Goal: Task Accomplishment & Management: Use online tool/utility

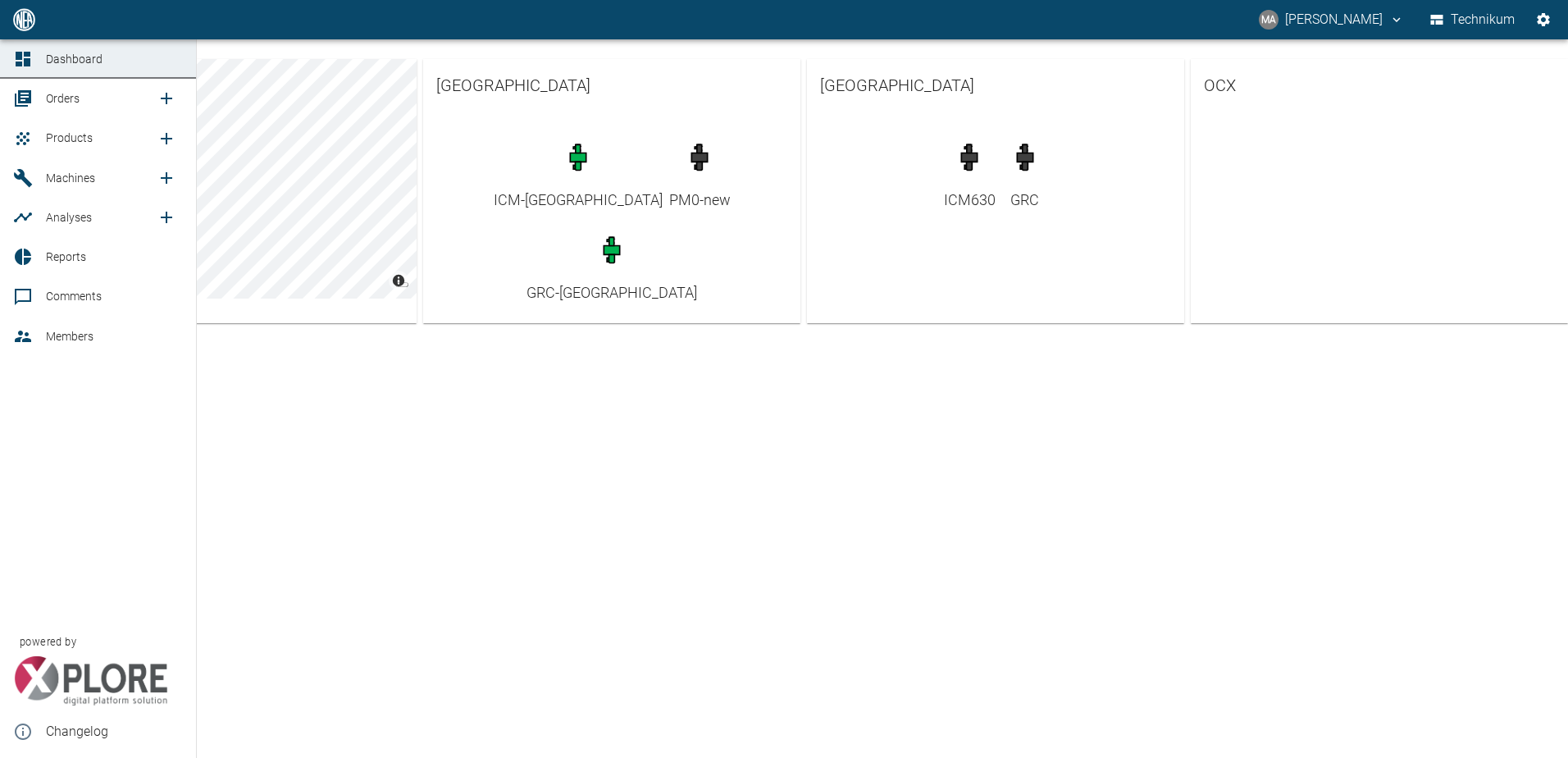
click at [28, 94] on icon at bounding box center [23, 99] width 17 height 17
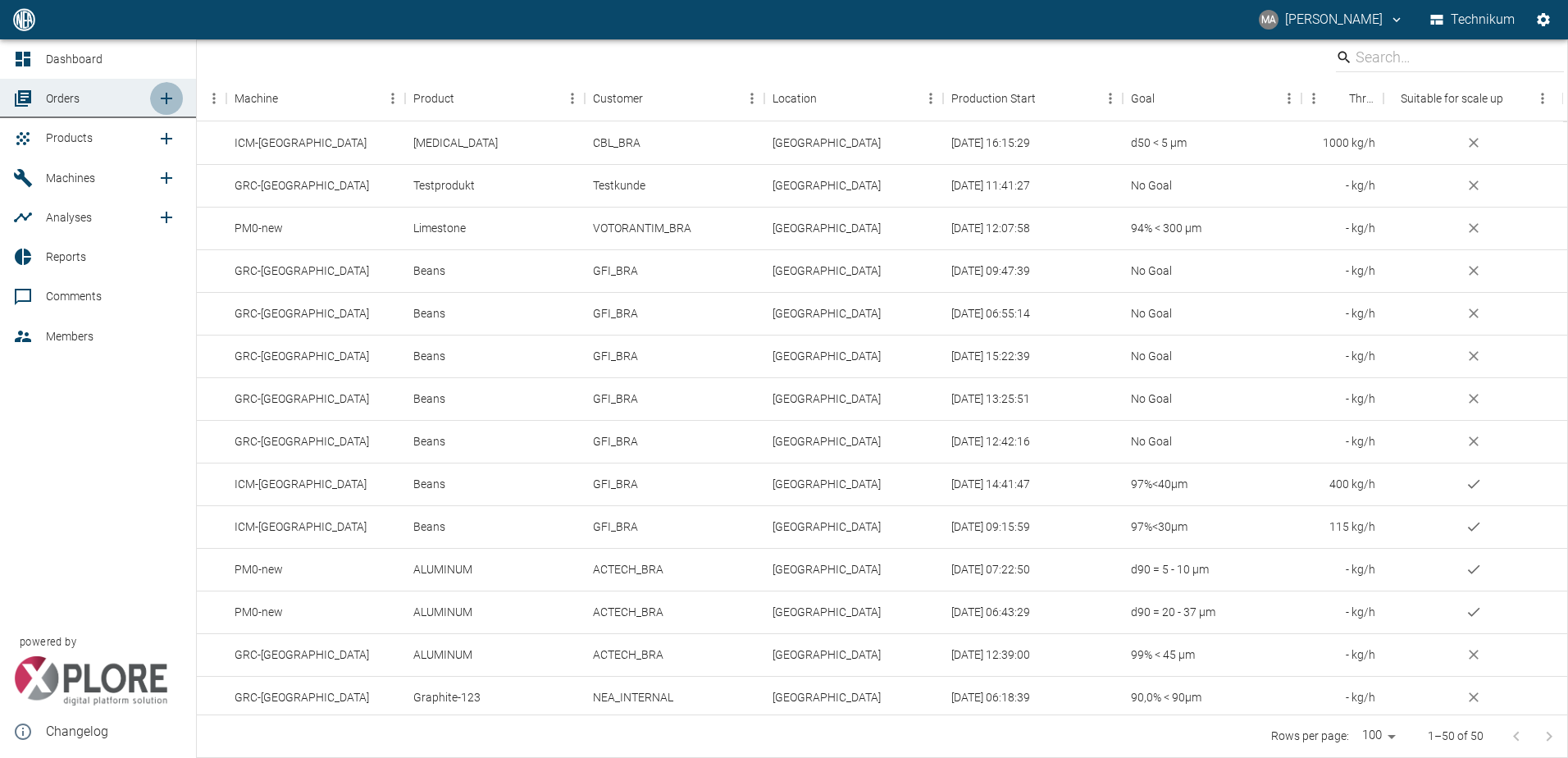
click at [163, 98] on icon "new /order/list/0" at bounding box center [167, 99] width 20 height 20
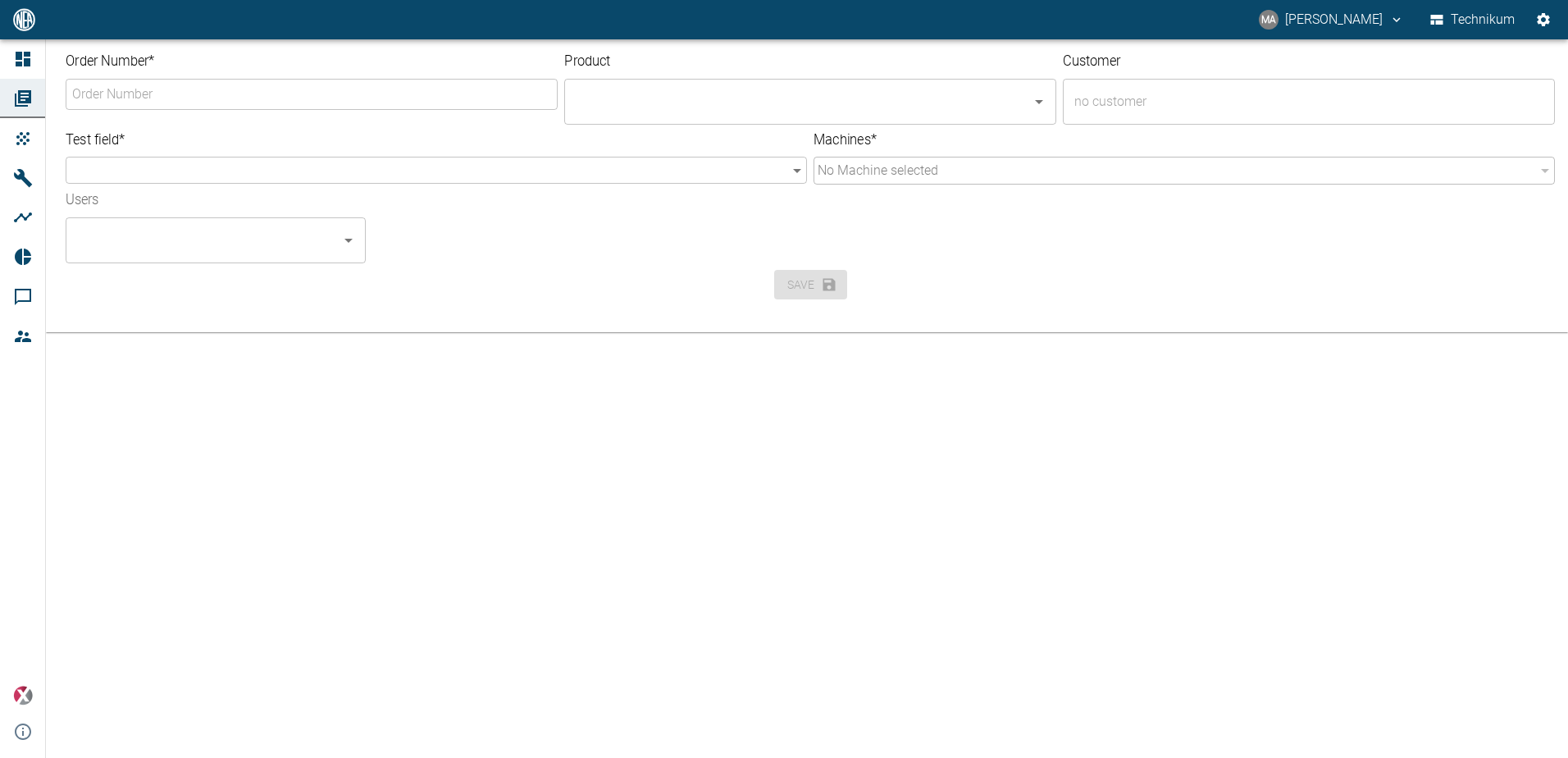
click at [152, 100] on input "Order Number *" at bounding box center [312, 94] width 488 height 27
click at [121, 88] on input "Order Number *" at bounding box center [312, 94] width 488 height 27
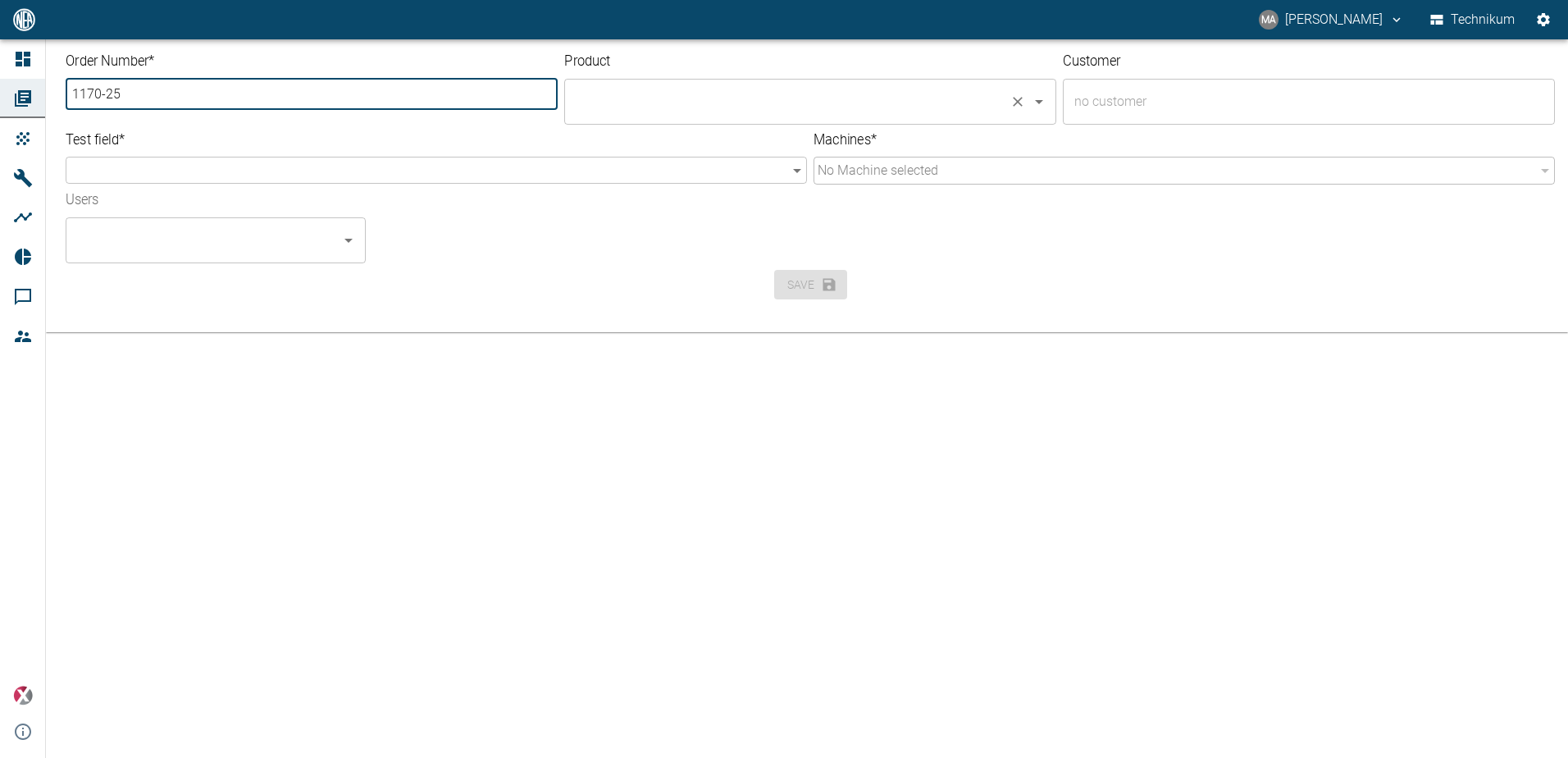
type input "1170-25"
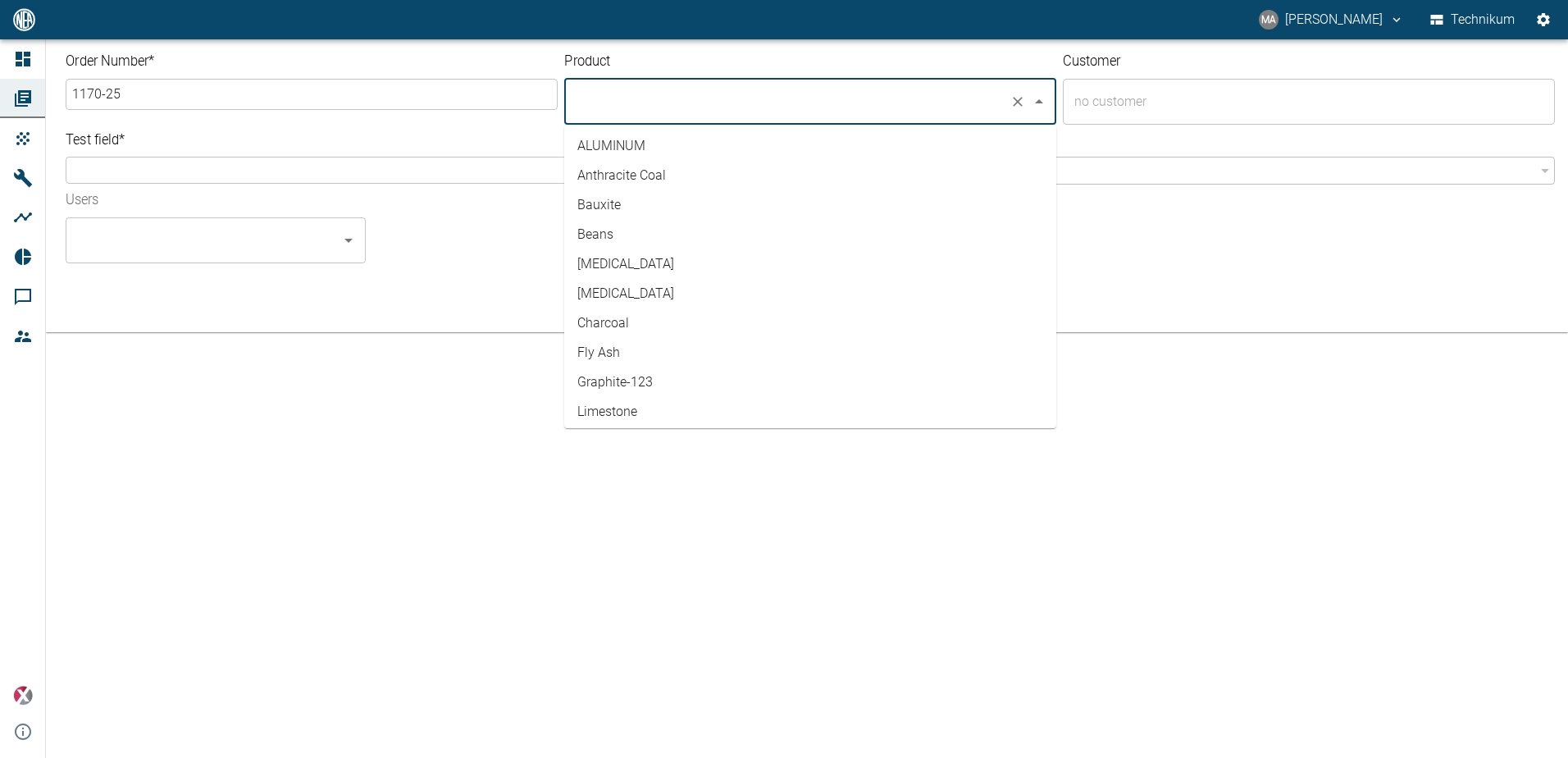
click at [610, 105] on input "text" at bounding box center [787, 101] width 431 height 31
click at [683, 300] on li "Graphite-123" at bounding box center [809, 300] width 492 height 29
type input "Graphite-123"
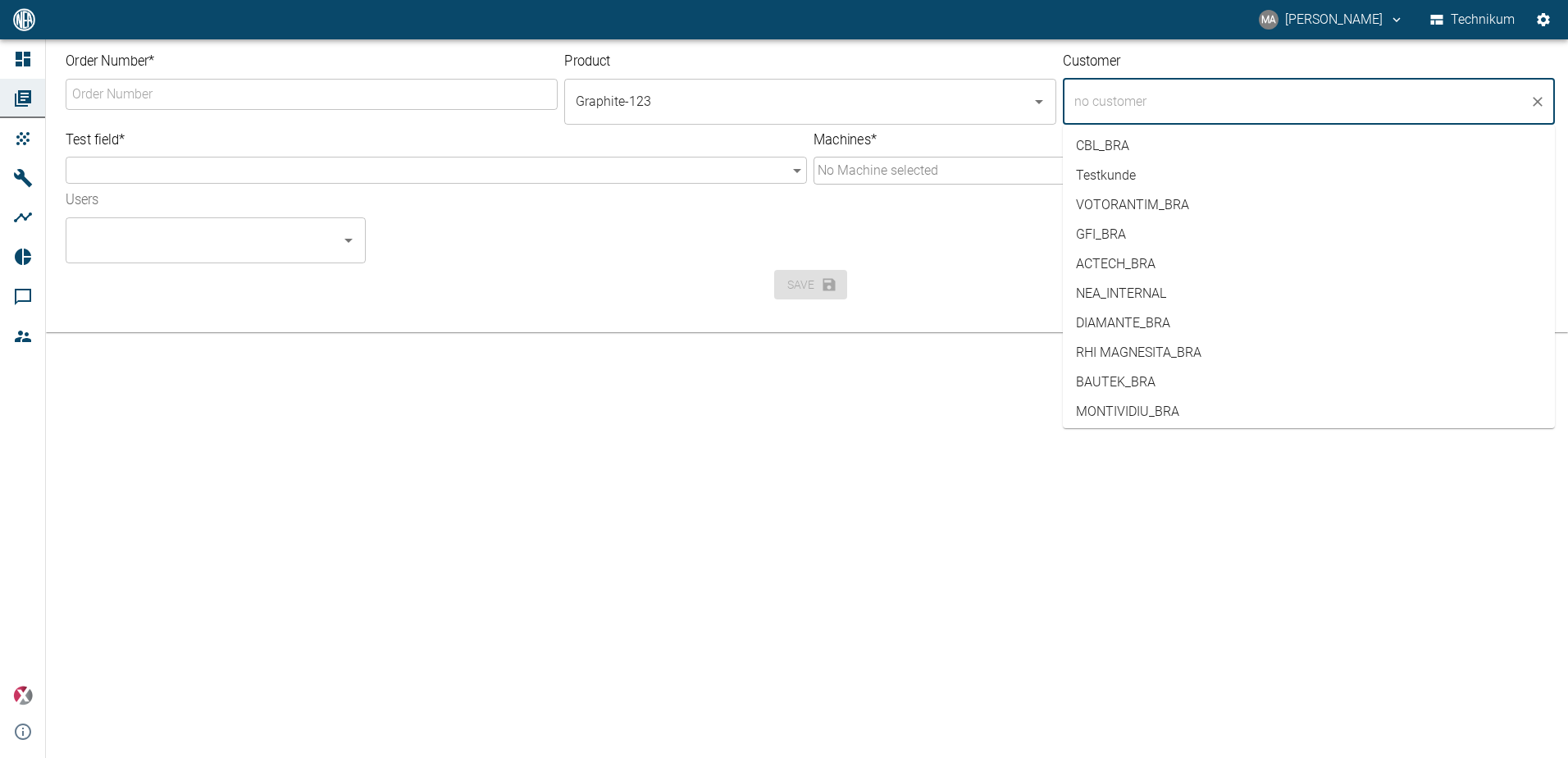
click at [754, 94] on input "text" at bounding box center [1297, 101] width 453 height 31
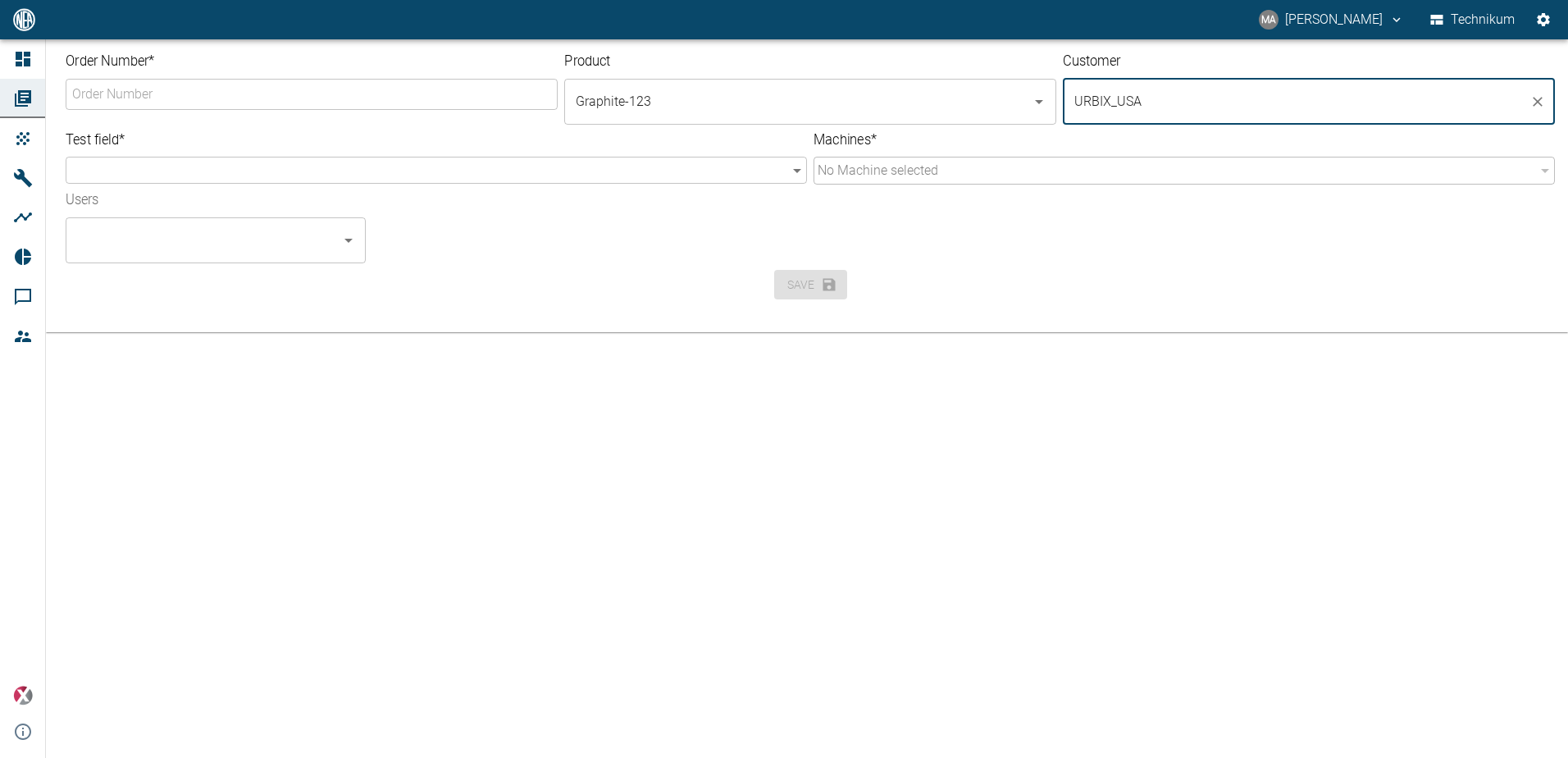
type input "URBIX_USA"
click at [754, 165] on p "No Machine selected" at bounding box center [1176, 170] width 718 height 20
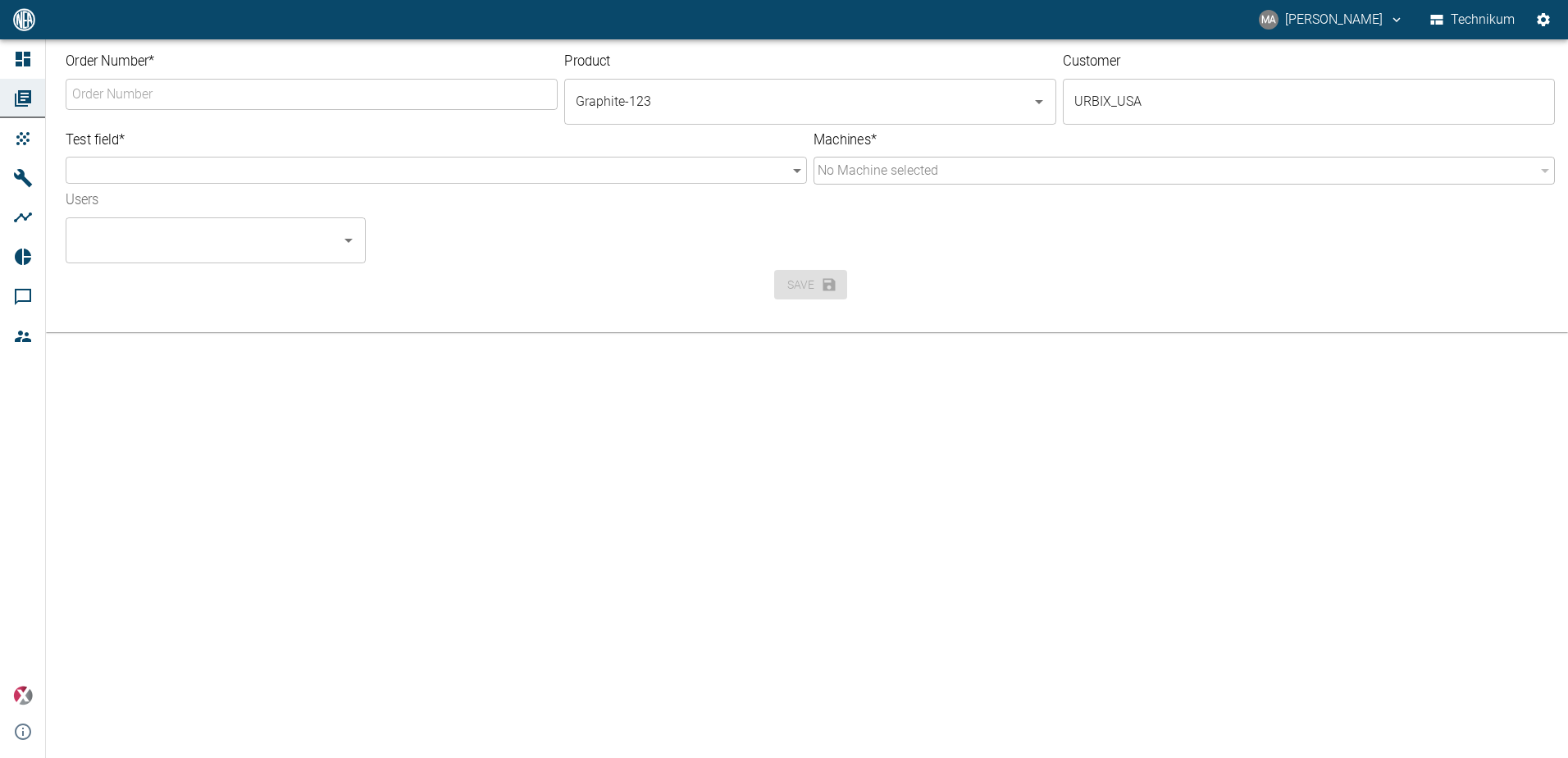
click at [754, 170] on p "No Machine selected" at bounding box center [1176, 170] width 718 height 20
click at [543, 191] on div "Users ​" at bounding box center [679, 221] width 1253 height 85
click at [535, 170] on body "MA [PERSON_NAME] Technikum Dashboard Orders Products Machines Analyses Reports …" at bounding box center [784, 379] width 1568 height 758
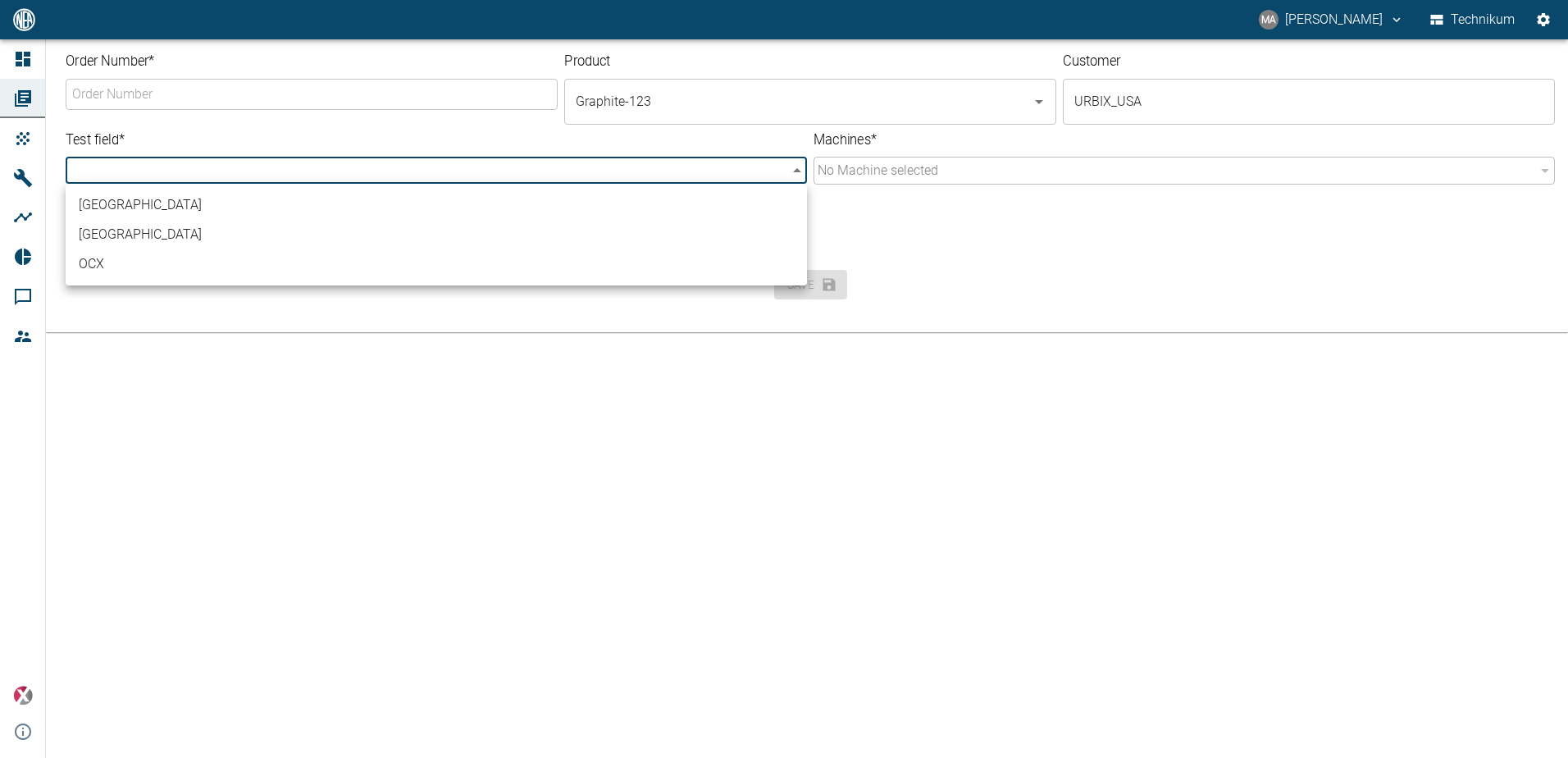
drag, startPoint x: 451, startPoint y: 214, endPoint x: 549, endPoint y: 198, distance: 99.3
click at [451, 213] on li "[GEOGRAPHIC_DATA]" at bounding box center [437, 205] width 742 height 29
type input "f90bbef4-929f-497c-8313-76b606e368d7"
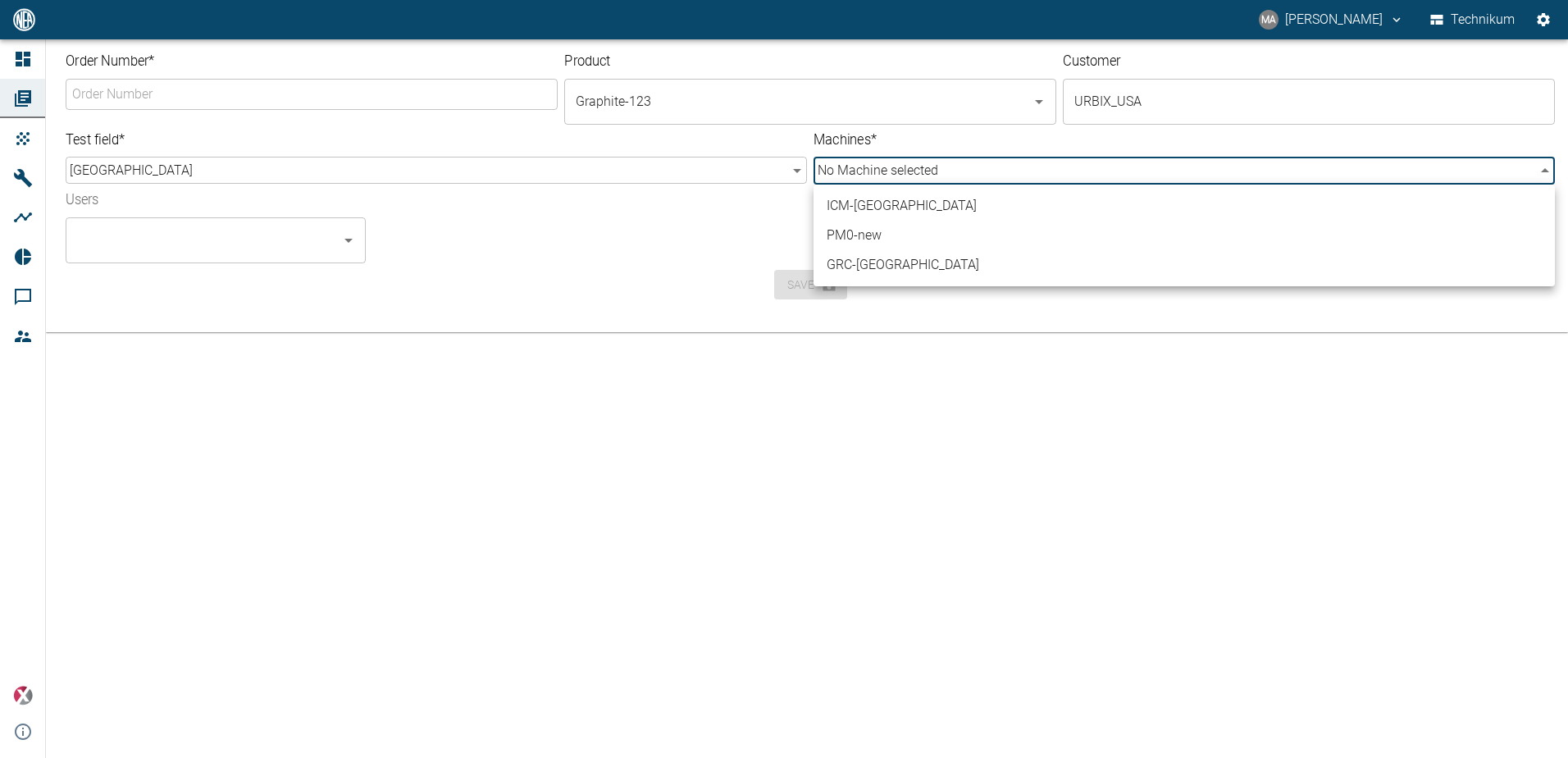
click at [754, 184] on body "MA [PERSON_NAME] Technikum Dashboard Orders Products Machines Analyses Reports …" at bounding box center [784, 379] width 1568 height 758
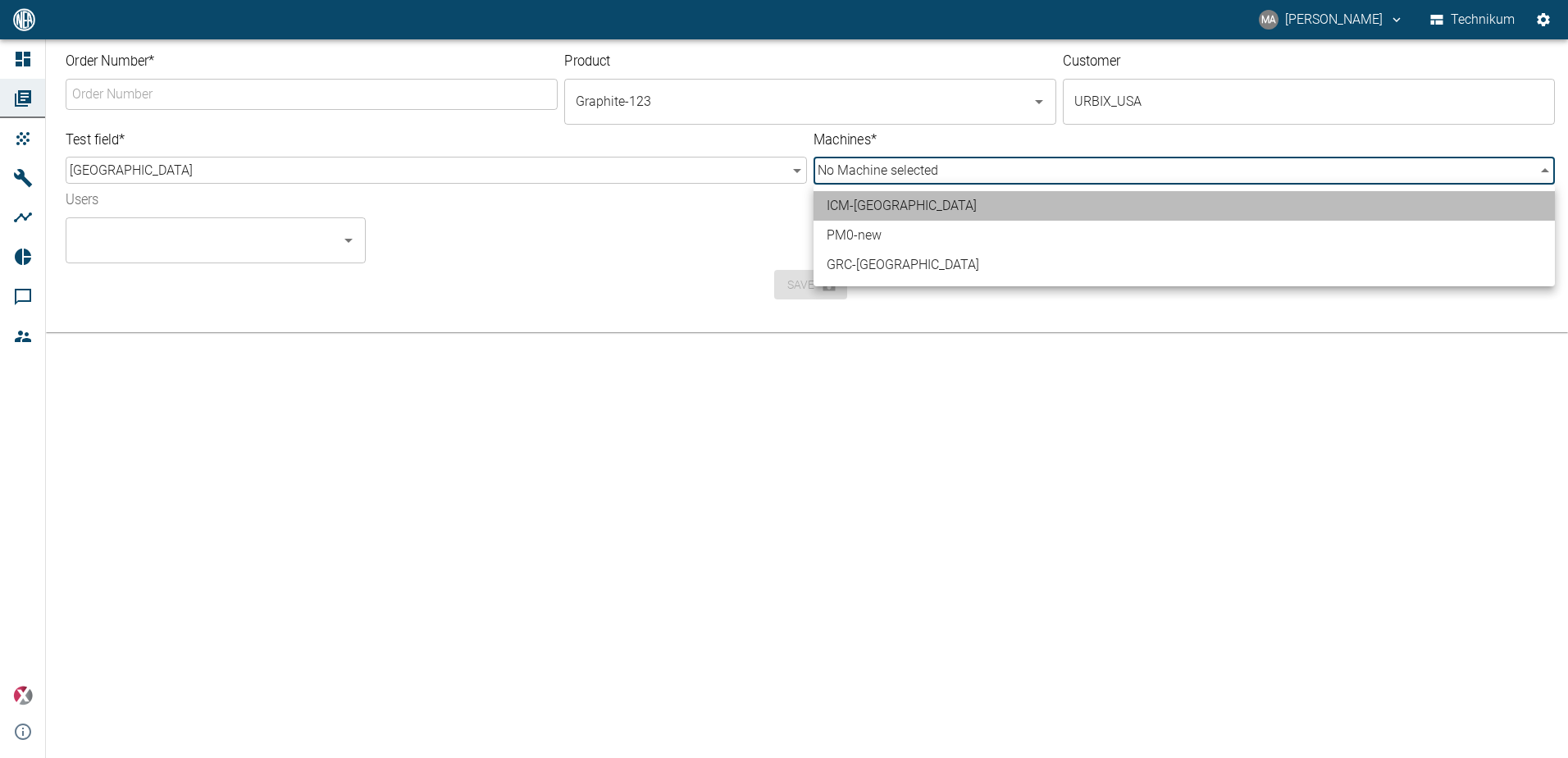
click at [754, 205] on li "ICM-[GEOGRAPHIC_DATA]" at bounding box center [1185, 206] width 742 height 29
type input "8f247817-fcdd-4404-a751-ee8772dafd66"
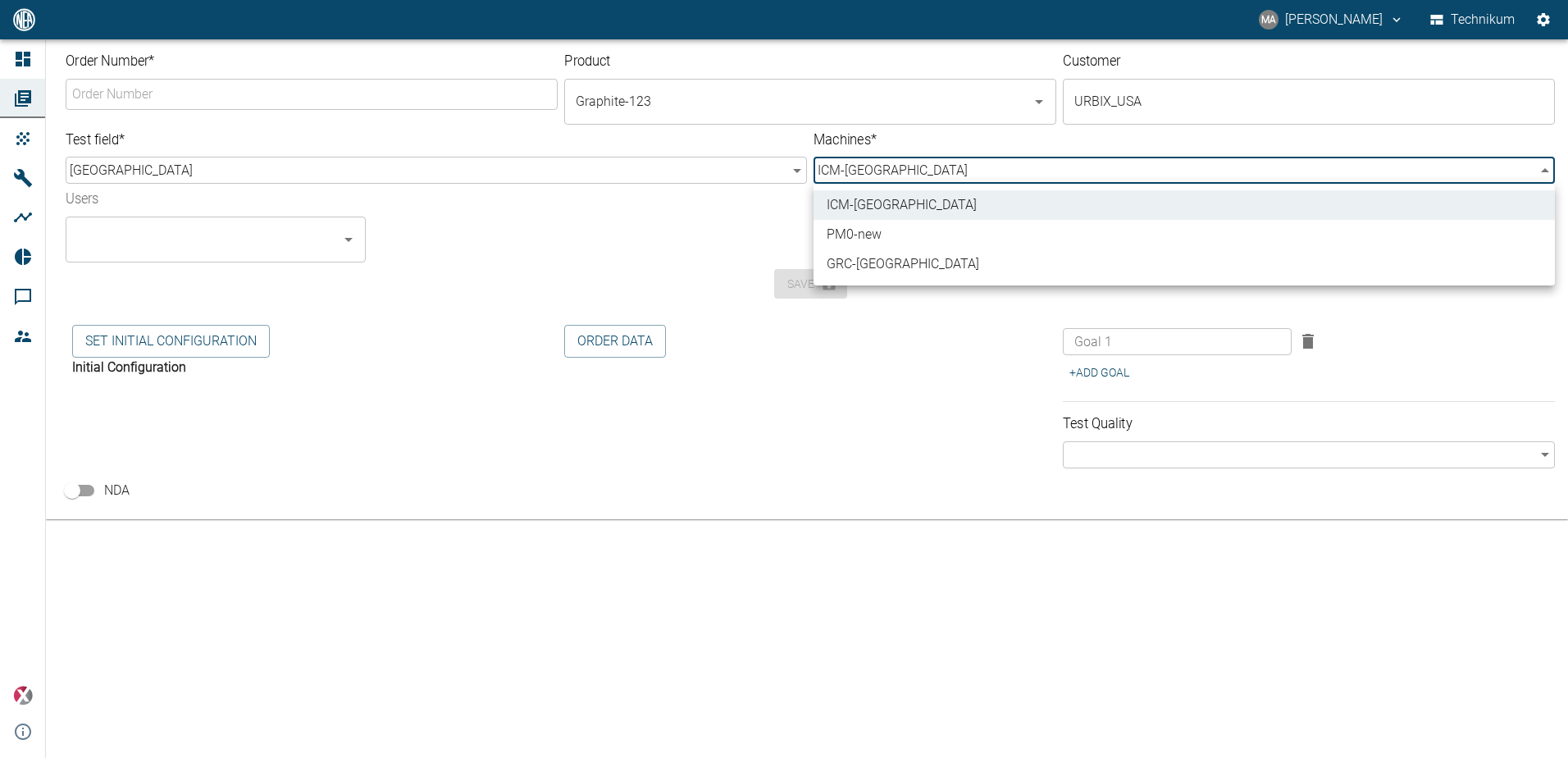
click at [241, 244] on div at bounding box center [784, 379] width 1568 height 758
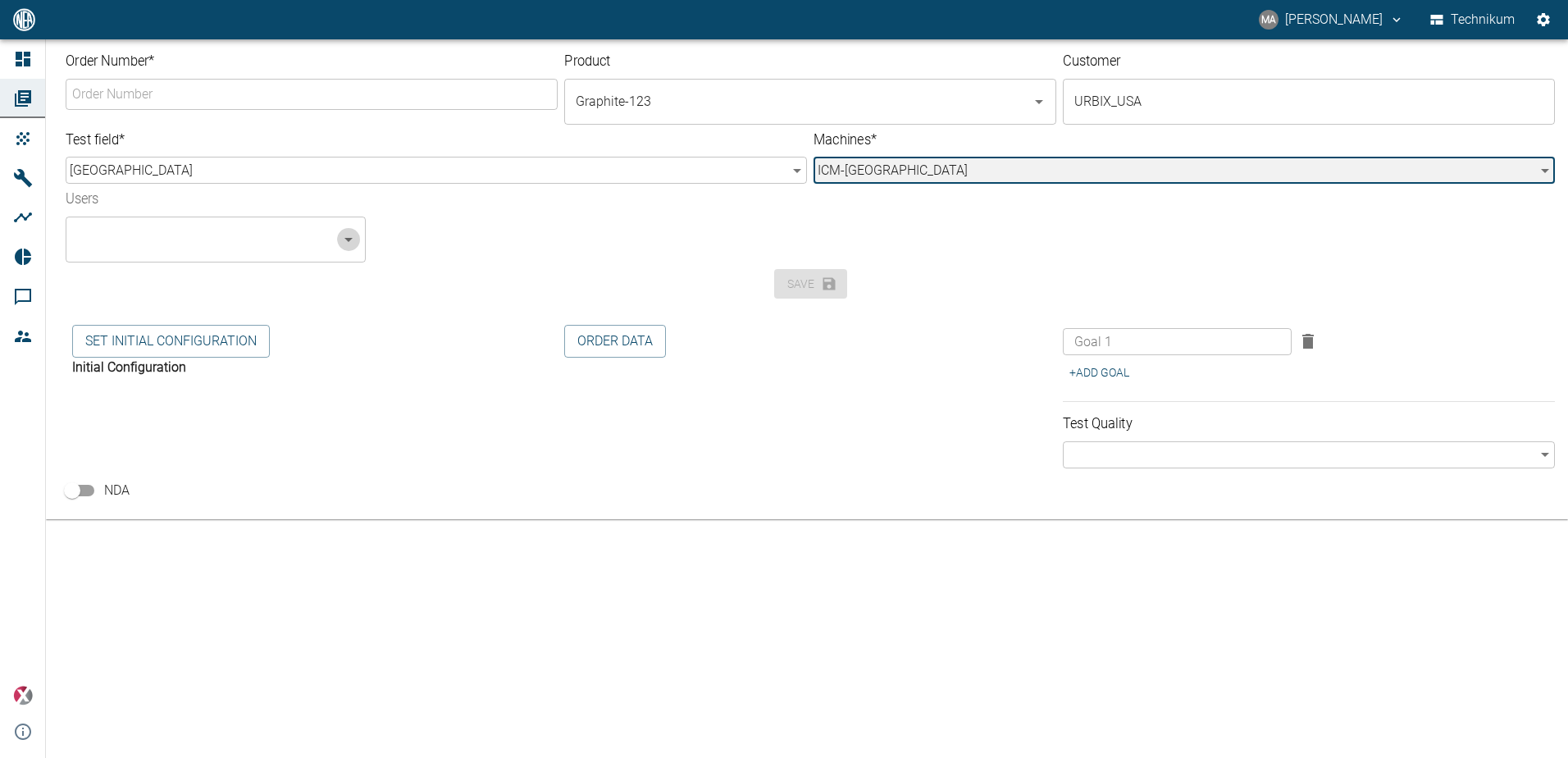
click at [348, 247] on icon "Open" at bounding box center [348, 240] width 20 height 20
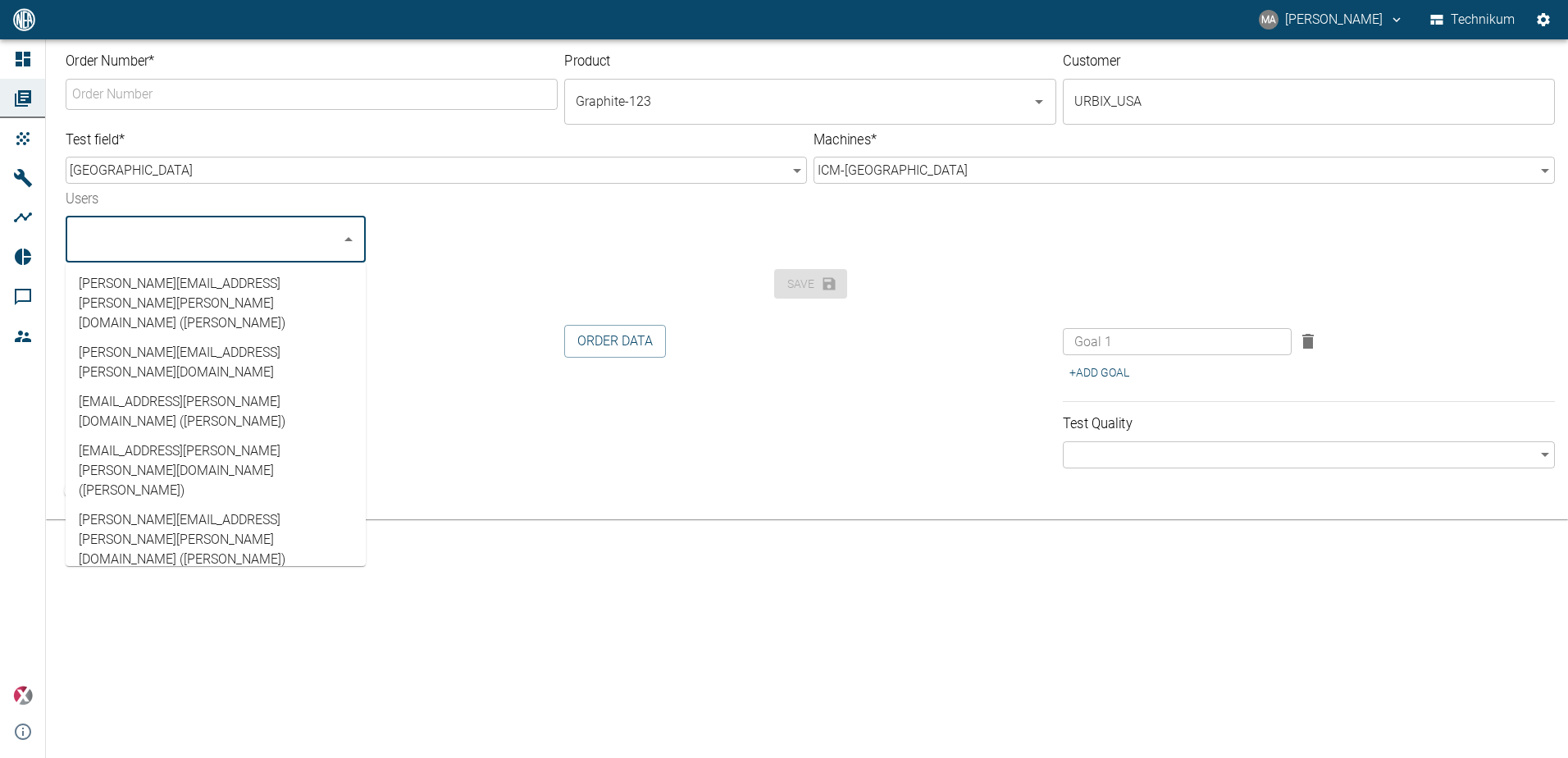
click at [221, 436] on li "[EMAIL_ADDRESS][PERSON_NAME][PERSON_NAME][DOMAIN_NAME] ([PERSON_NAME])" at bounding box center [216, 471] width 300 height 69
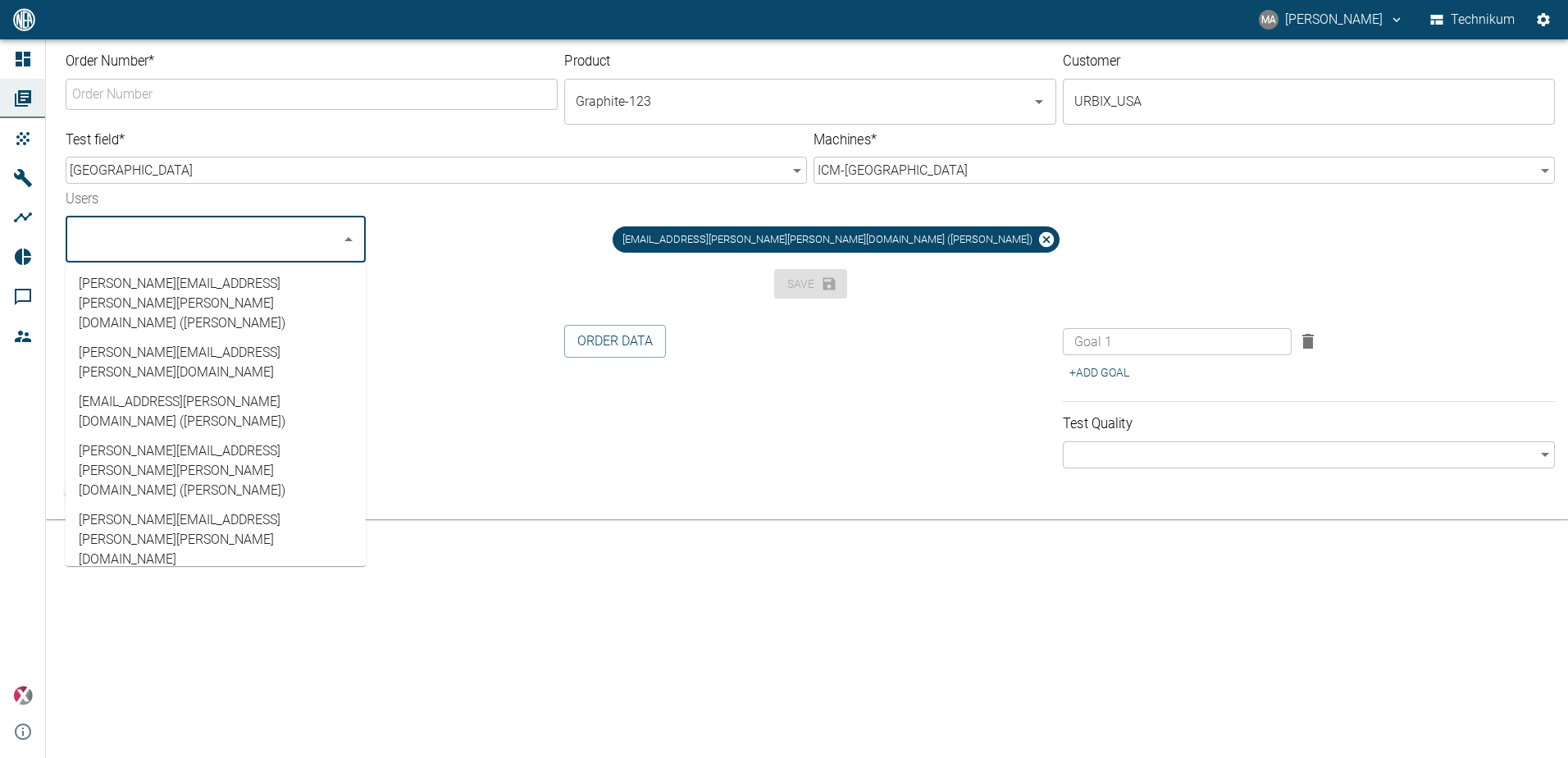
scroll to position [24, 0]
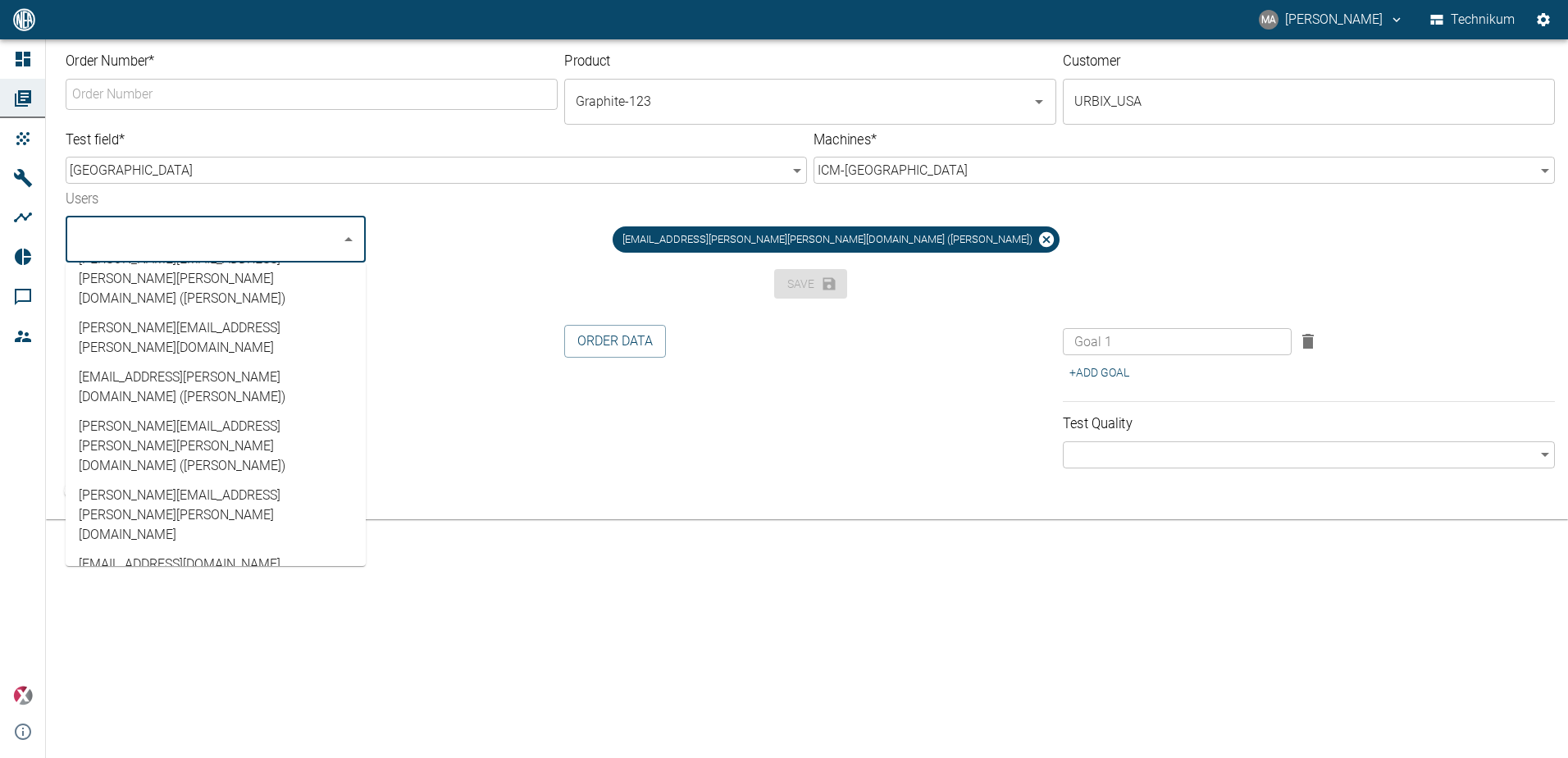
click at [263, 550] on li "[EMAIL_ADDRESS][DOMAIN_NAME] (Technikum)" at bounding box center [216, 574] width 300 height 49
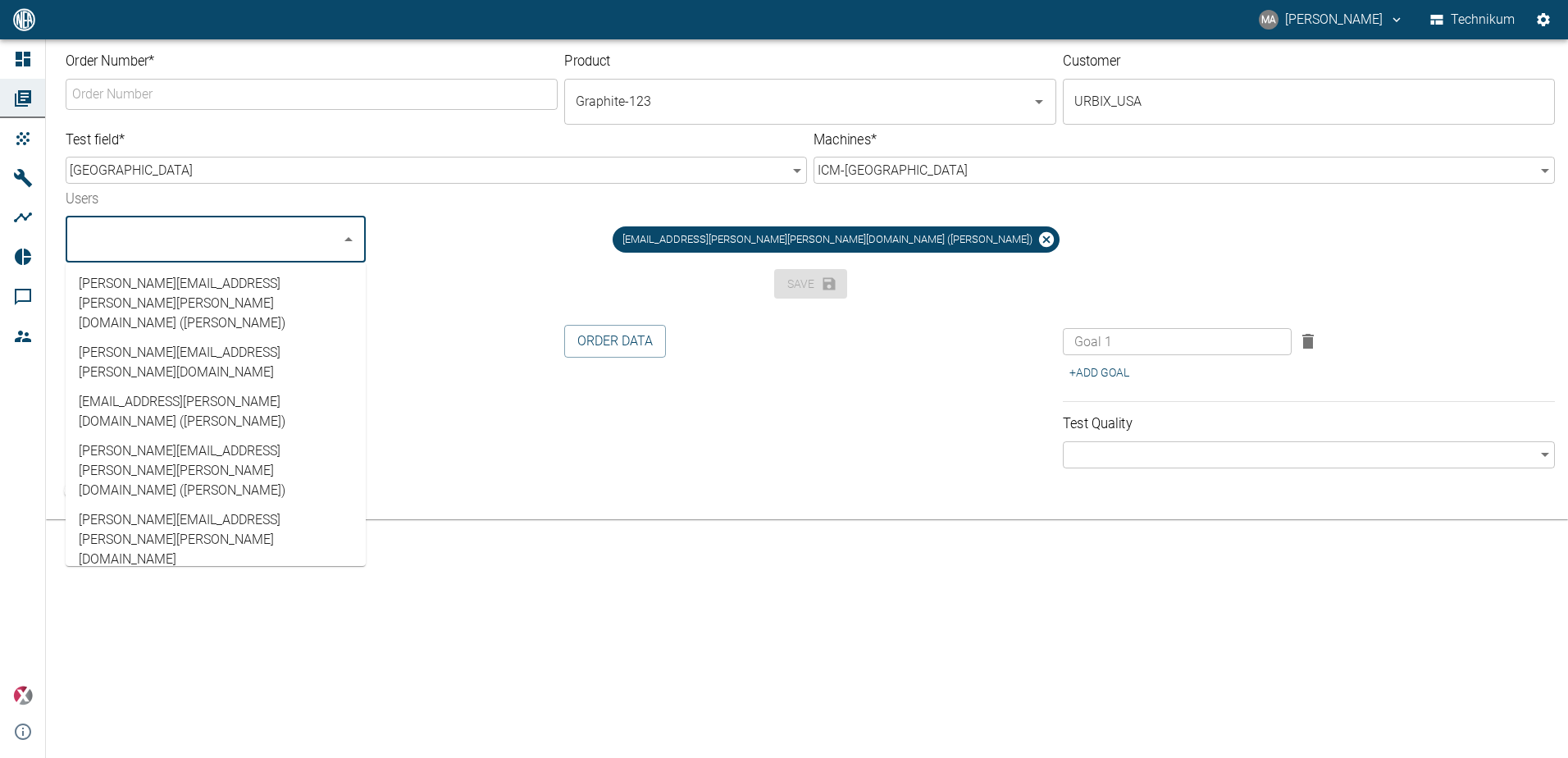
click at [480, 243] on div "[EMAIL_ADDRESS][PERSON_NAME][PERSON_NAME][DOMAIN_NAME] ([PERSON_NAME])" at bounding box center [842, 232] width 926 height 59
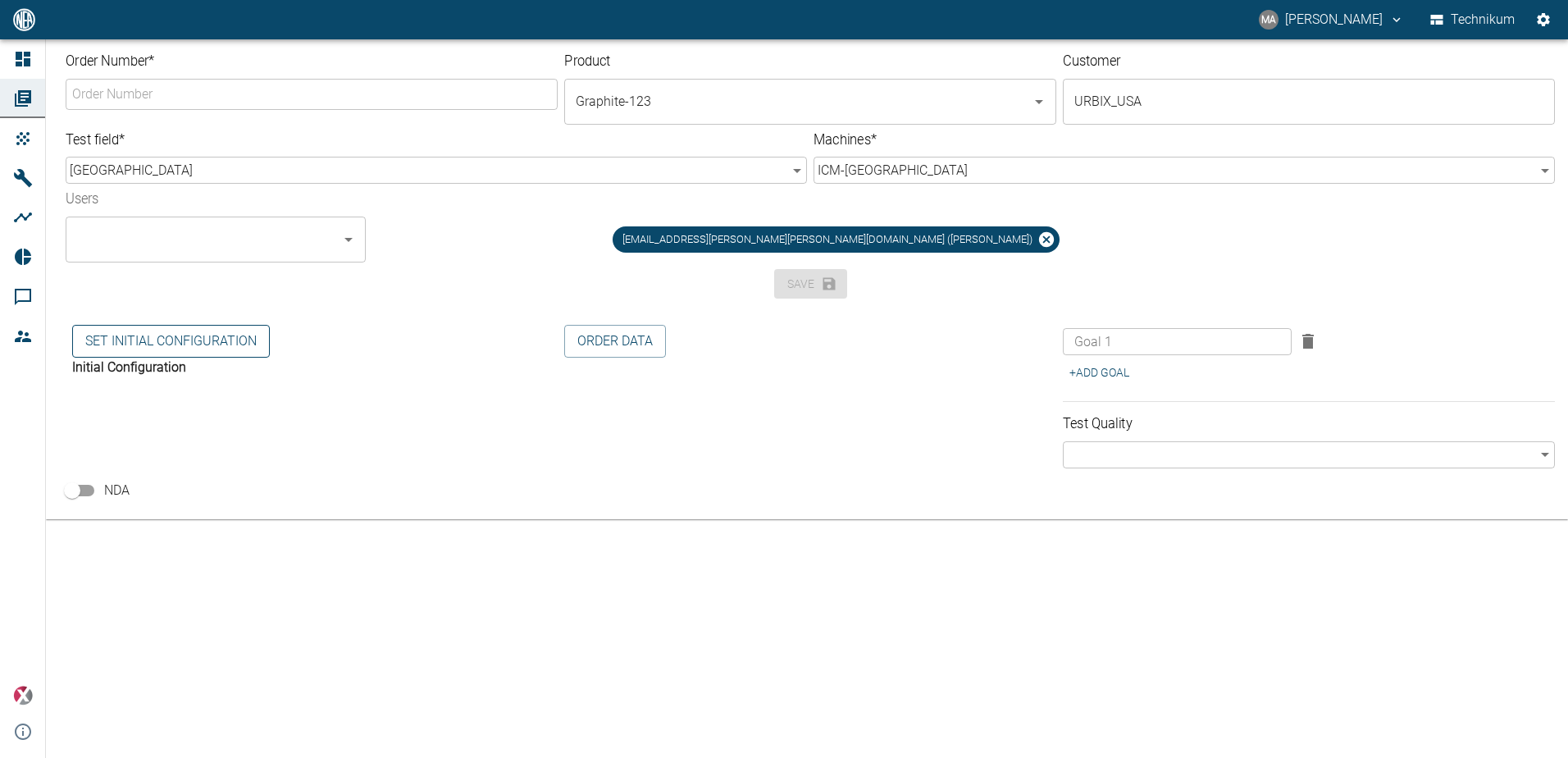
click at [193, 342] on button "Set initial Configuration" at bounding box center [170, 341] width 198 height 33
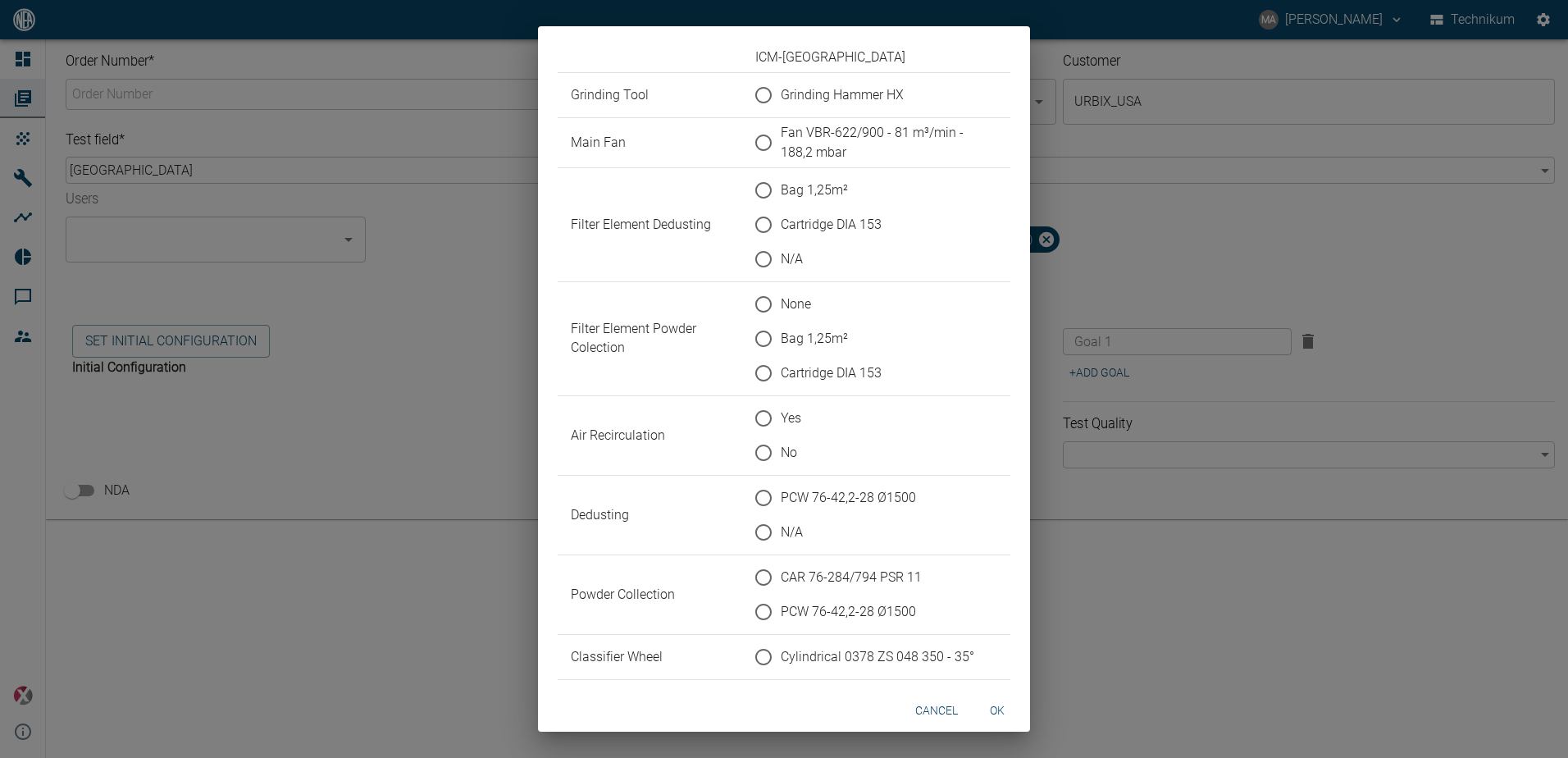
click at [754, 99] on span "Grinding Hammer HX" at bounding box center [842, 95] width 123 height 20
click at [754, 99] on input "Grinding Hammer HX" at bounding box center [763, 94] width 34 height 34
radio input "true"
click at [754, 130] on span "Fan VBR-622/900 - 81 m³/min - 188,2 mbar" at bounding box center [882, 142] width 203 height 39
click at [754, 130] on input "Fan VBR-622/900 - 81 m³/min - 188,2 mbar" at bounding box center [763, 142] width 34 height 34
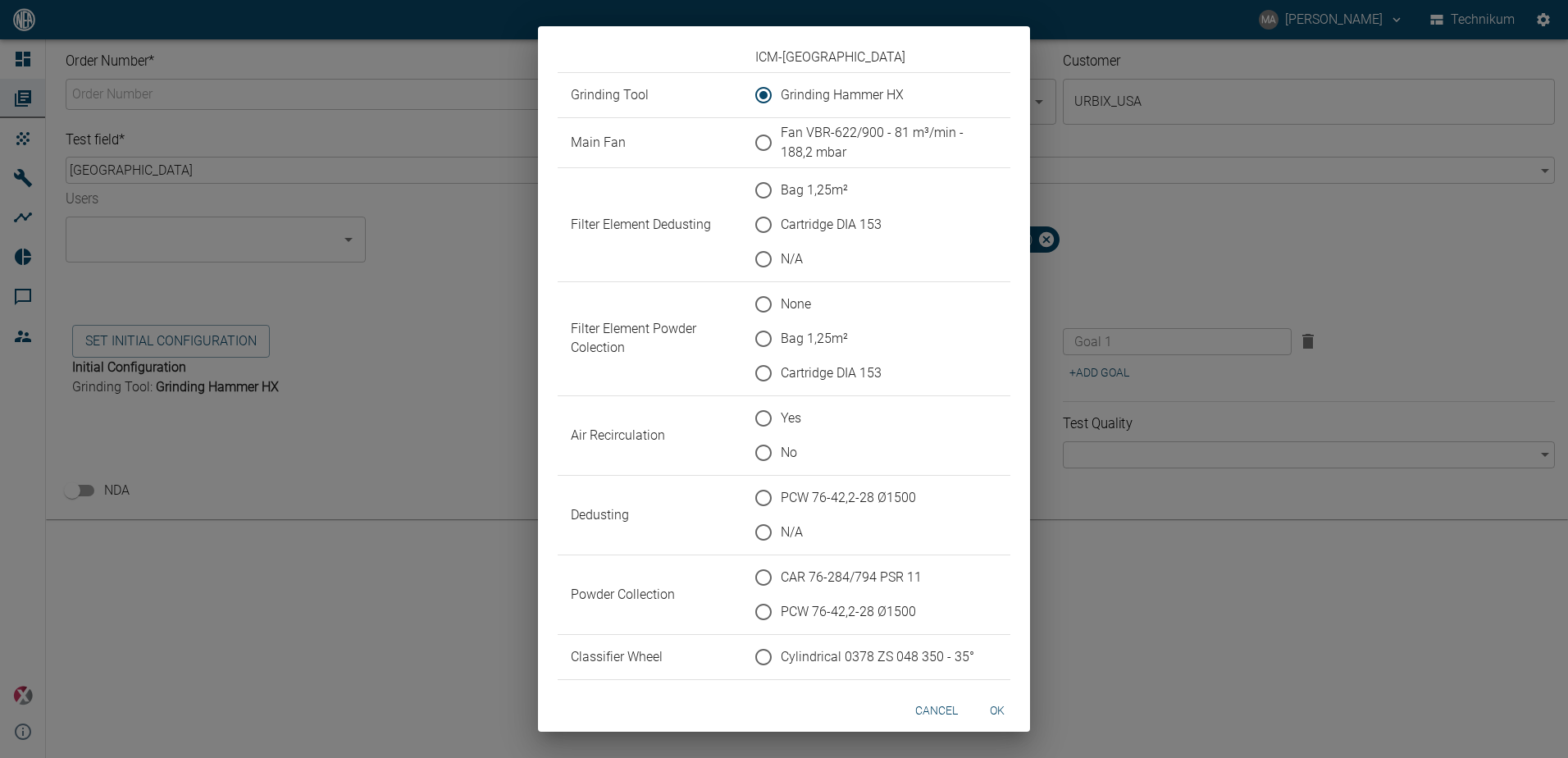
radio input "true"
click at [754, 226] on span "Cartridge DIA 153" at bounding box center [831, 225] width 101 height 20
click at [754, 226] on input "Cartridge DIA 153" at bounding box center [763, 224] width 34 height 34
radio input "true"
click at [754, 254] on span "N/A" at bounding box center [792, 259] width 23 height 20
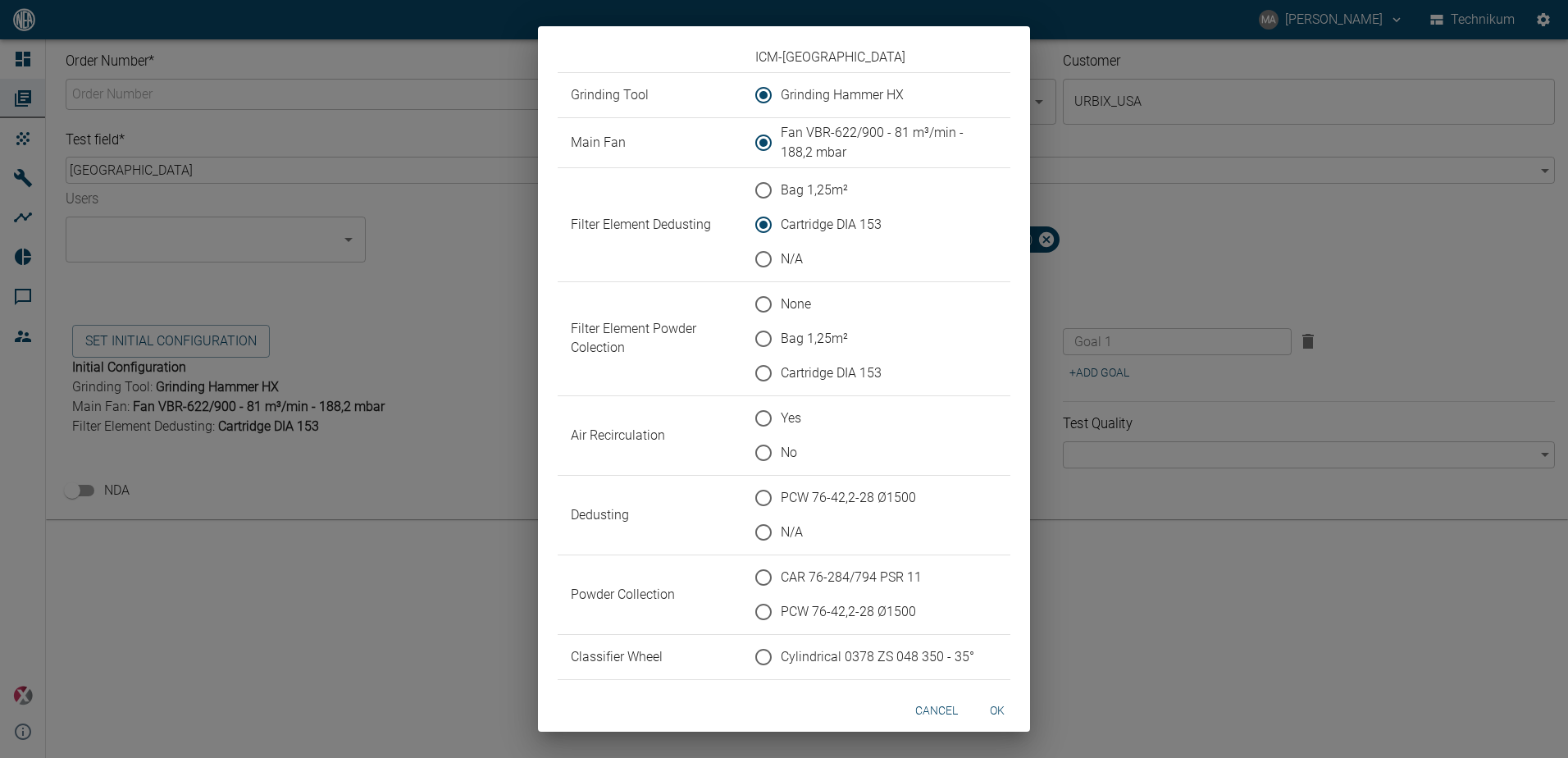
click at [754, 254] on input "N/A" at bounding box center [763, 259] width 34 height 34
radio input "true"
click at [754, 369] on span "Cartridge DIA 153" at bounding box center [831, 374] width 101 height 20
click at [754, 369] on input "Cartridge DIA 153" at bounding box center [763, 373] width 34 height 34
radio input "true"
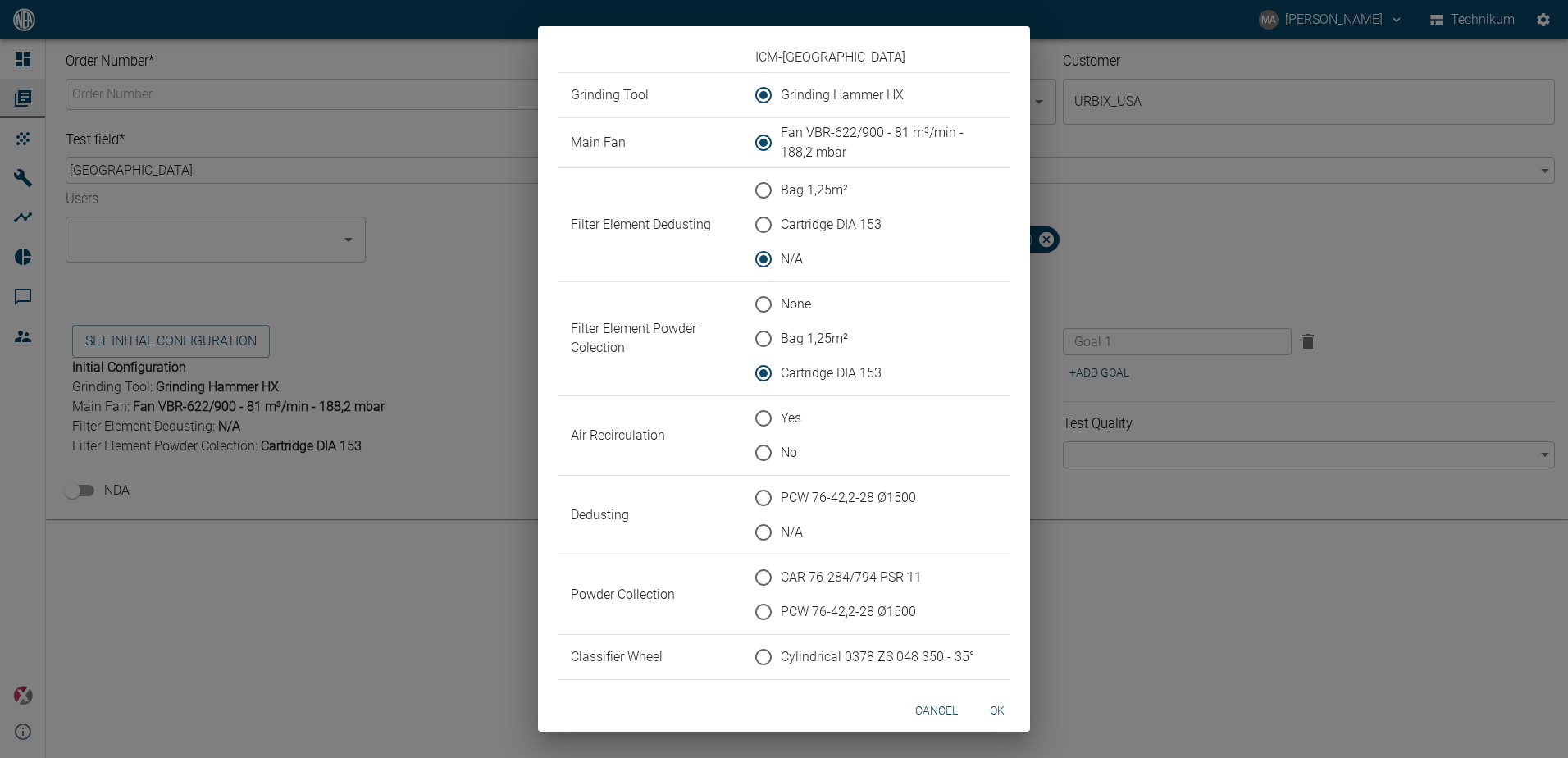
click at [754, 447] on span "No" at bounding box center [789, 453] width 17 height 20
click at [754, 447] on input "No" at bounding box center [763, 452] width 34 height 34
radio input "true"
click at [754, 527] on span "N/A" at bounding box center [792, 532] width 23 height 20
click at [754, 527] on input "N/A" at bounding box center [763, 532] width 34 height 34
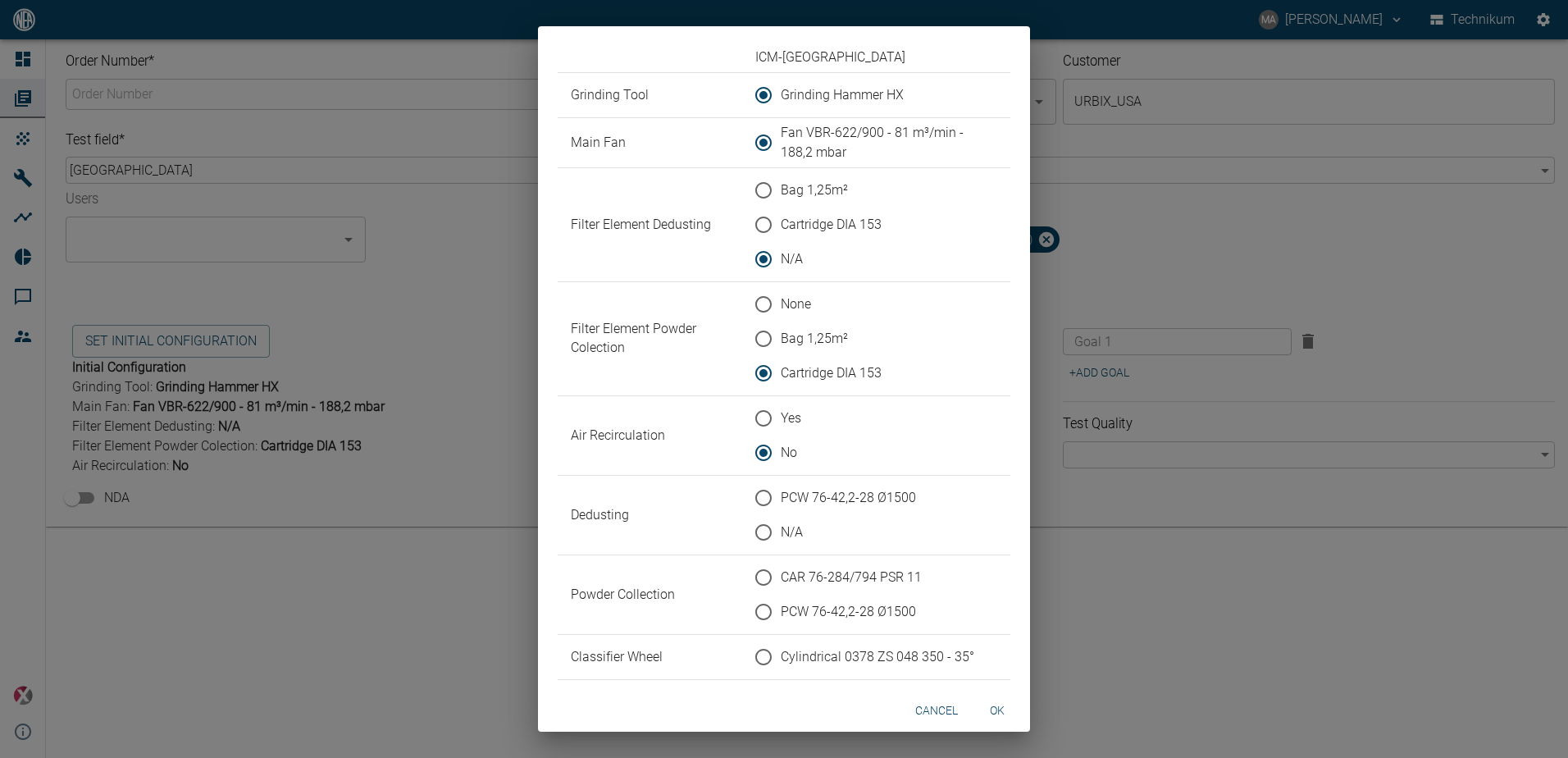
radio input "true"
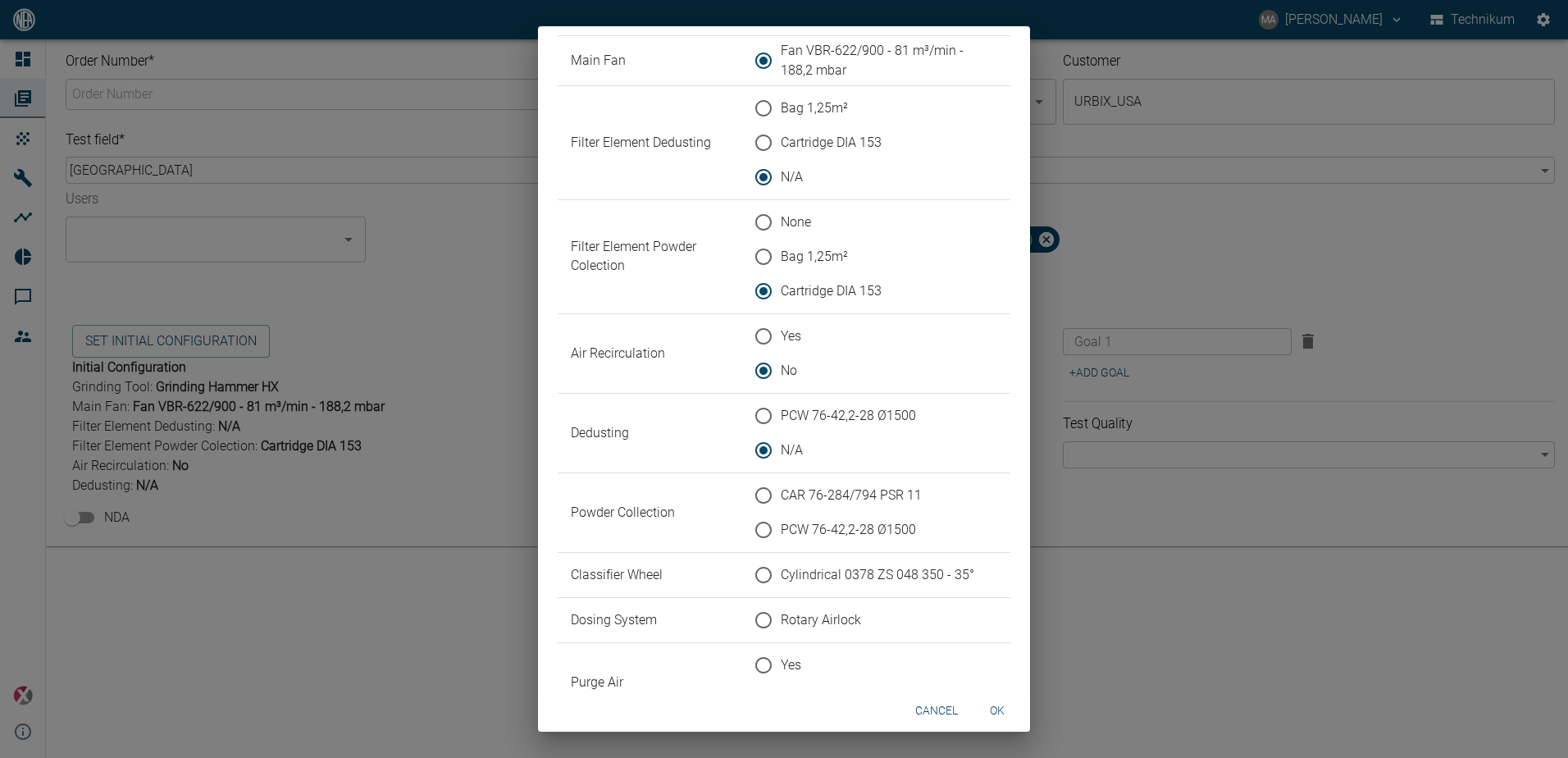
click at [754, 527] on span "PCW 76-42,2-28 Ø1500" at bounding box center [849, 530] width 135 height 20
click at [754, 527] on input "PCW 76-42,2-28 Ø1500" at bounding box center [763, 530] width 34 height 34
radio input "true"
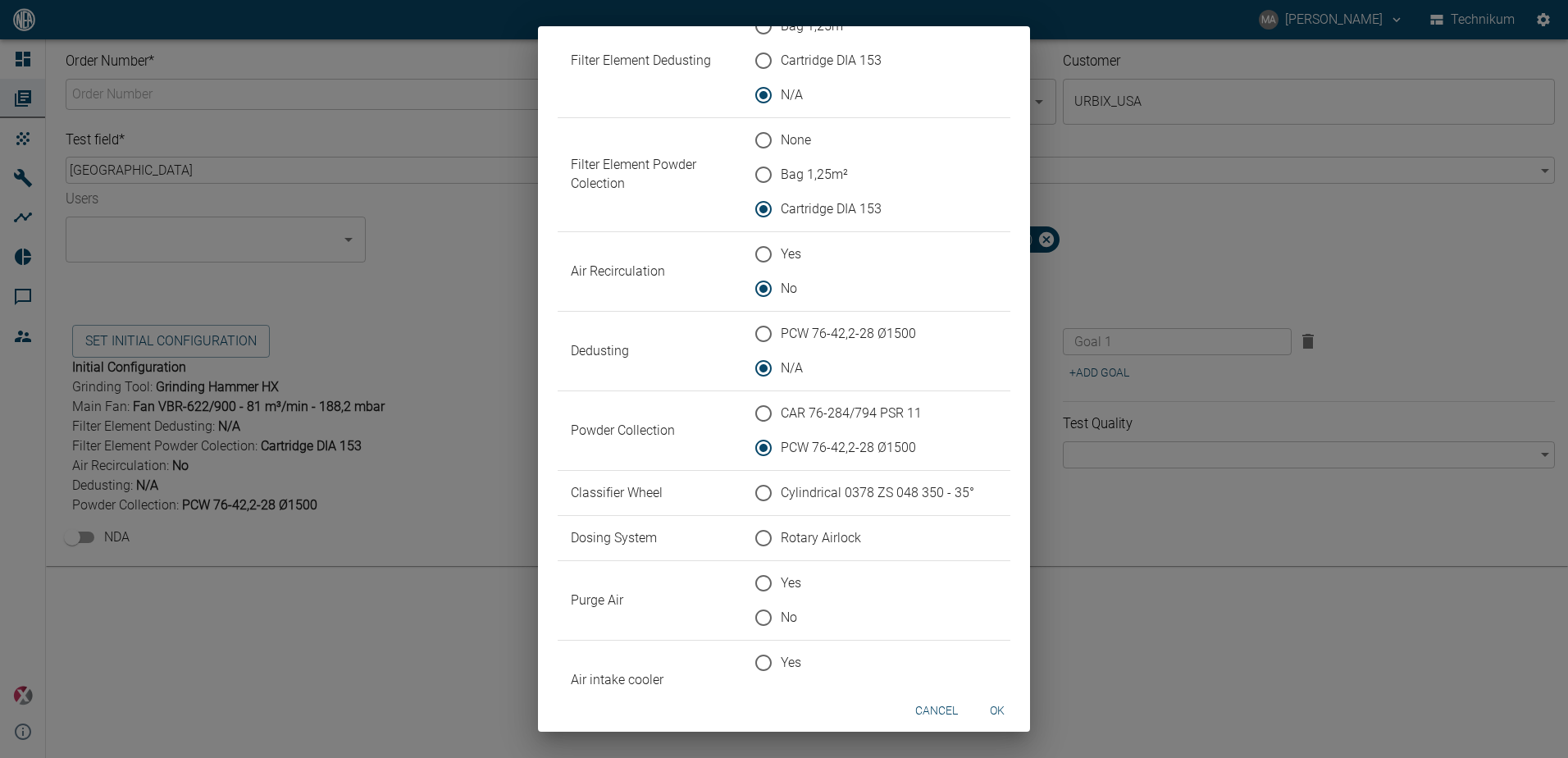
click at [754, 492] on span "Cylindrical 0378 ZS 048 350 - 35°" at bounding box center [878, 493] width 194 height 20
click at [754, 492] on input "Cylindrical 0378 ZS 048 350 - 35°" at bounding box center [763, 492] width 34 height 34
radio input "true"
click at [754, 533] on span "Rotary Airlock" at bounding box center [821, 538] width 80 height 20
click at [754, 533] on input "Rotary Airlock" at bounding box center [763, 537] width 34 height 34
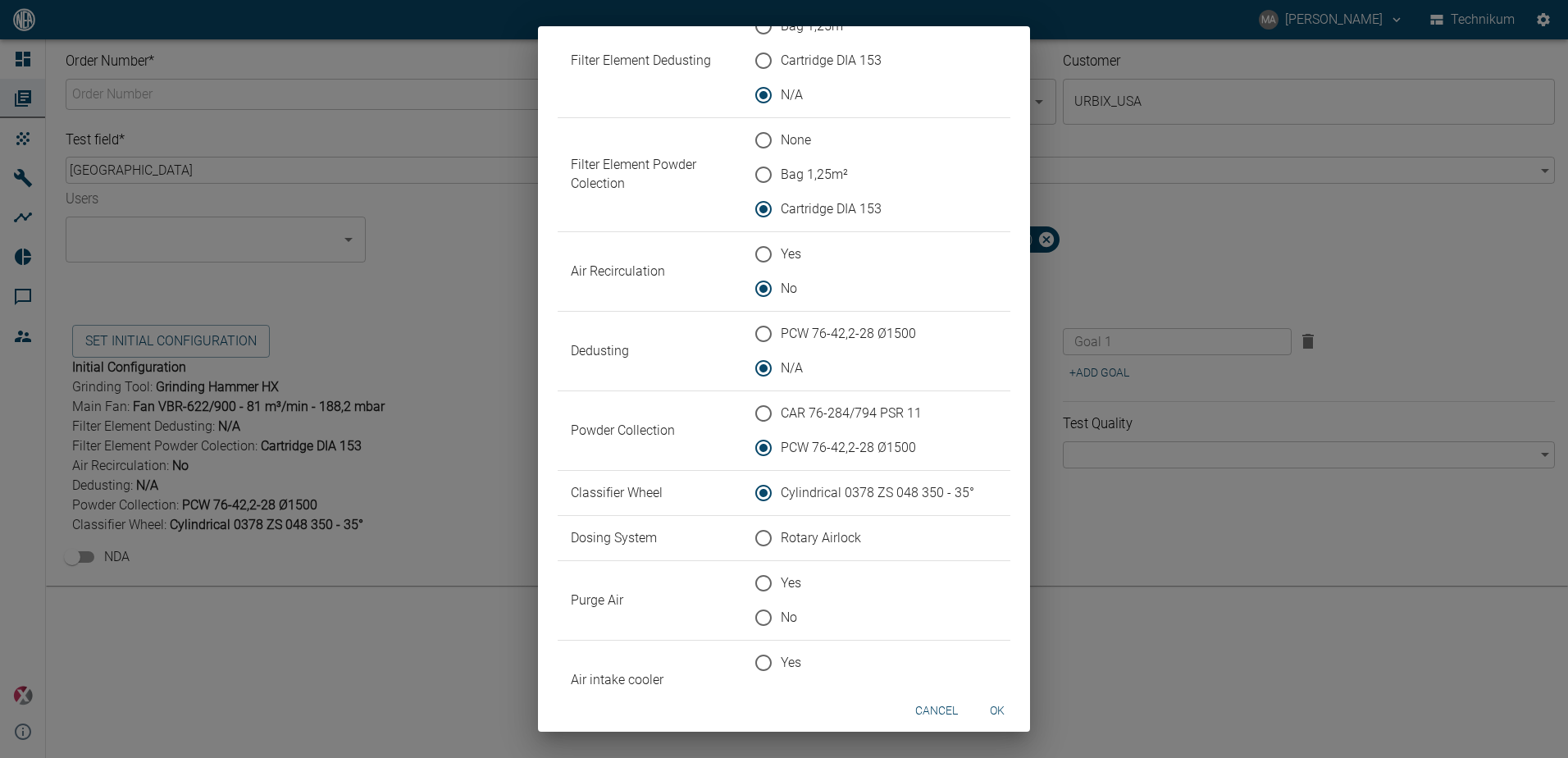
radio input "true"
click at [754, 581] on span "Yes" at bounding box center [791, 583] width 21 height 20
click at [754, 581] on input "Yes" at bounding box center [763, 582] width 34 height 34
radio input "true"
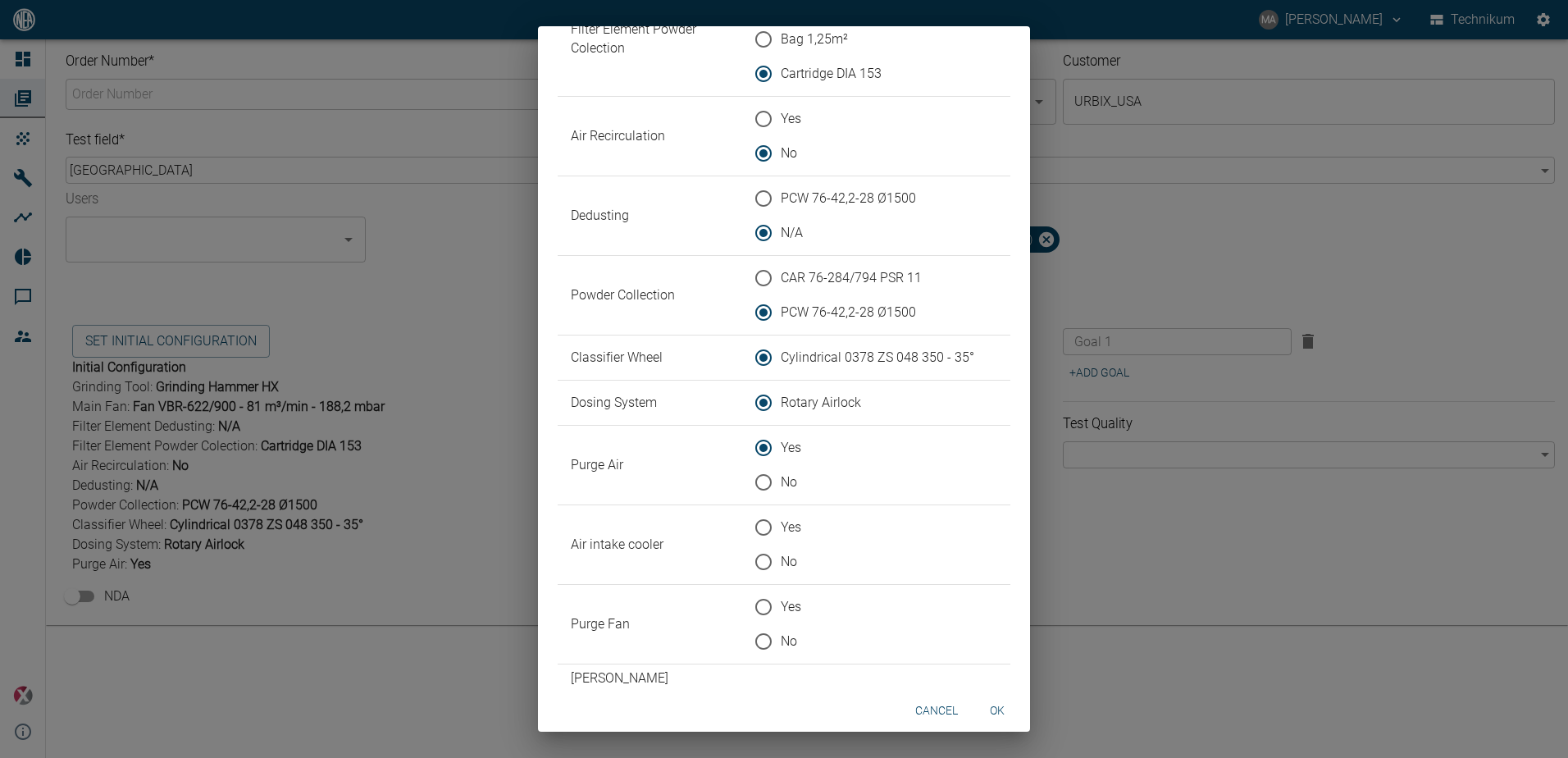
scroll to position [328, 0]
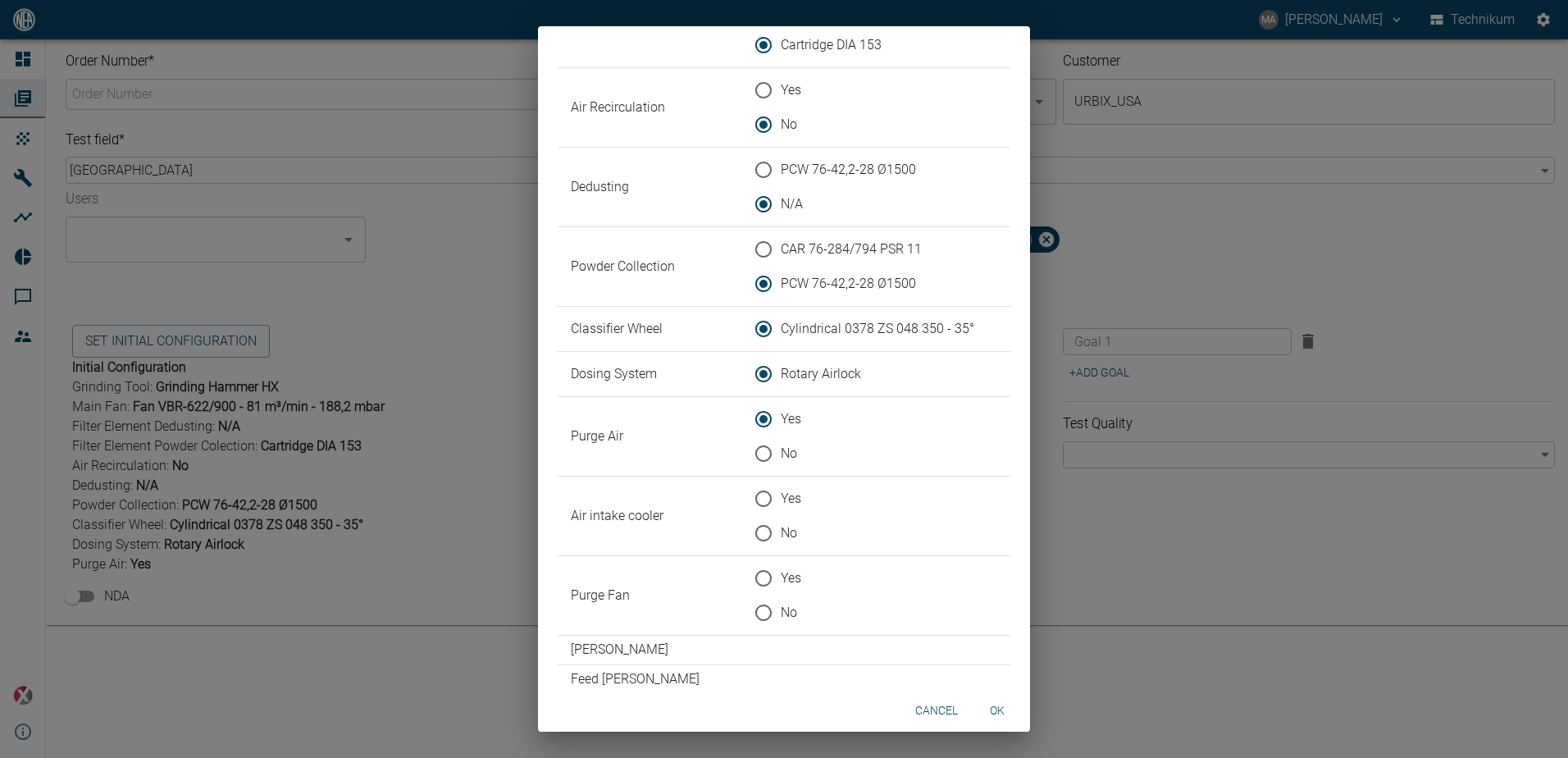
click at [754, 533] on span "No" at bounding box center [789, 533] width 17 height 20
click at [754, 533] on input "No" at bounding box center [763, 533] width 34 height 34
radio input "true"
click at [754, 615] on span "No" at bounding box center [789, 613] width 17 height 20
click at [754, 615] on input "No" at bounding box center [763, 613] width 34 height 34
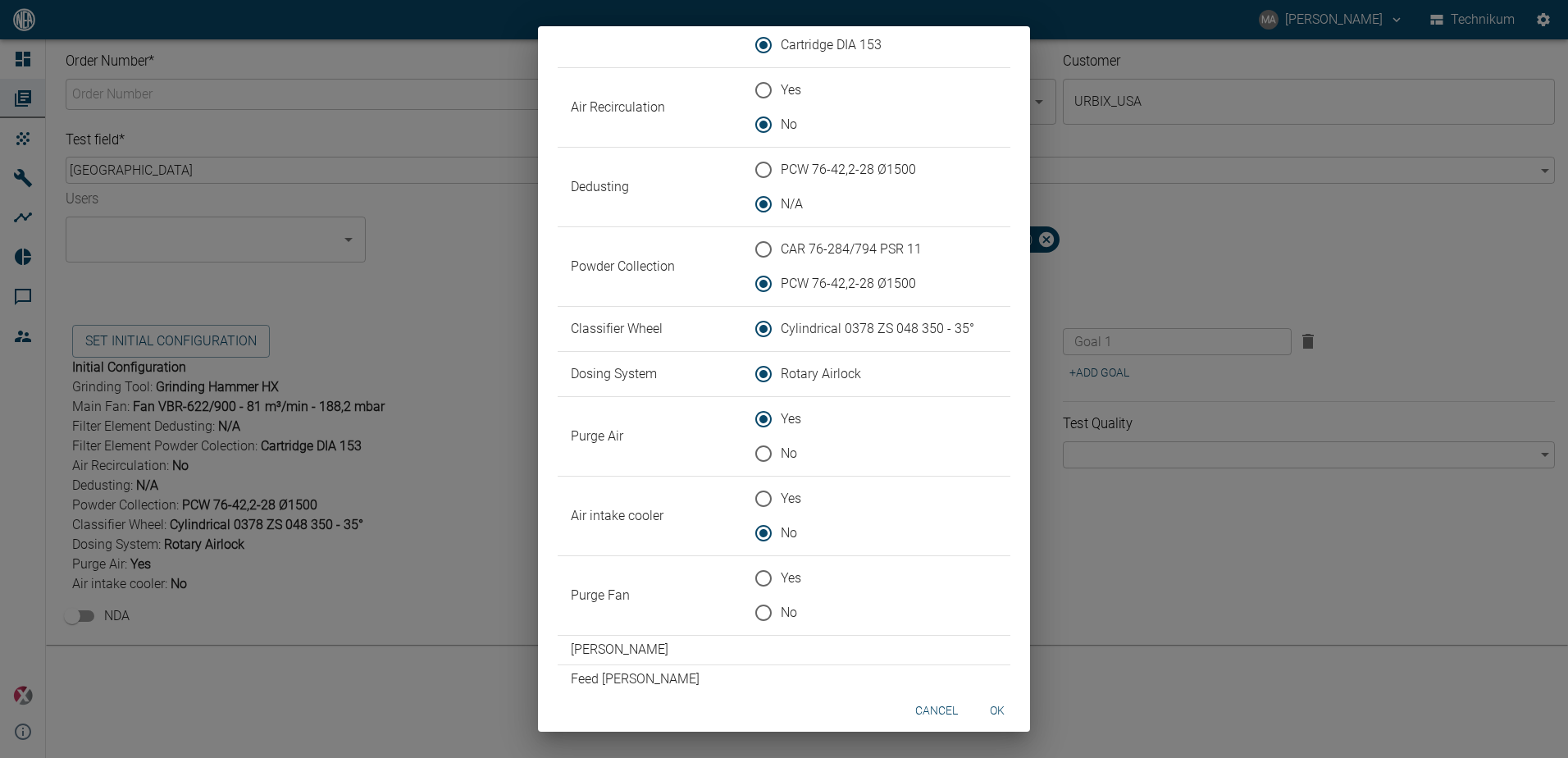
radio input "true"
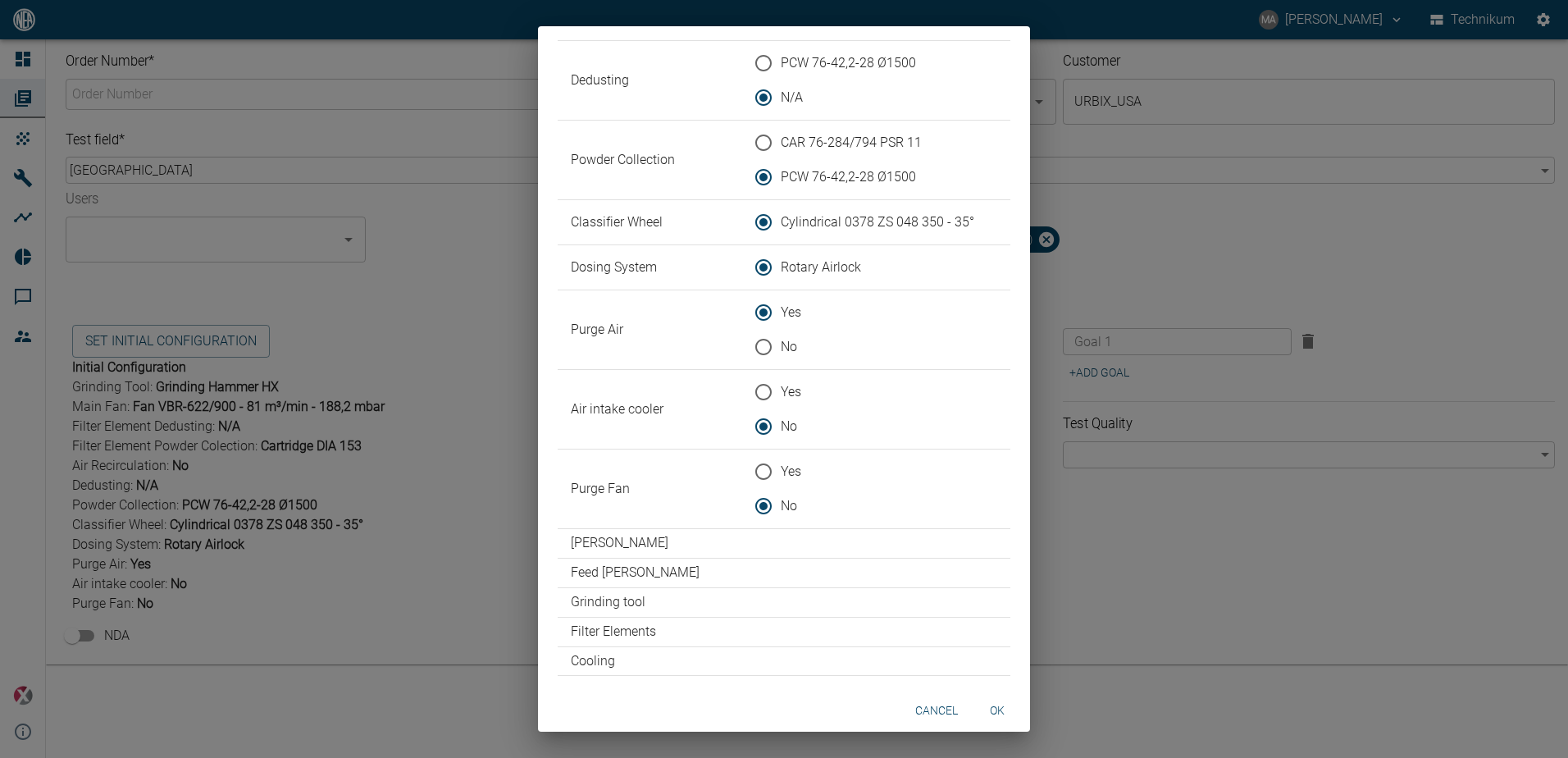
scroll to position [438, 0]
click at [754, 709] on button "ok" at bounding box center [997, 711] width 53 height 30
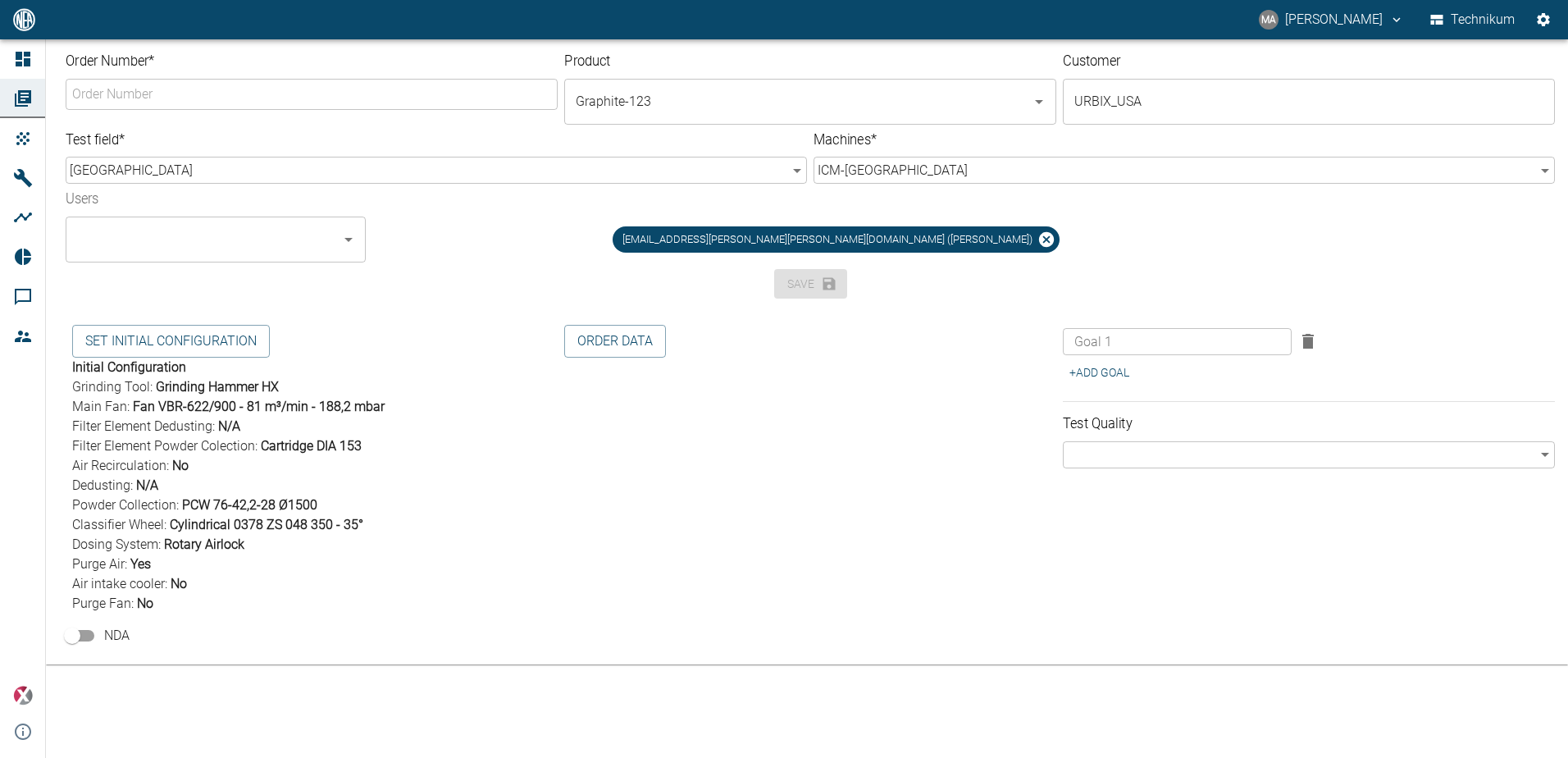
click at [569, 242] on div "[EMAIL_ADDRESS][PERSON_NAME][PERSON_NAME][DOMAIN_NAME] ([PERSON_NAME])" at bounding box center [842, 232] width 926 height 59
click at [400, 97] on input "Order Number *" at bounding box center [312, 94] width 488 height 27
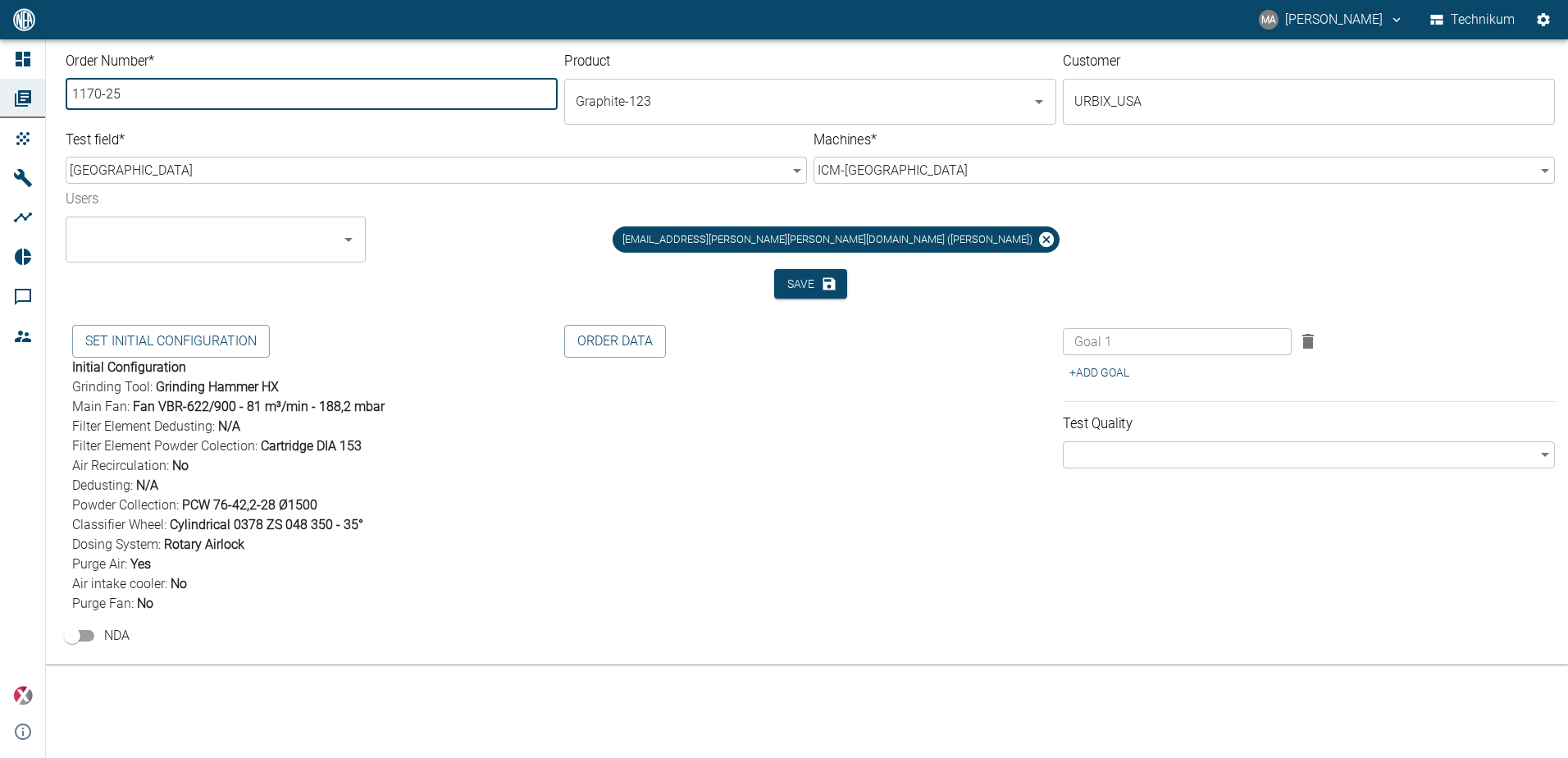
type input "1170-25"
click at [556, 215] on div "[EMAIL_ADDRESS][PERSON_NAME][PERSON_NAME][DOMAIN_NAME] ([PERSON_NAME])" at bounding box center [842, 232] width 926 height 59
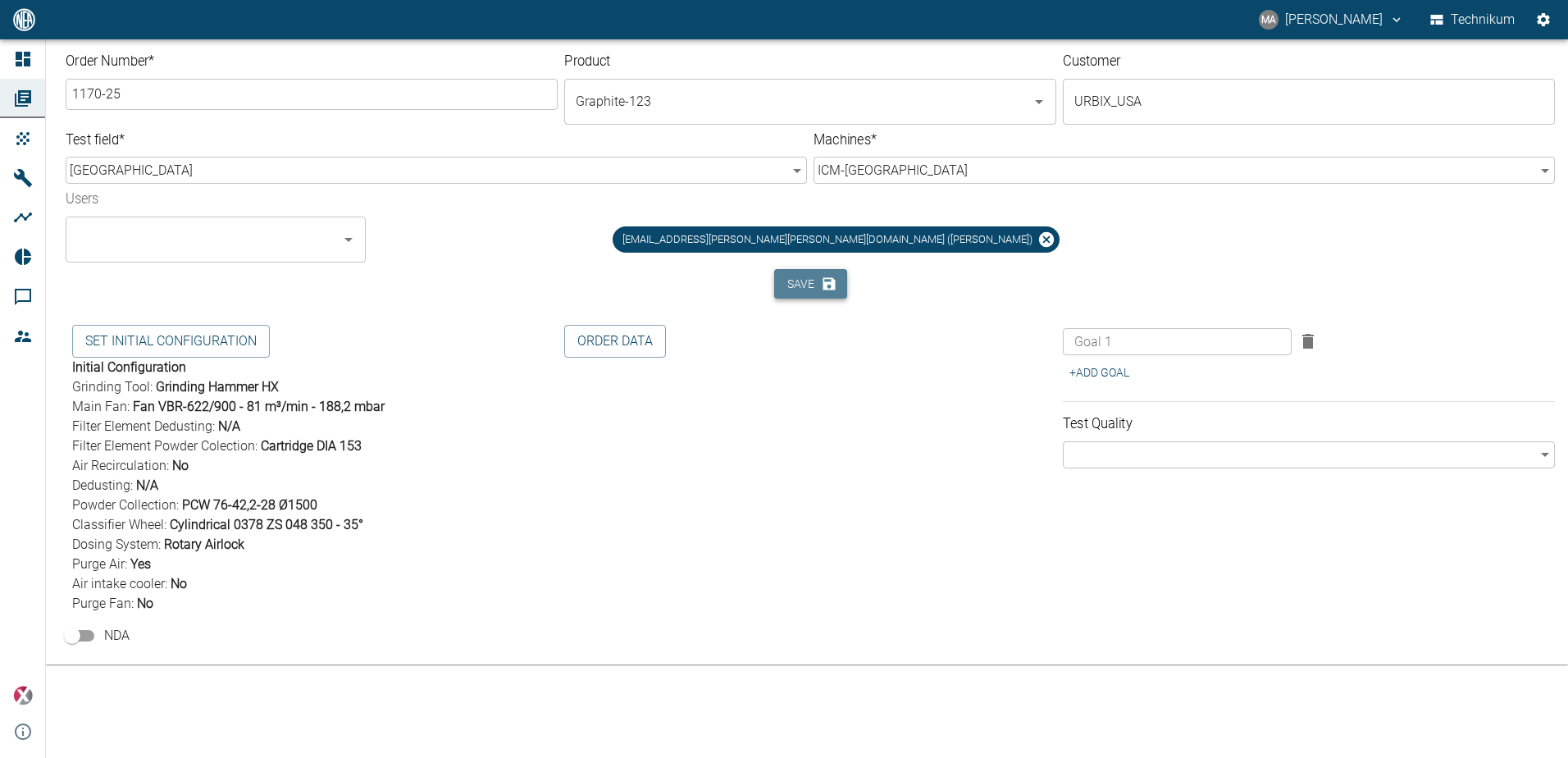
click at [754, 282] on button "Save" at bounding box center [810, 284] width 73 height 30
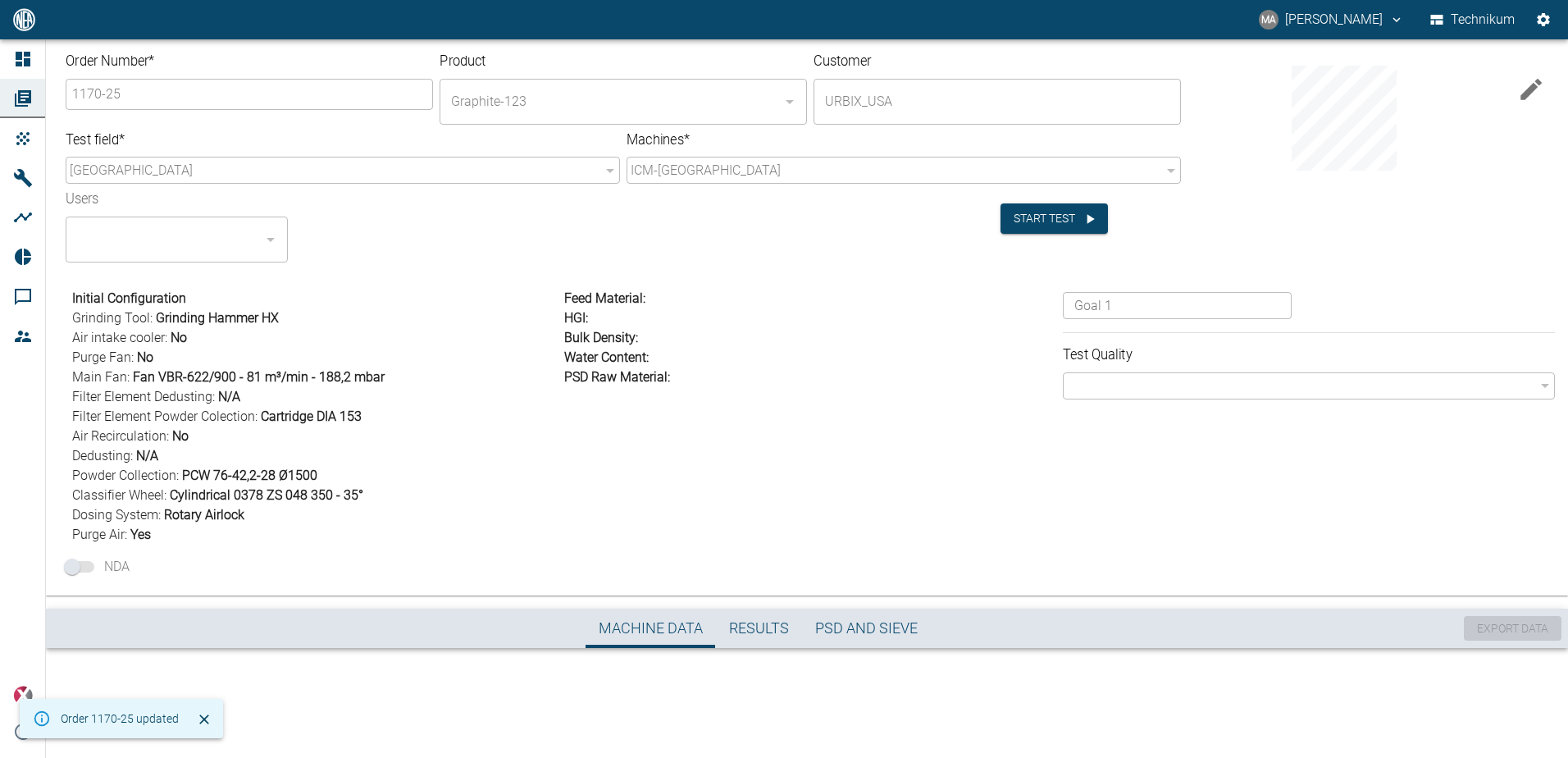
click at [754, 460] on div "Feed Material : HGI : Bulk Density : Water Content : PSD Raw Material :" at bounding box center [807, 414] width 499 height 262
click at [754, 384] on div "​" at bounding box center [1308, 386] width 492 height 27
click at [754, 223] on button "Start test" at bounding box center [1054, 218] width 108 height 30
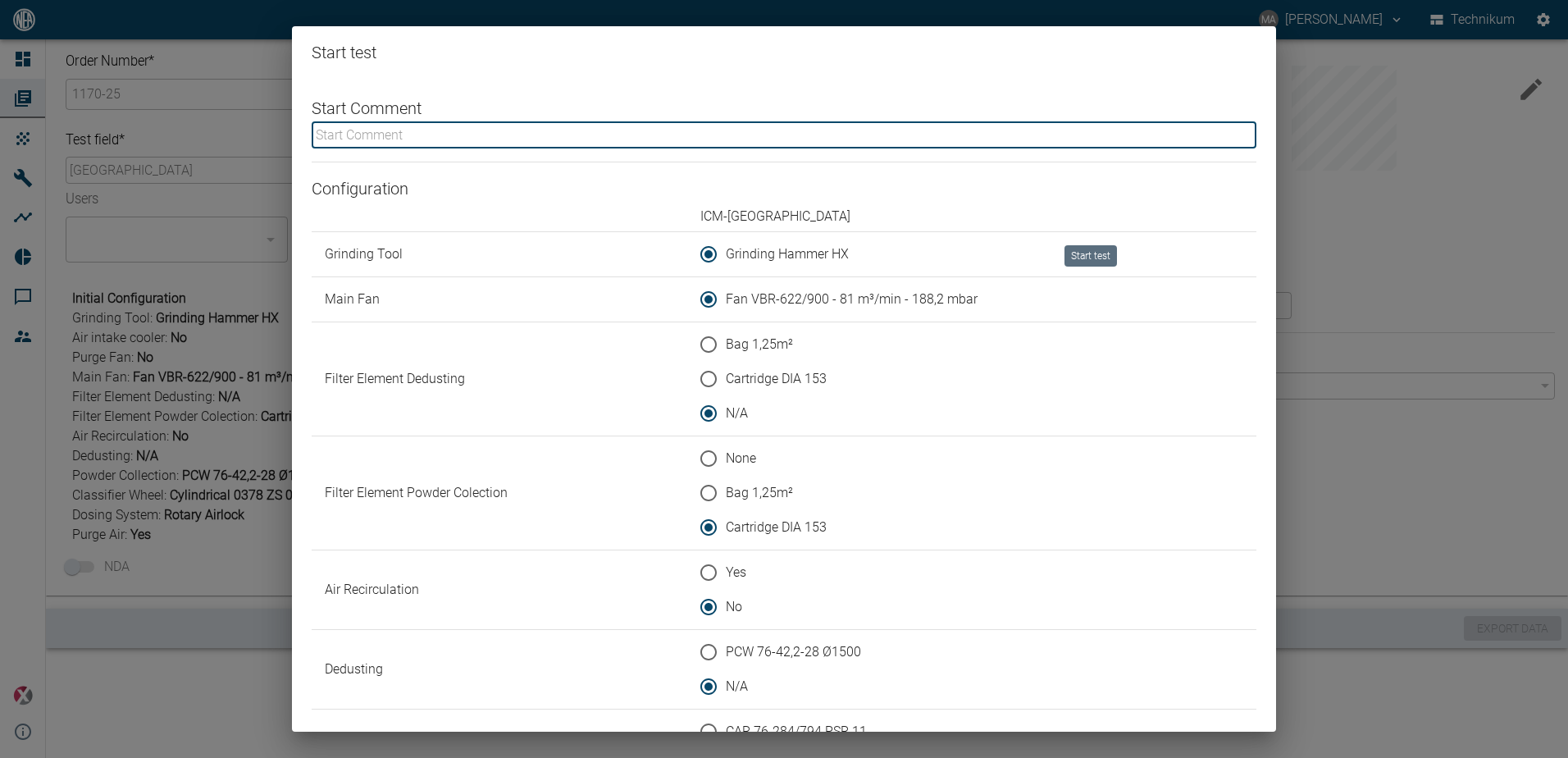
click at [677, 135] on input "text" at bounding box center [784, 135] width 945 height 27
type input "p"
click at [564, 135] on input "Pre test with 15 kg sample to analyze syste mparameters" at bounding box center [784, 135] width 945 height 27
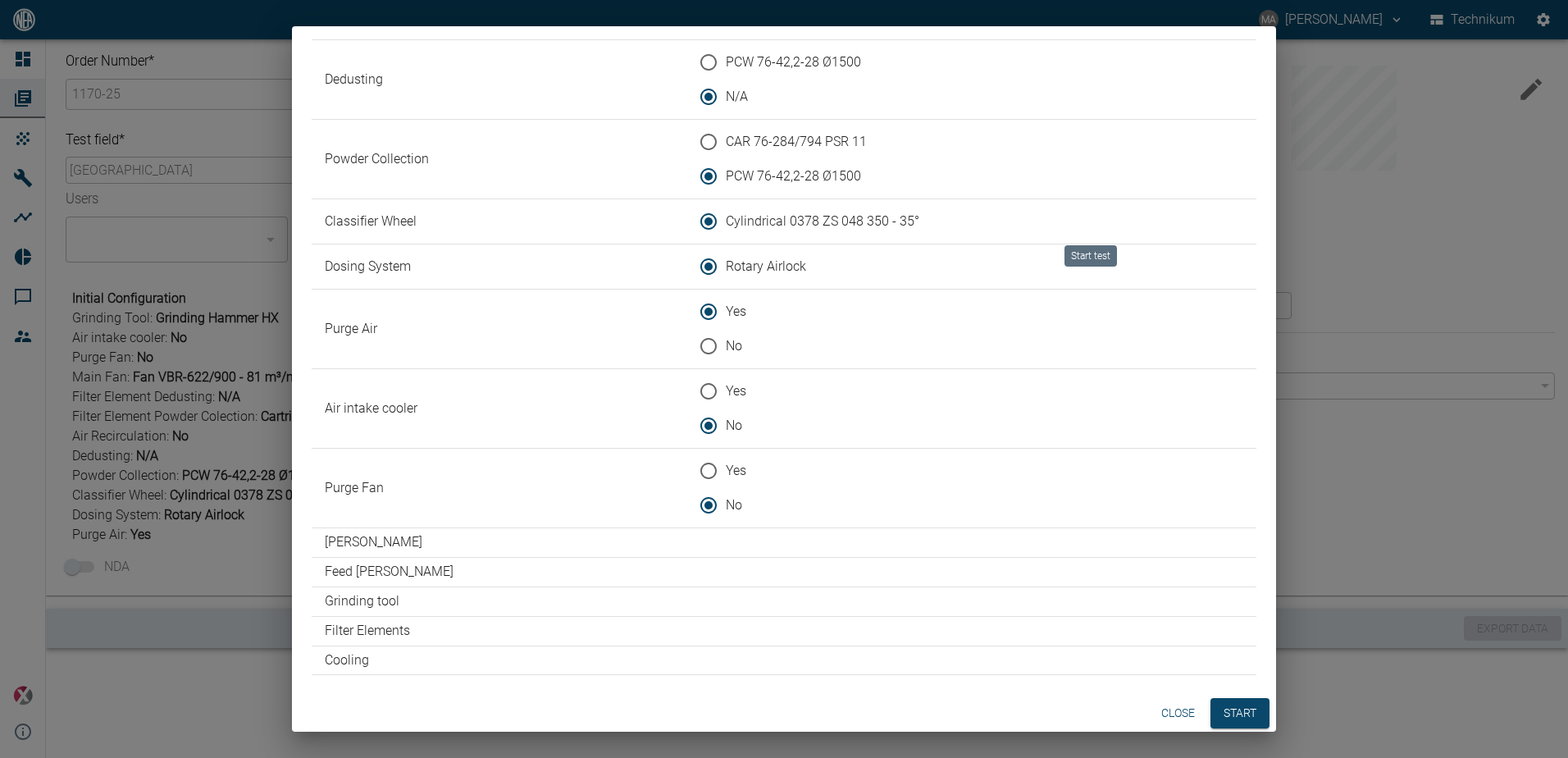
scroll to position [593, 0]
type input "Pre test with 15 kg sample to analyze system parameters. Mill speed = 130 ms, C…"
click at [754, 714] on button "Start" at bounding box center [1240, 710] width 59 height 30
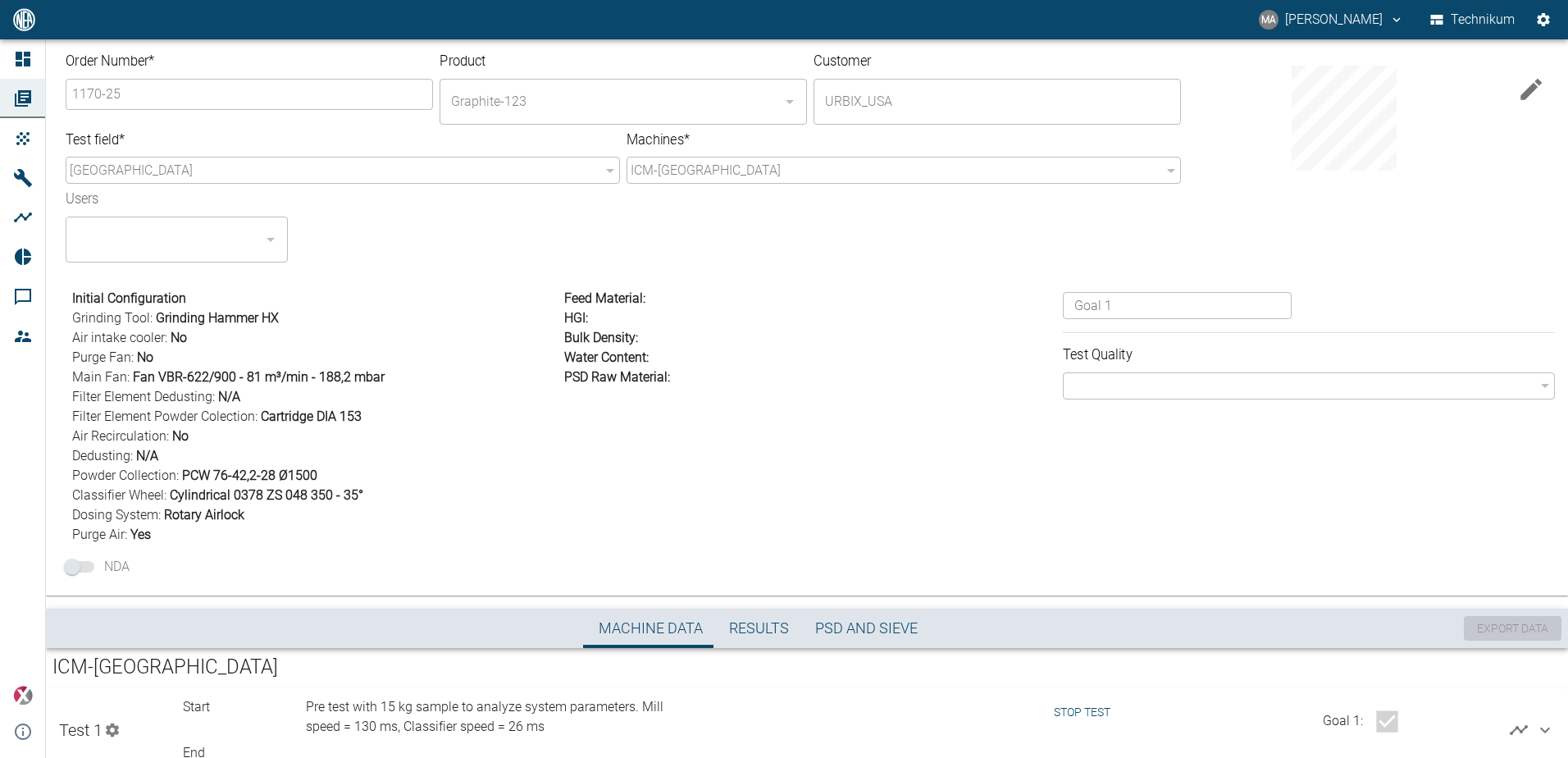
scroll to position [56, 0]
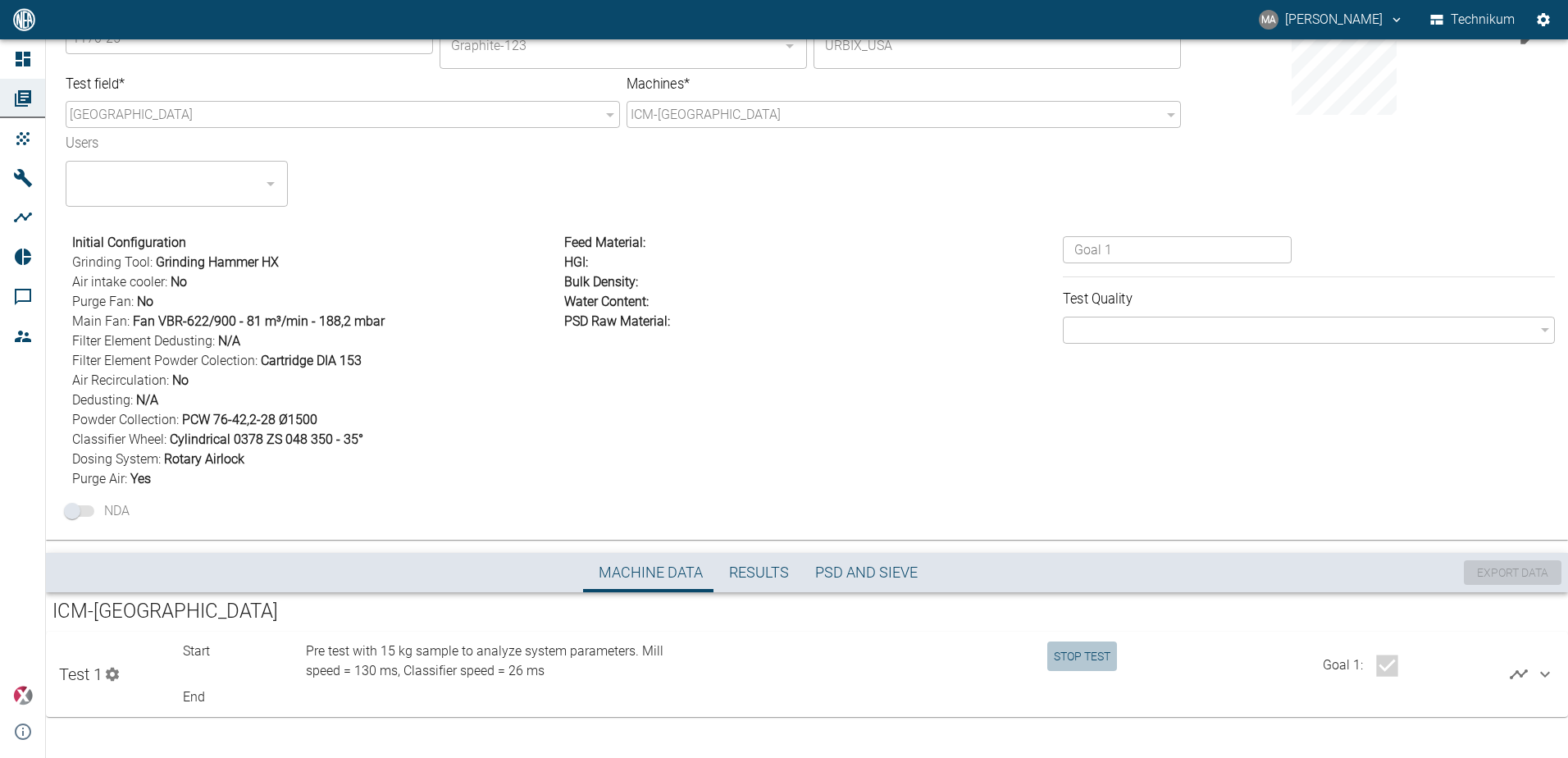
click at [754, 657] on button "Stop test" at bounding box center [1082, 657] width 69 height 30
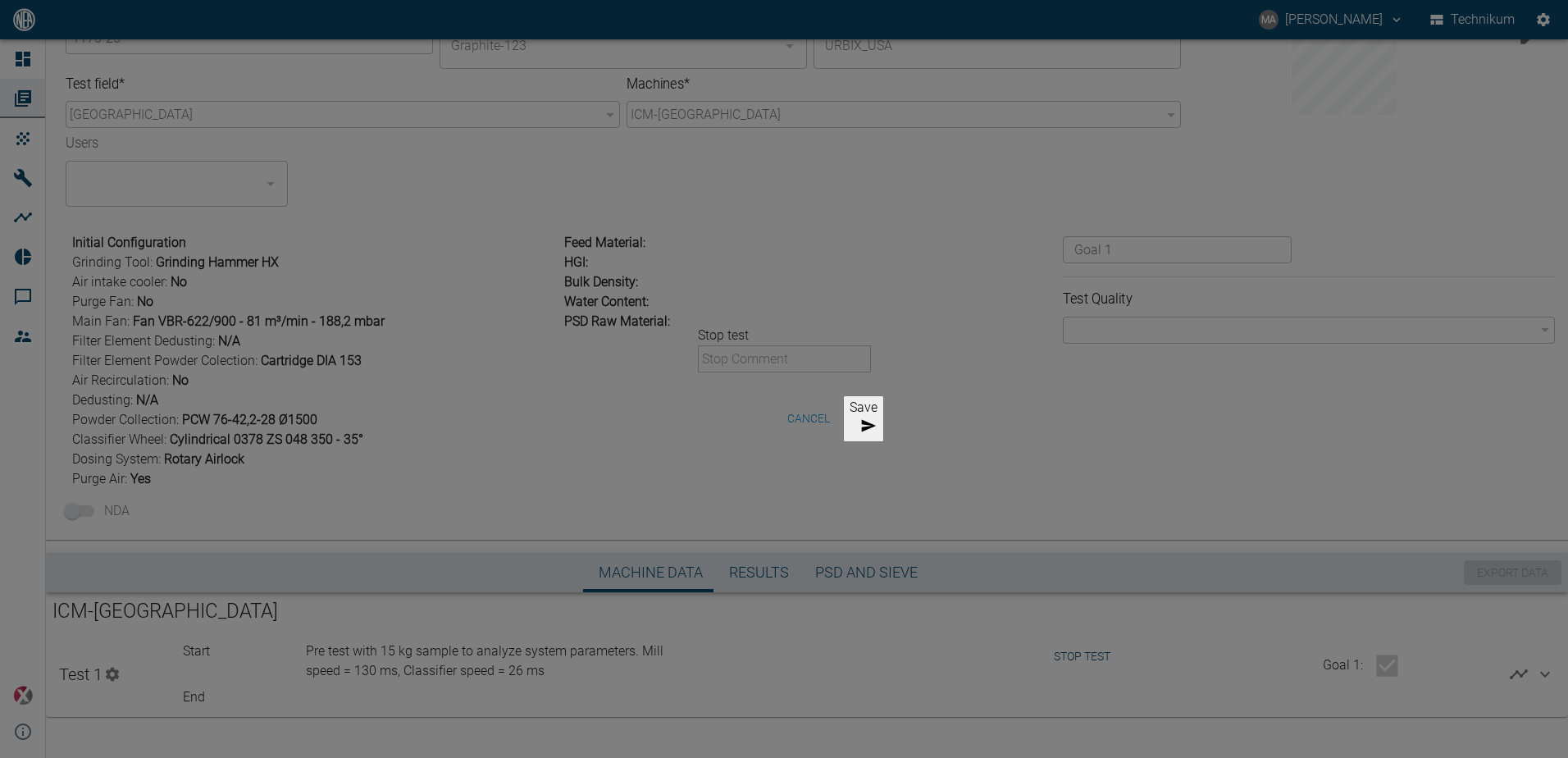
click at [754, 365] on input "text" at bounding box center [789, 359] width 181 height 27
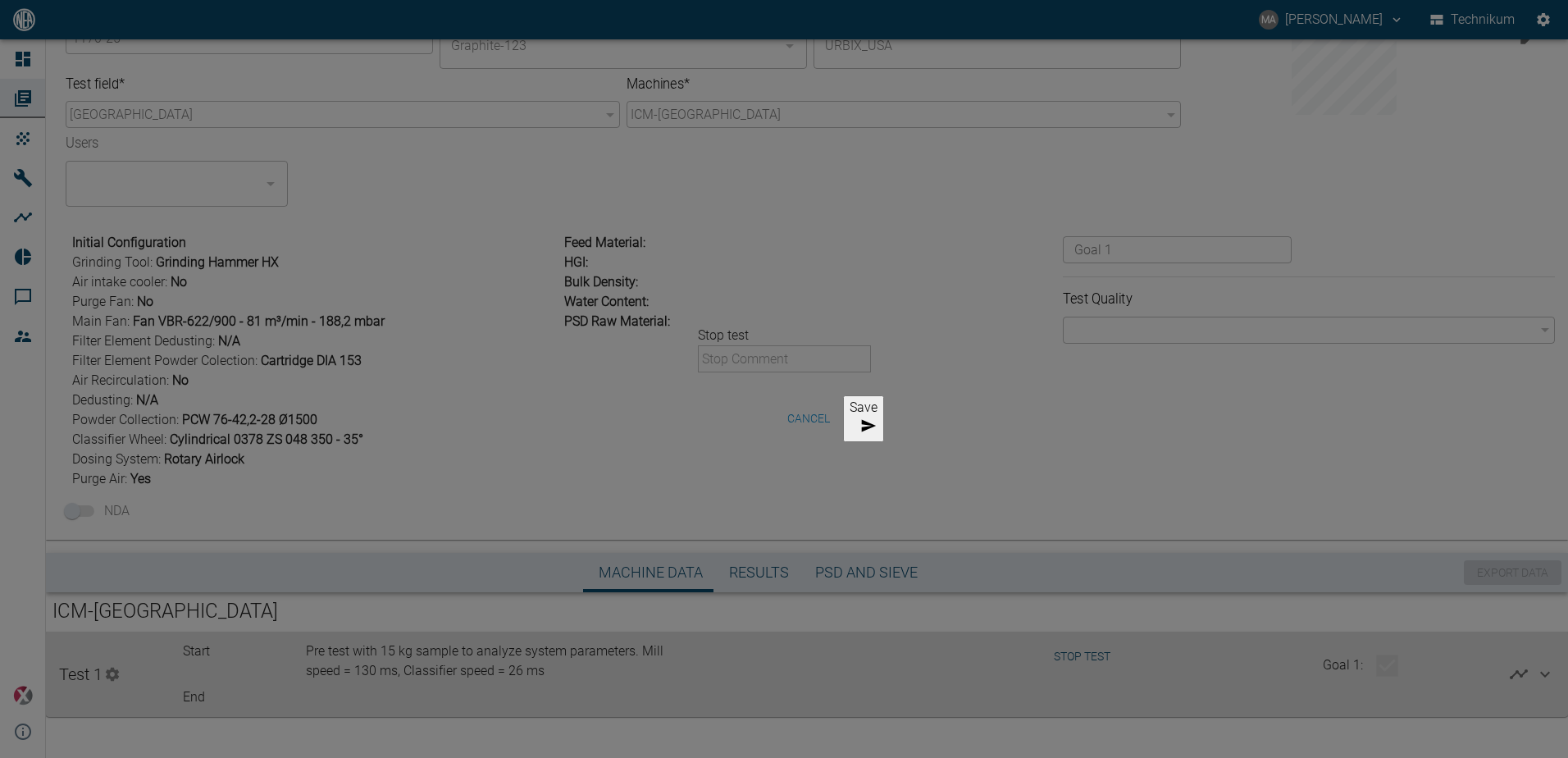
type input "Test finished. PSD to be analyzed"
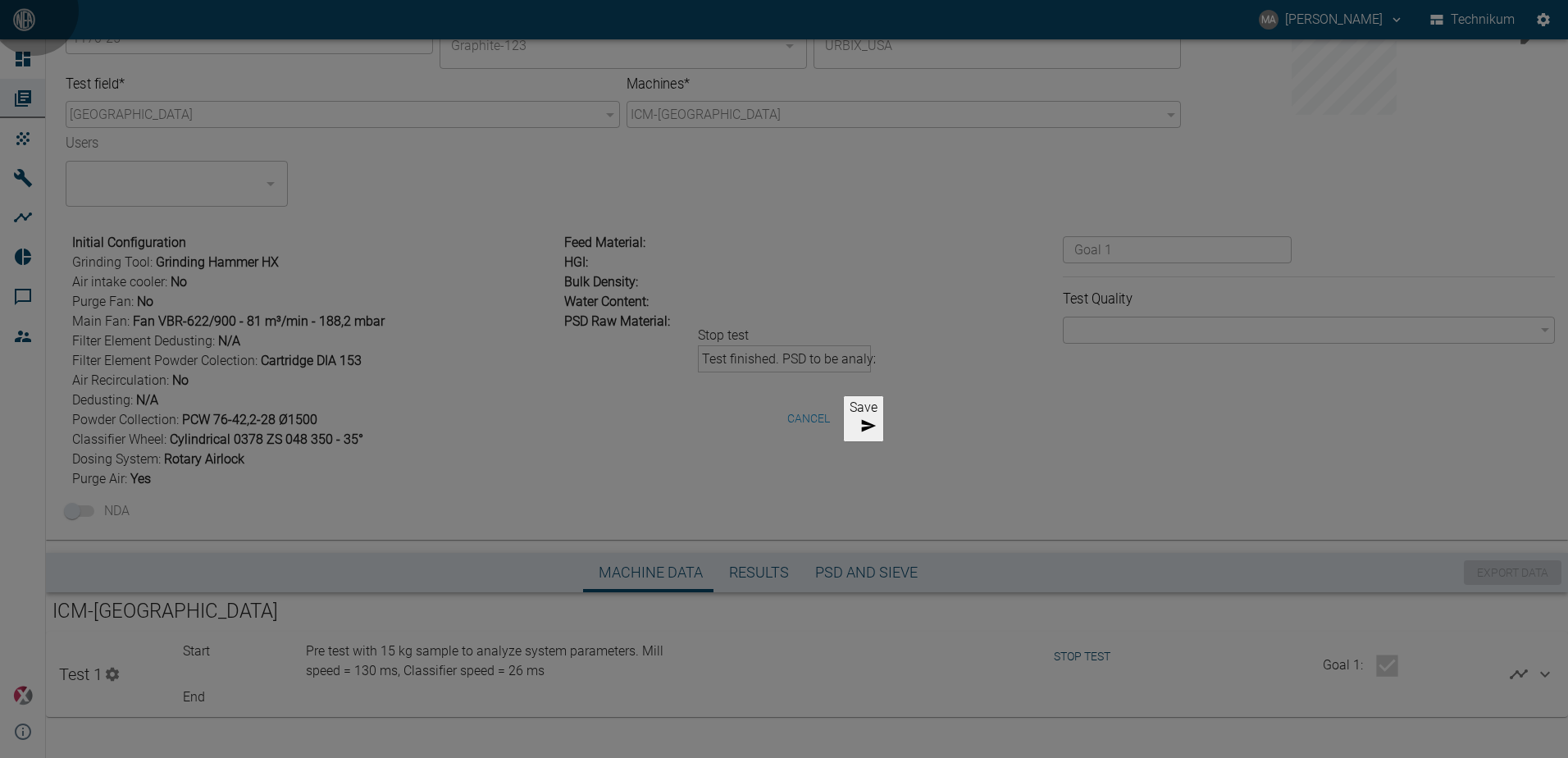
click at [754, 415] on button "Save" at bounding box center [863, 419] width 41 height 47
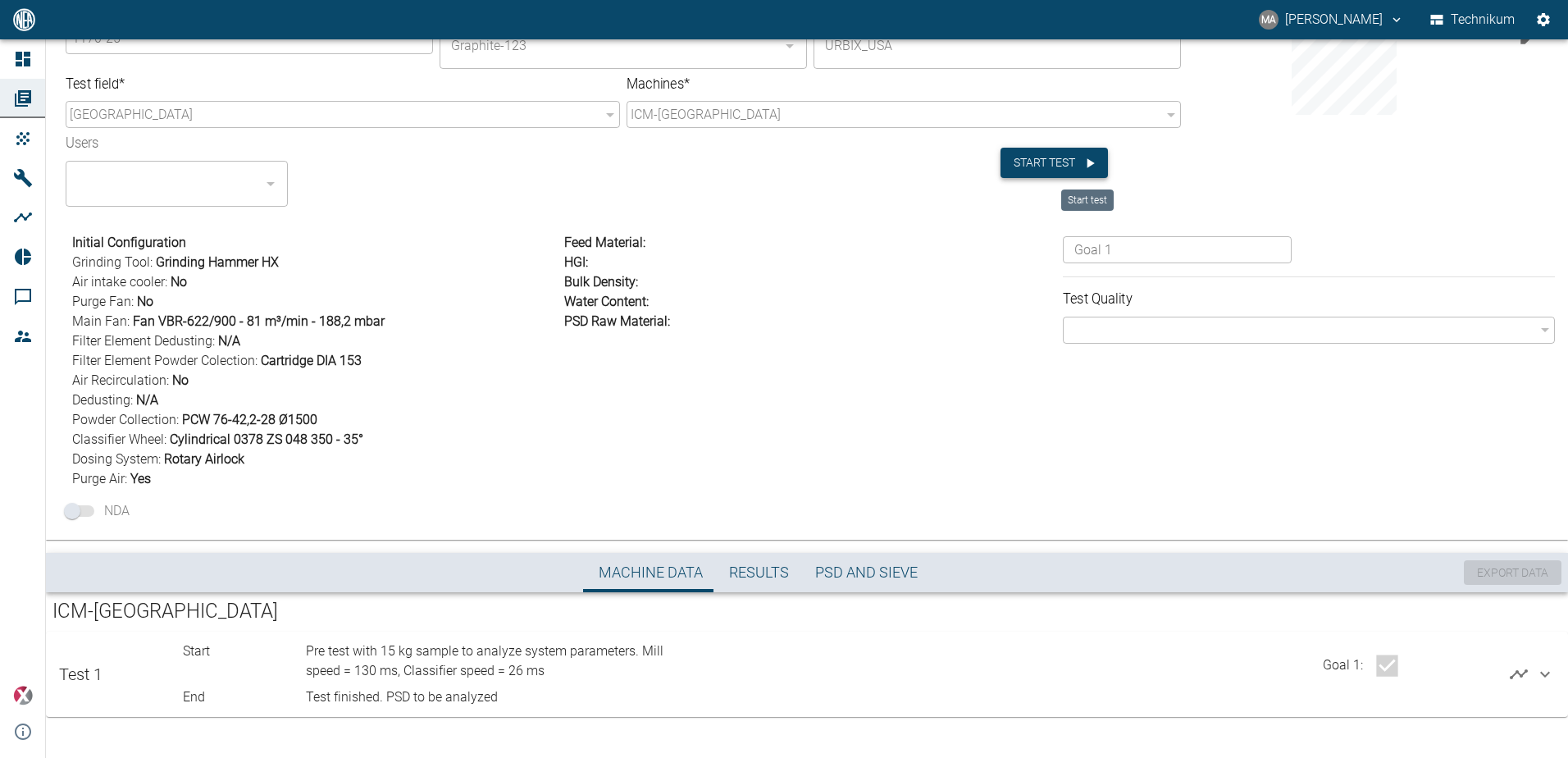
click at [754, 164] on button "Start test" at bounding box center [1054, 163] width 108 height 30
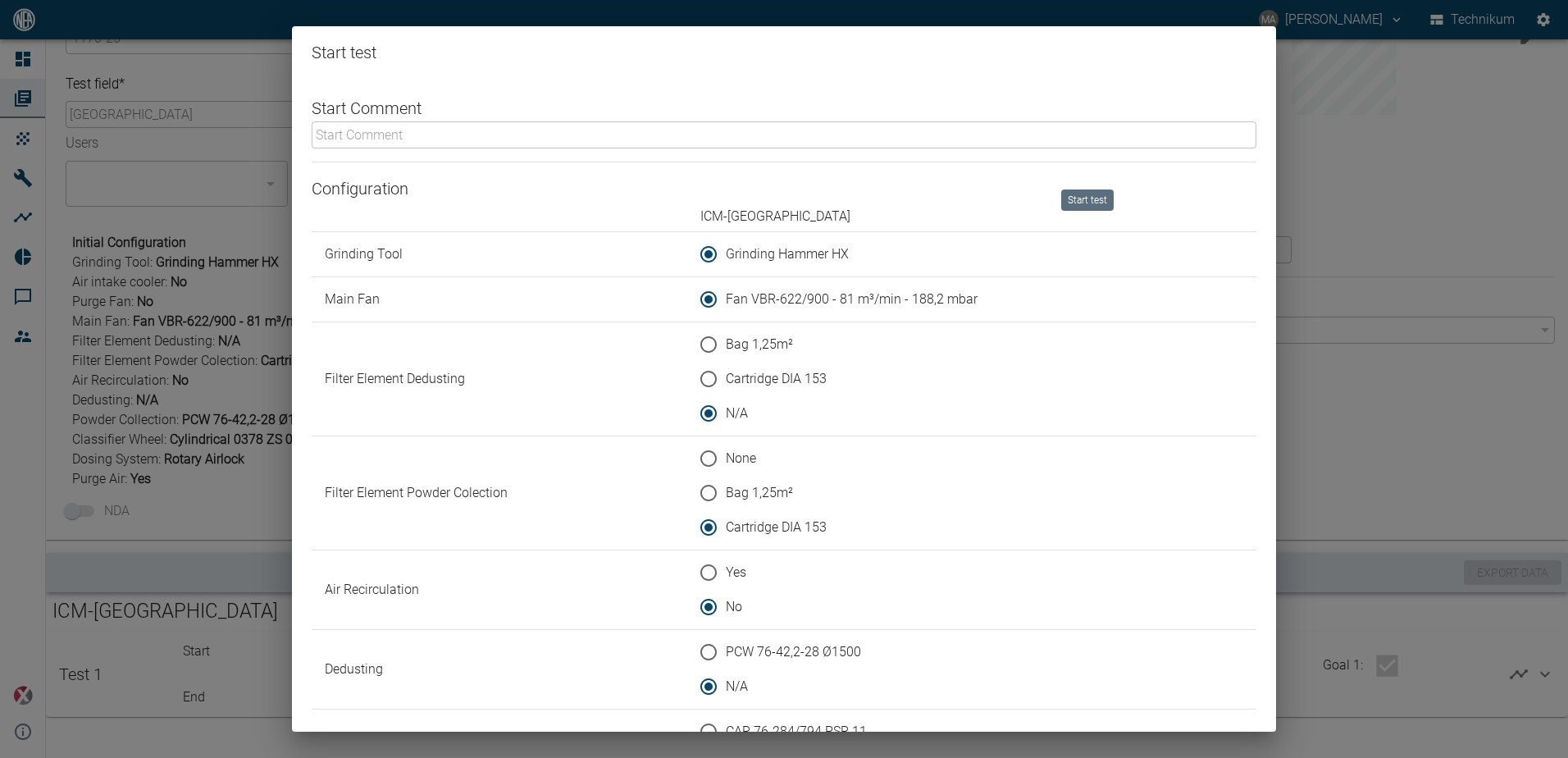
click at [556, 128] on input "text" at bounding box center [784, 135] width 945 height 27
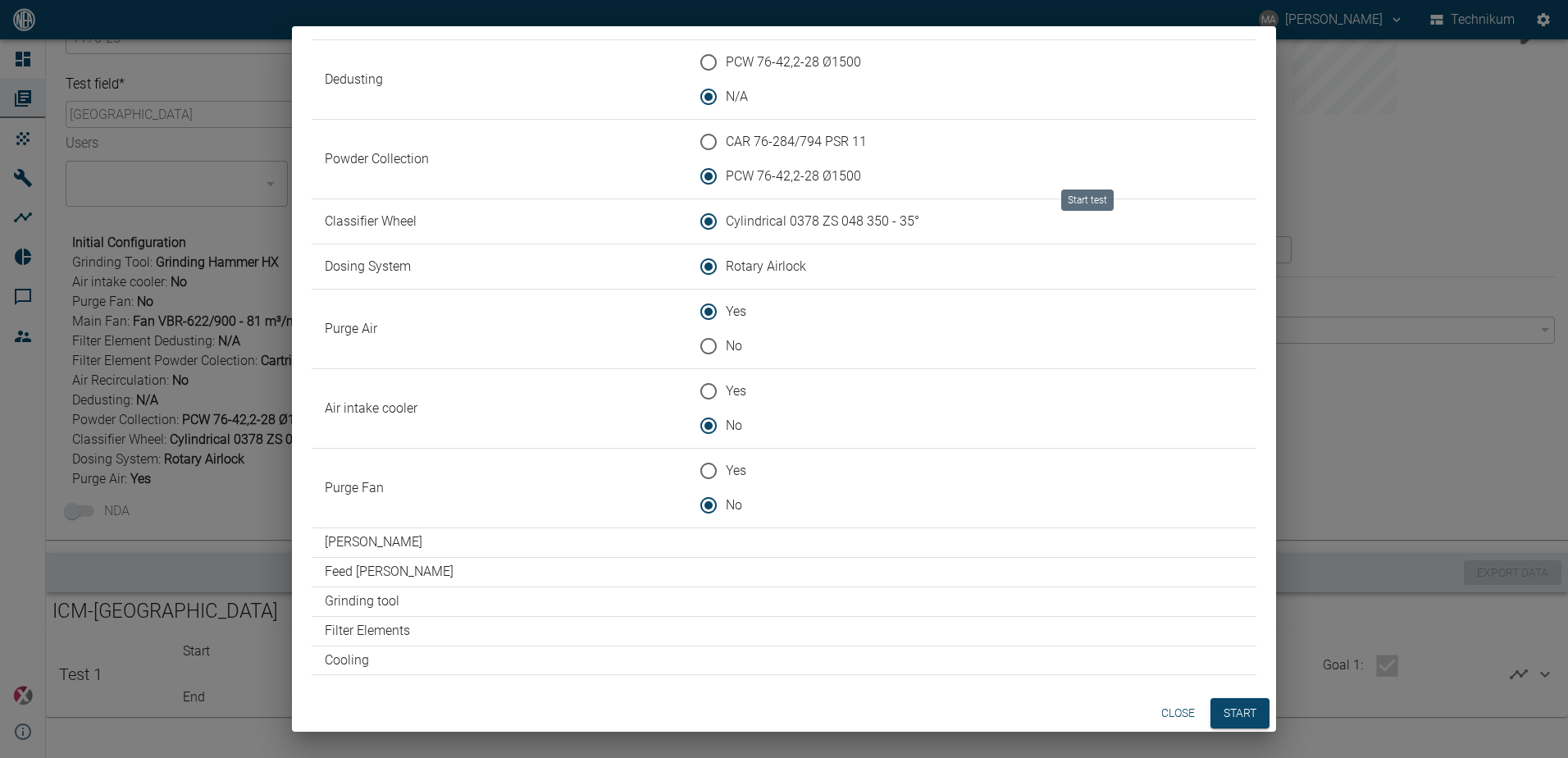
scroll to position [593, 0]
type input "Pre test with 15 kg. System parameters: mill speed = 130 ms, classifier speed =…"
click at [754, 717] on button "Start" at bounding box center [1240, 710] width 59 height 30
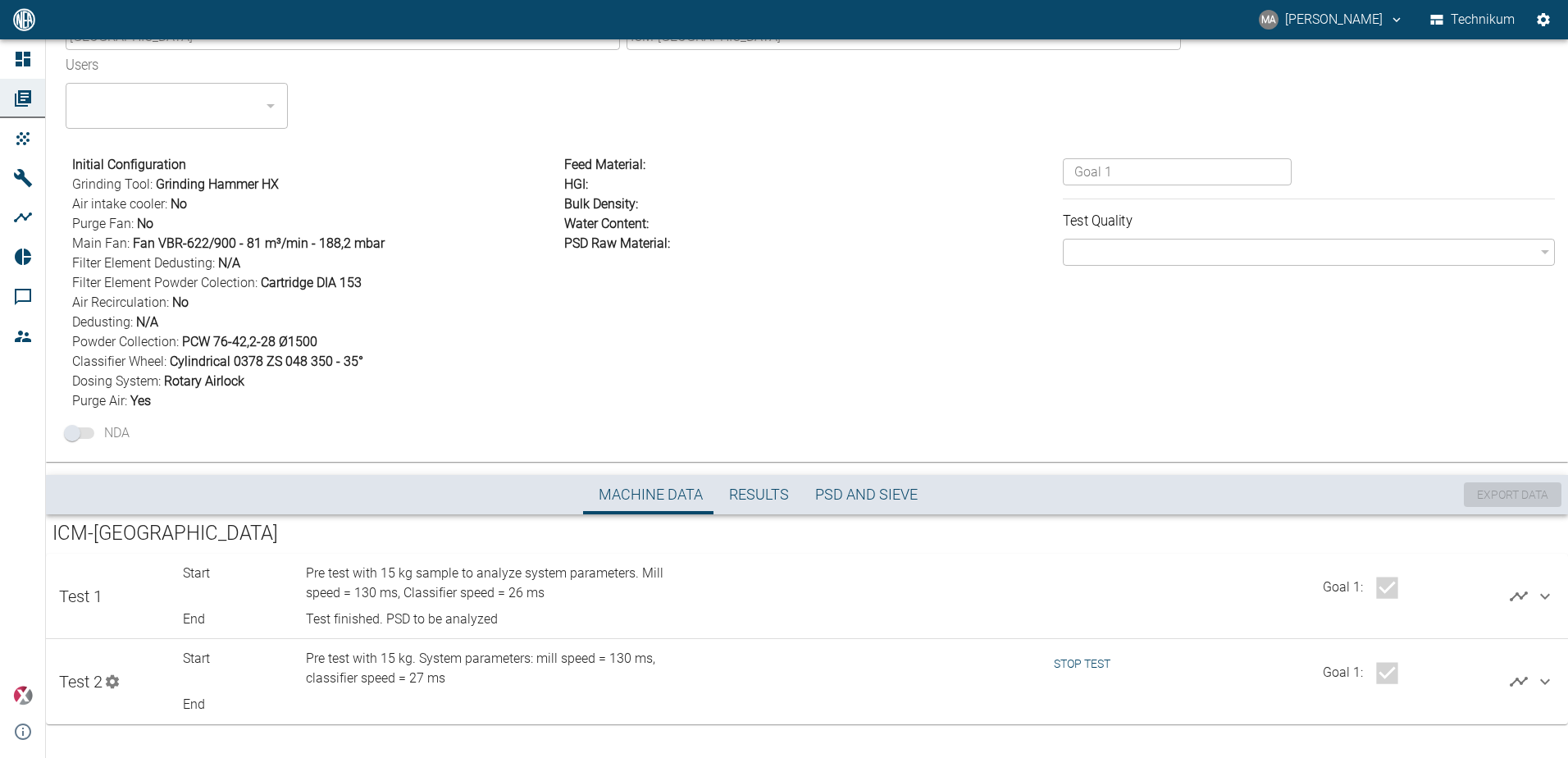
scroll to position [141, 0]
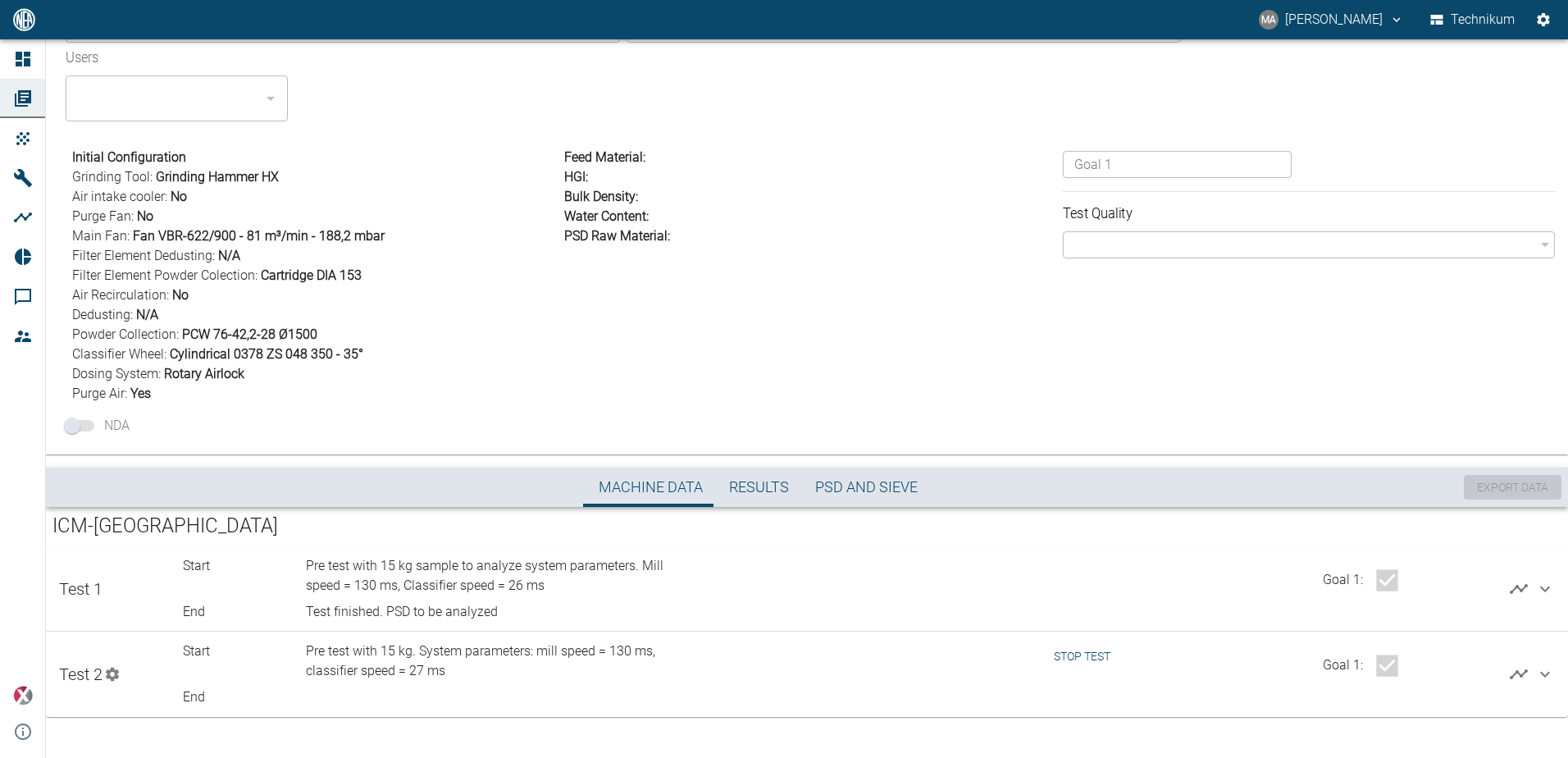
click at [754, 651] on button "Stop test" at bounding box center [1082, 657] width 69 height 30
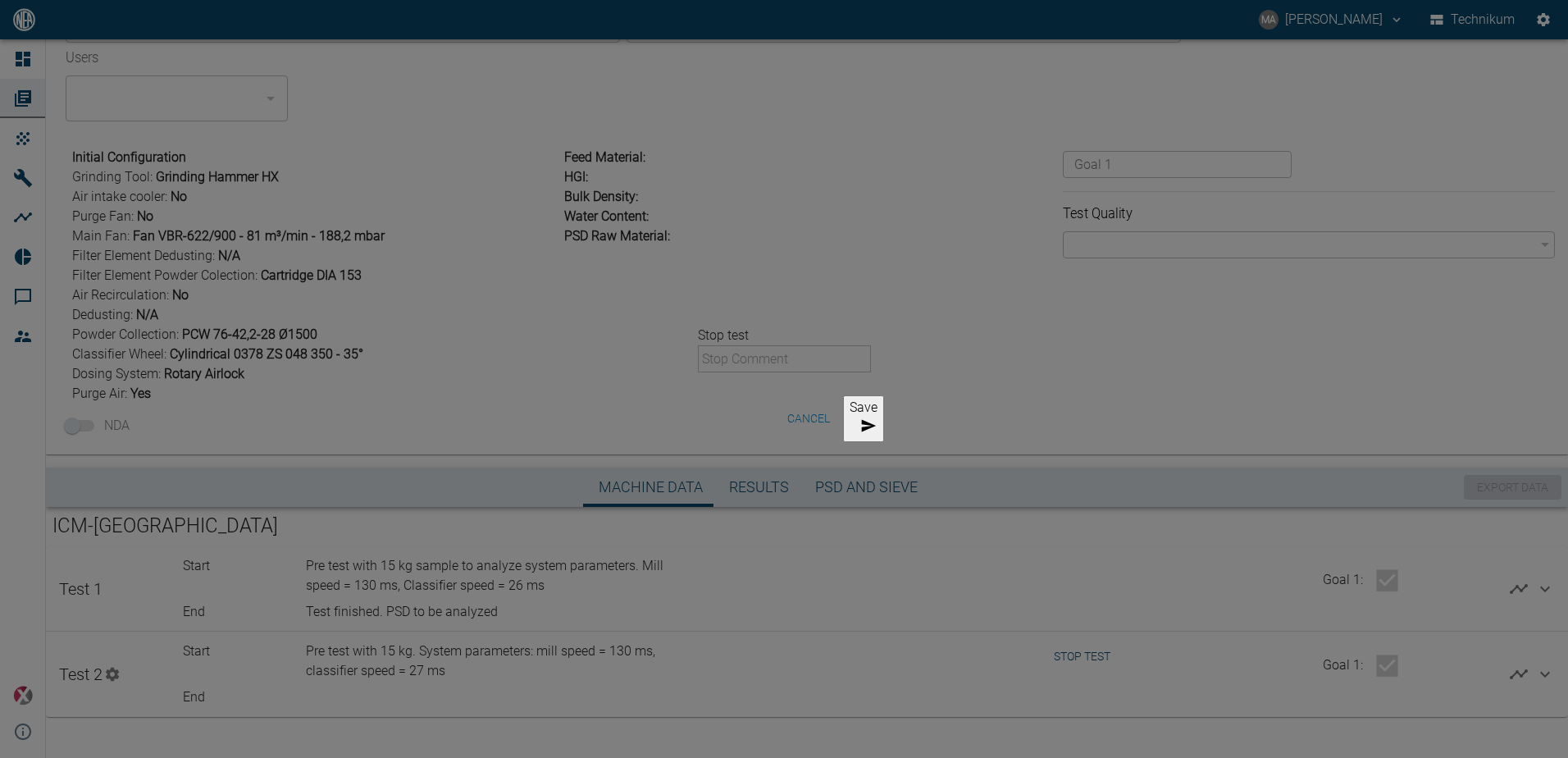
click at [754, 369] on input "text" at bounding box center [789, 359] width 181 height 27
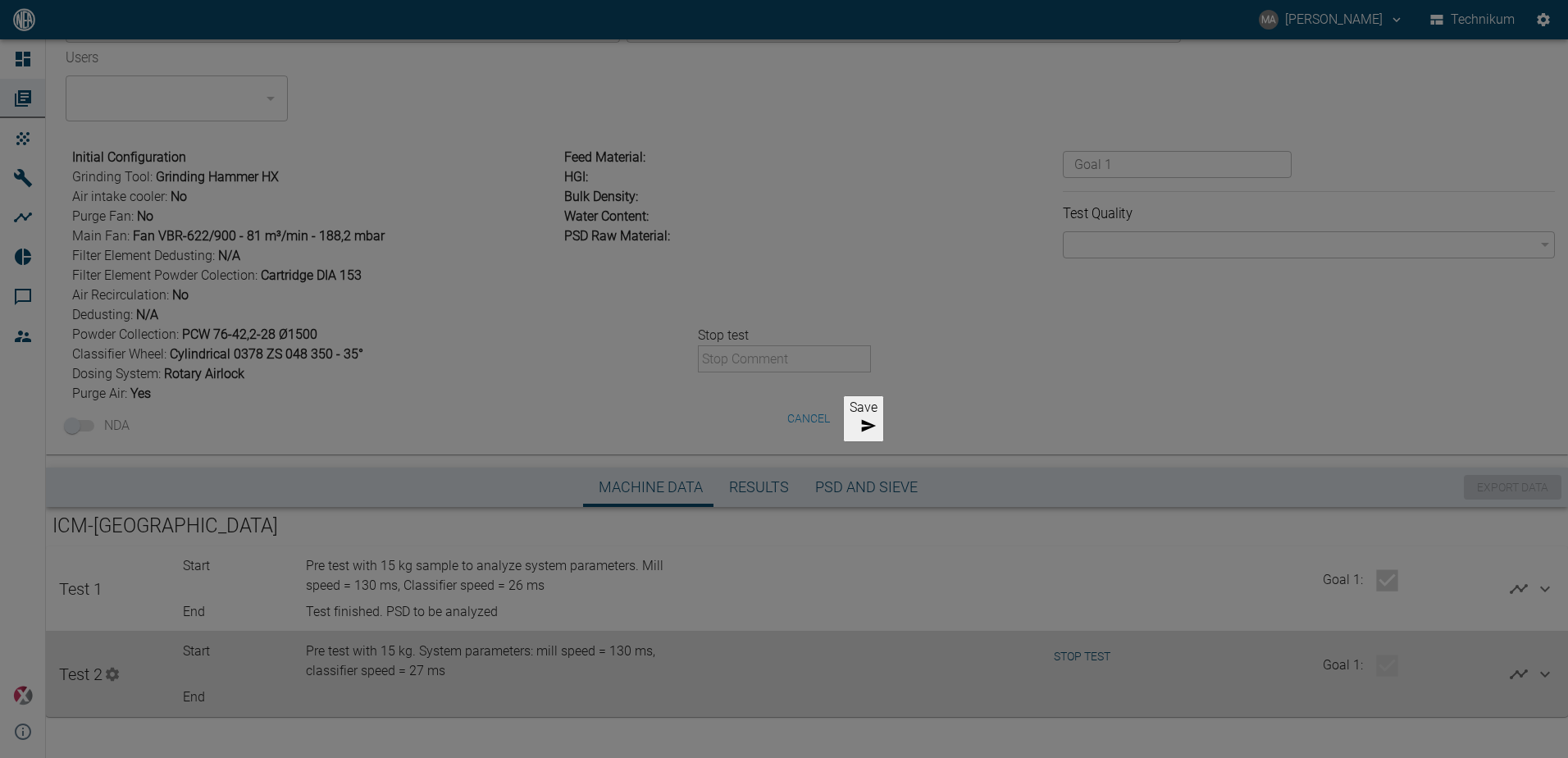
type input "Test finished. PSD to be analyzed"
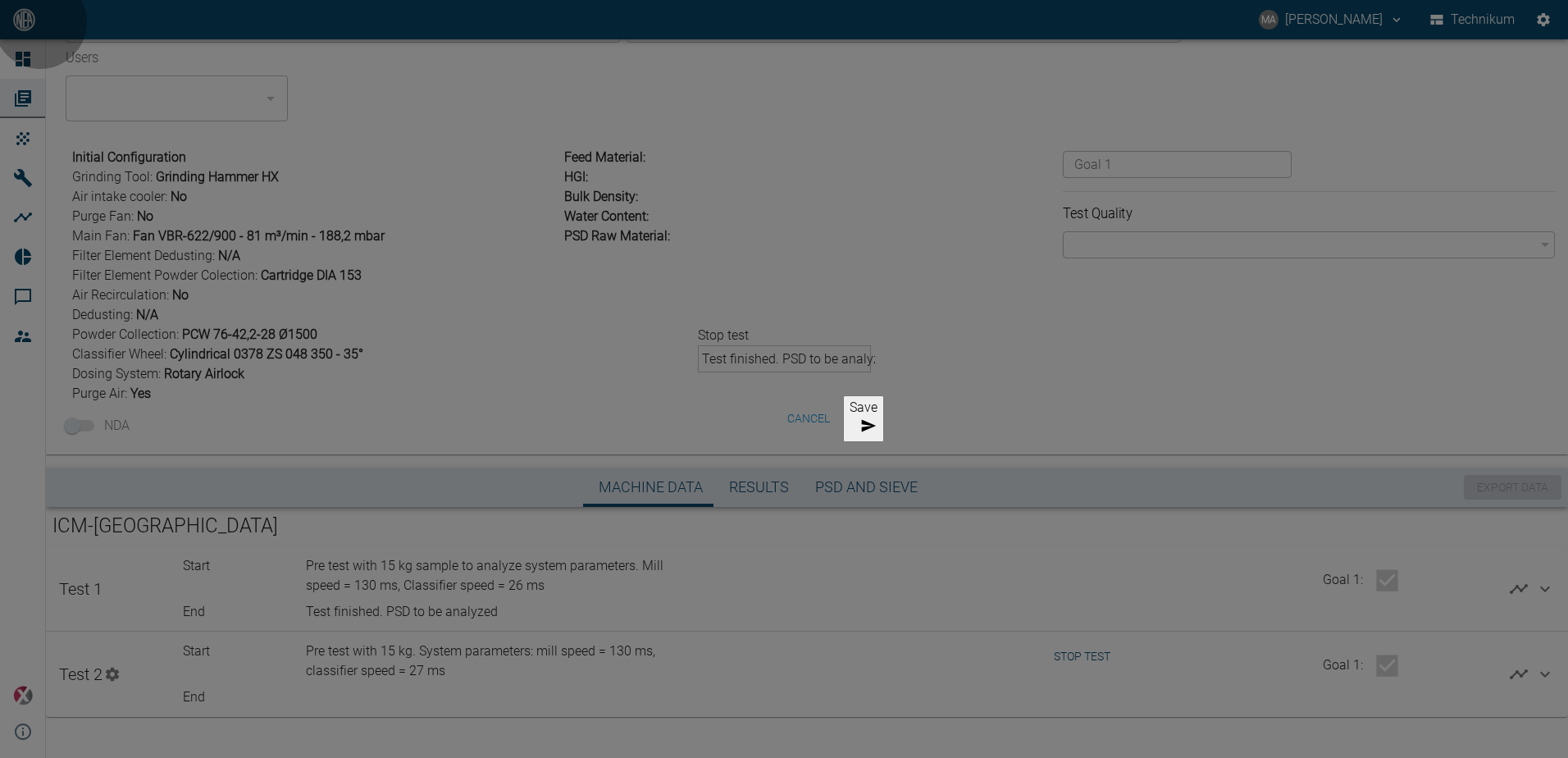
click at [754, 426] on button "Save" at bounding box center [863, 419] width 41 height 47
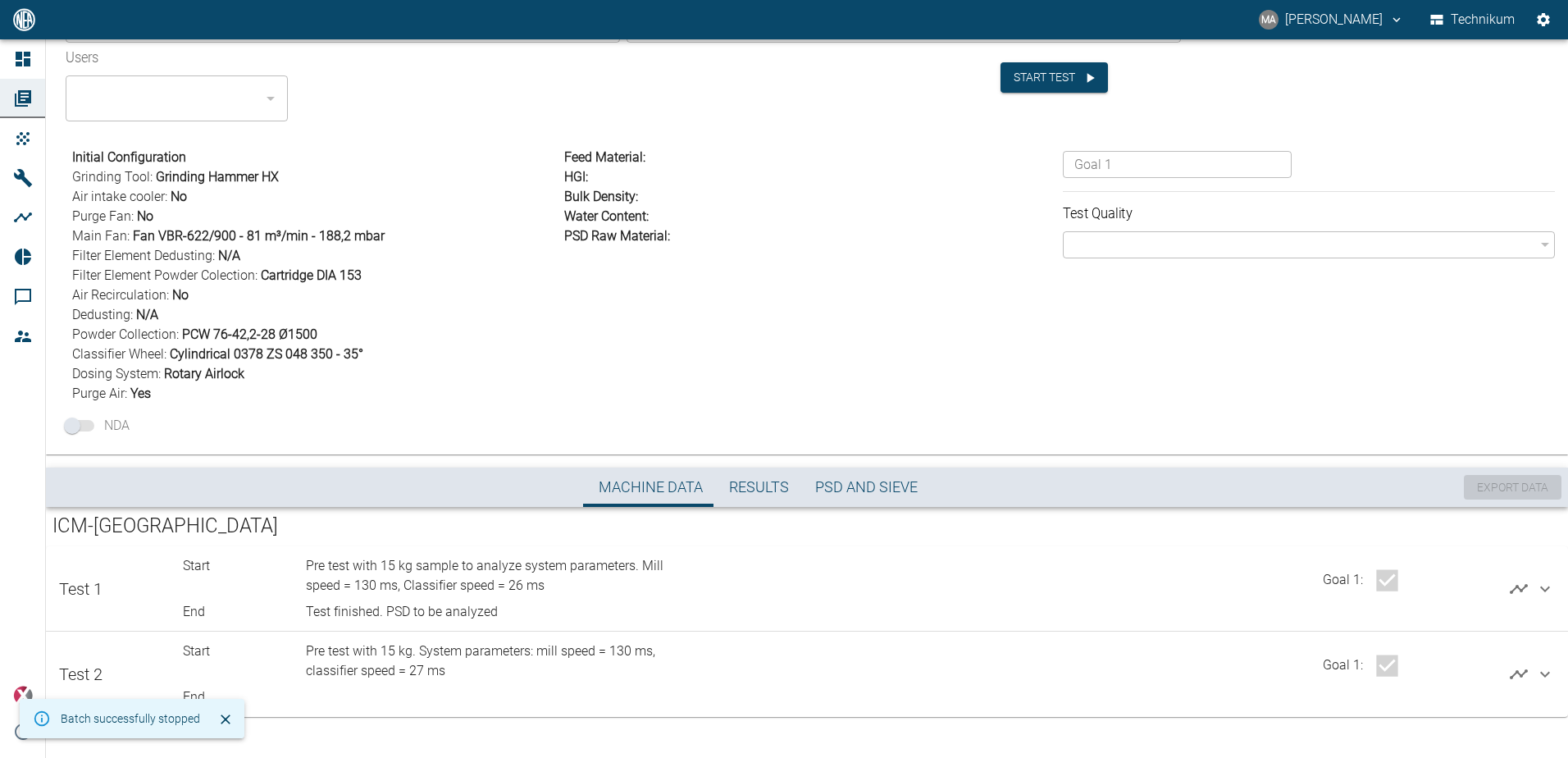
click at [754, 364] on div "Feed Material : HGI : Bulk Density : Water Content : PSD Raw Material :" at bounding box center [807, 272] width 499 height 262
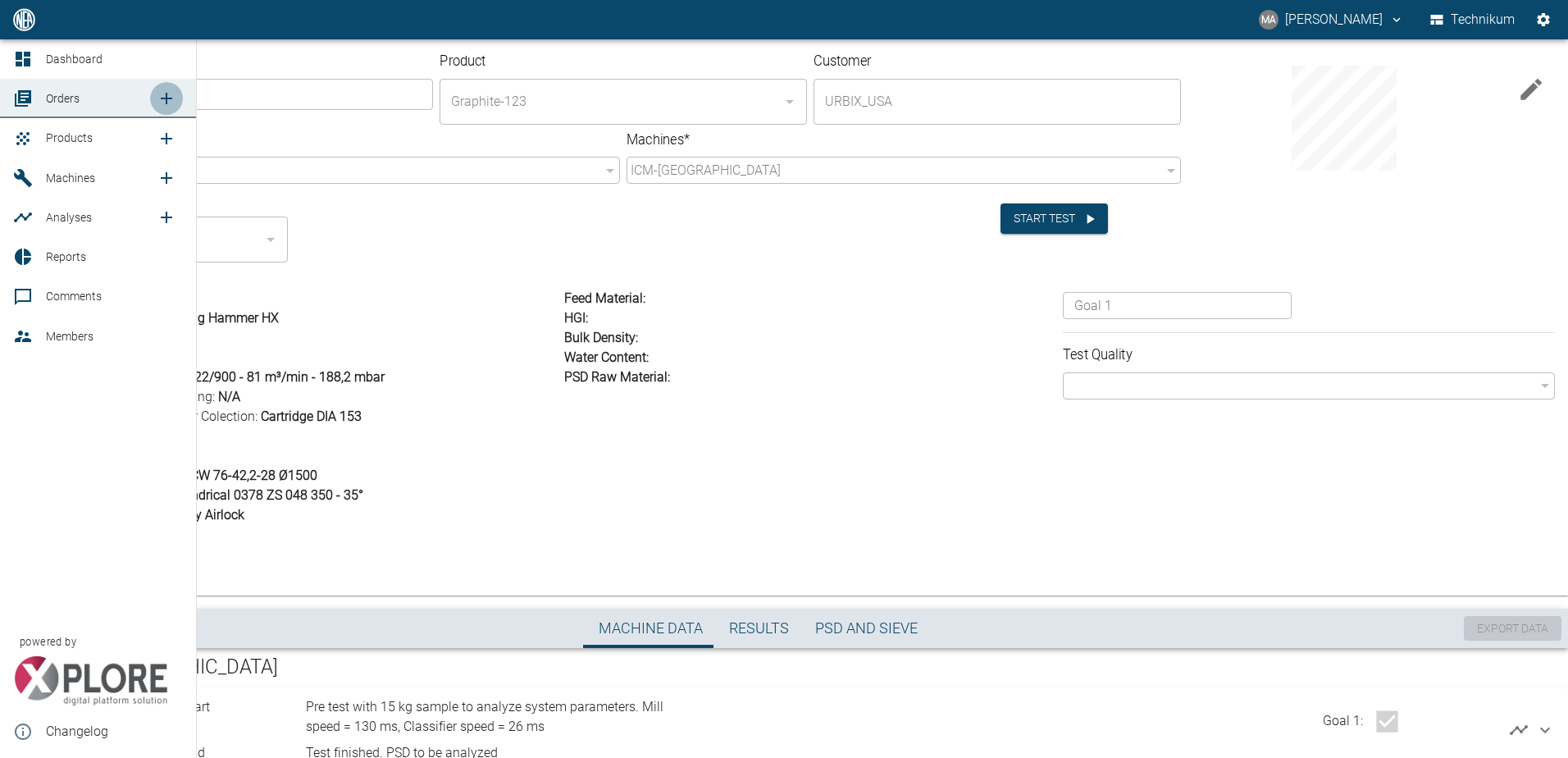
click at [163, 100] on icon "new /order/list/0" at bounding box center [167, 99] width 20 height 20
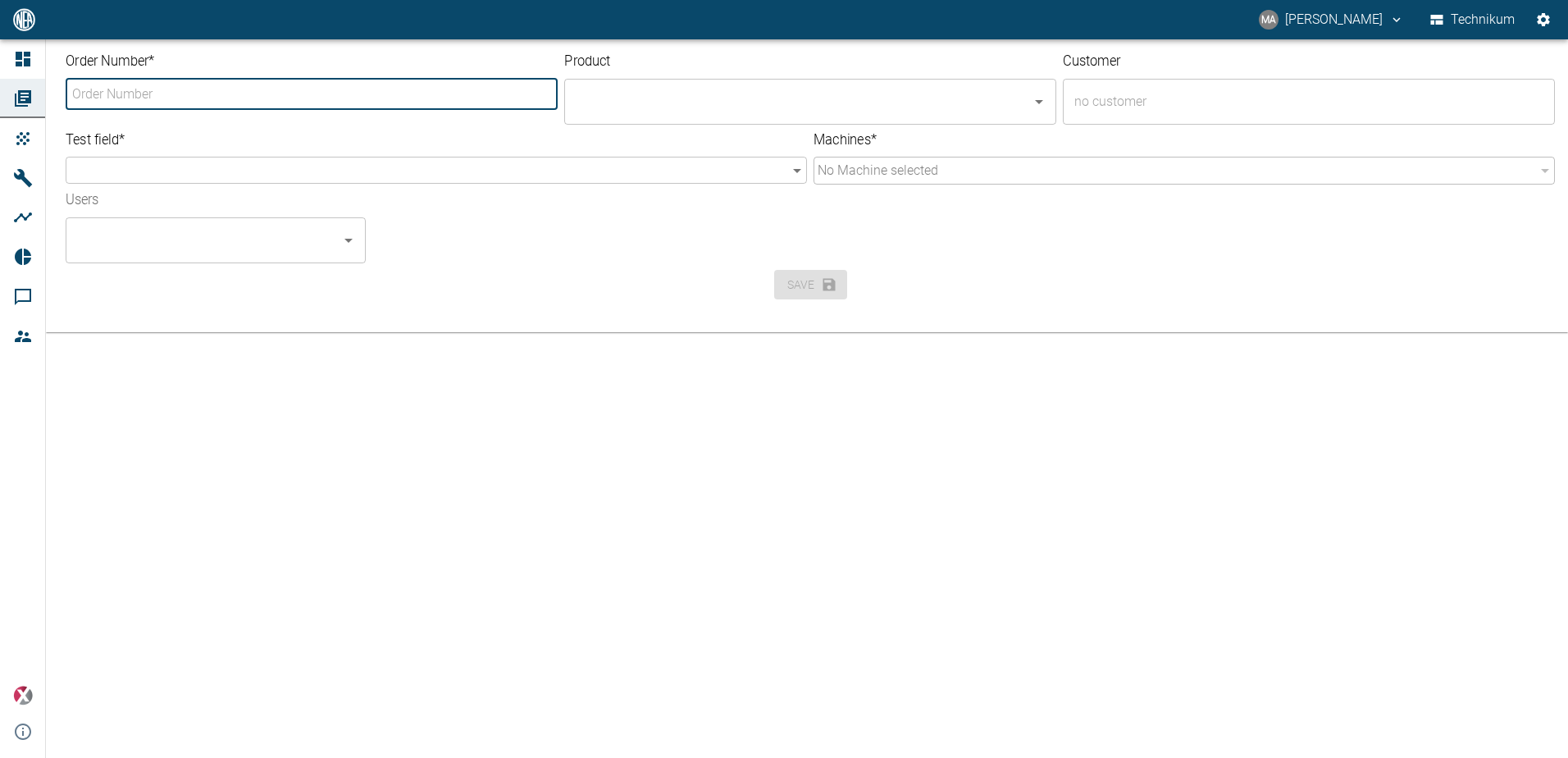
click at [275, 89] on input "Order Number *" at bounding box center [312, 94] width 488 height 27
click at [211, 91] on input "Order Number *" at bounding box center [312, 94] width 488 height 27
type input "111-25"
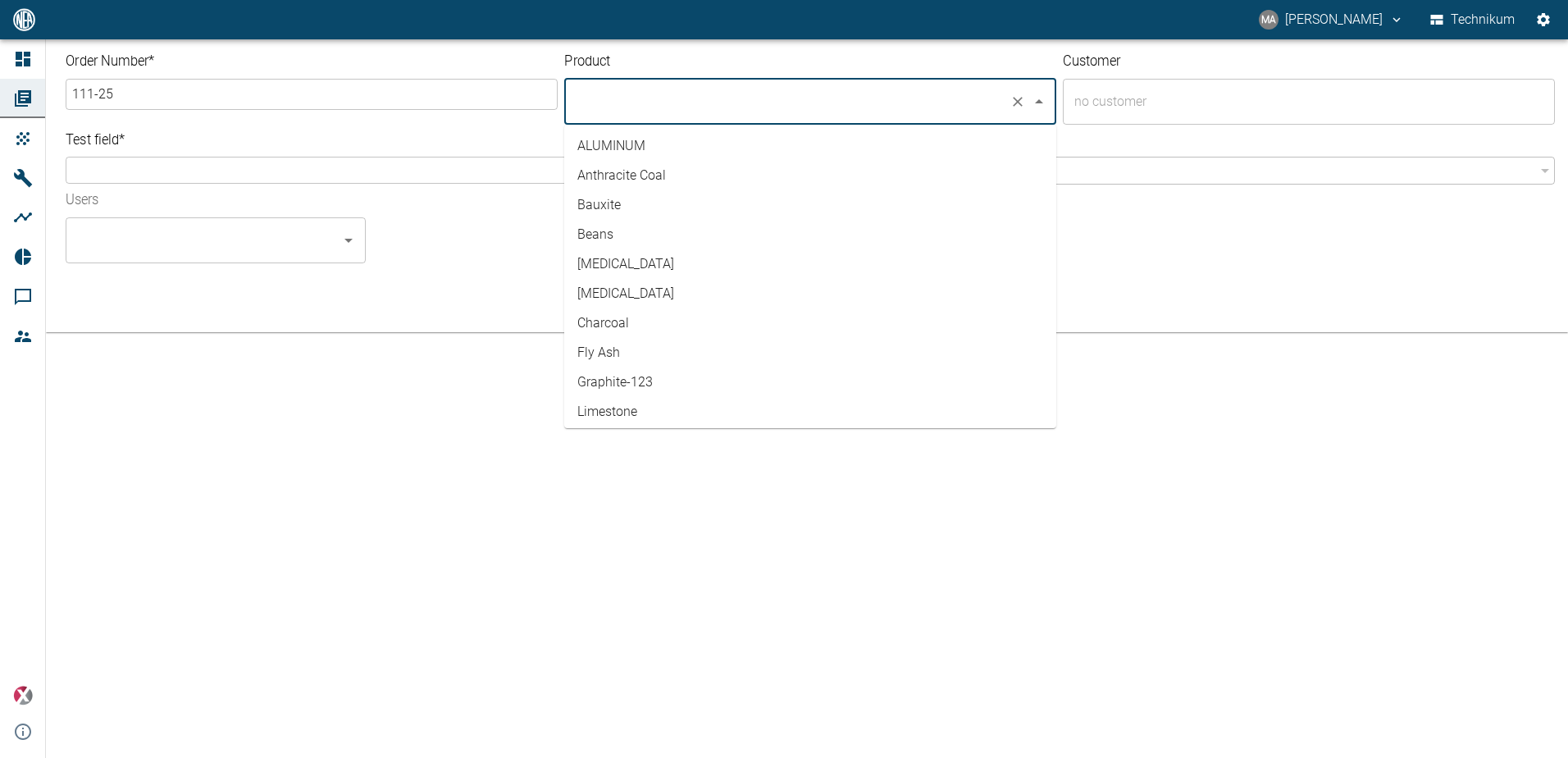
click at [752, 90] on input "text" at bounding box center [787, 101] width 431 height 31
click at [700, 376] on li "Graphite-123" at bounding box center [809, 382] width 492 height 29
type input "Graphite-123"
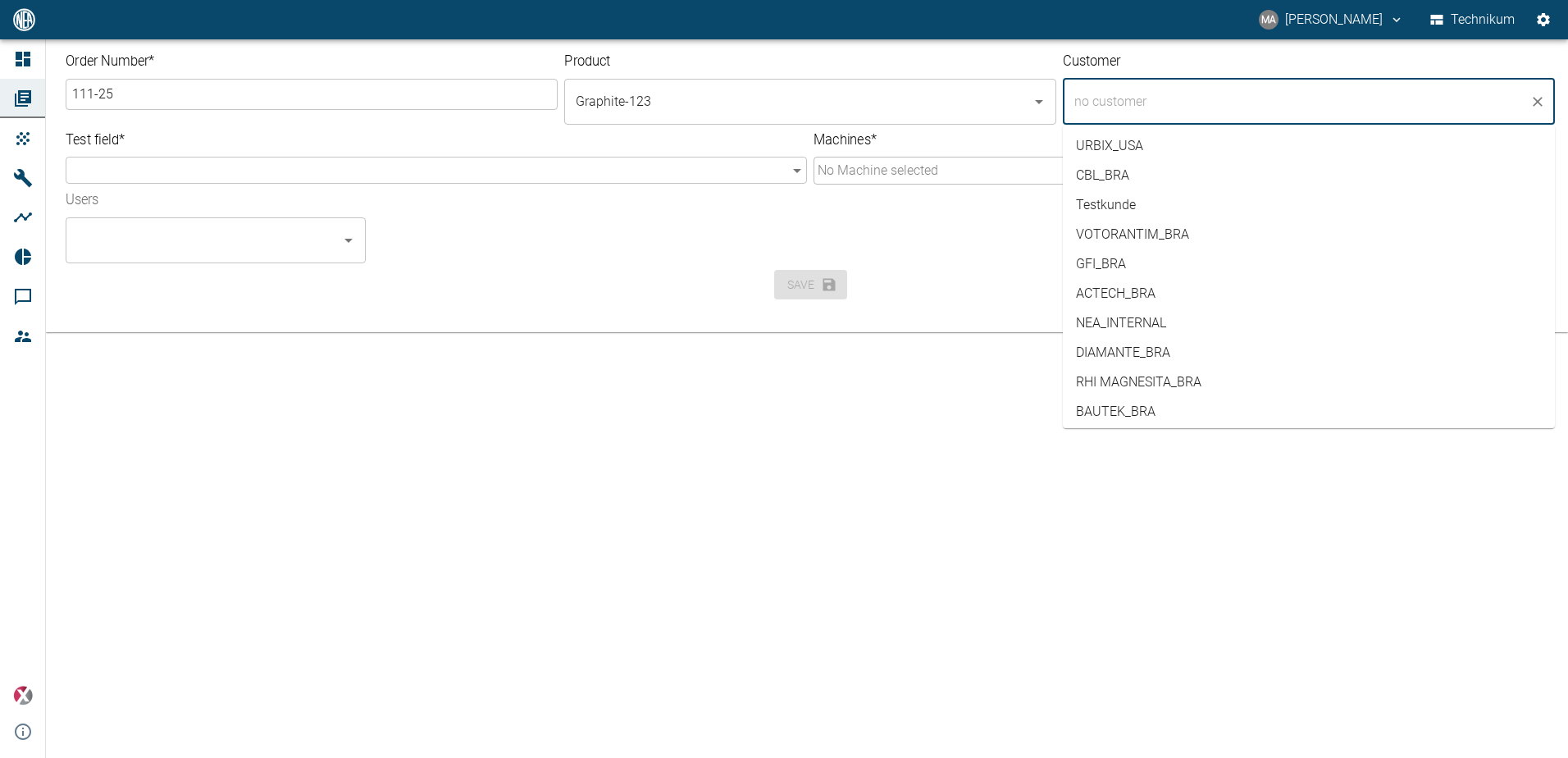
click at [1215, 101] on input "text" at bounding box center [1297, 101] width 453 height 31
click at [1185, 145] on li "URBIX_USA" at bounding box center [1308, 145] width 492 height 29
type input "URBIX_USA"
click at [554, 160] on body "MA Mateus Andrade Technikum Dashboard Orders Products Machines Analyses Reports…" at bounding box center [784, 379] width 1568 height 758
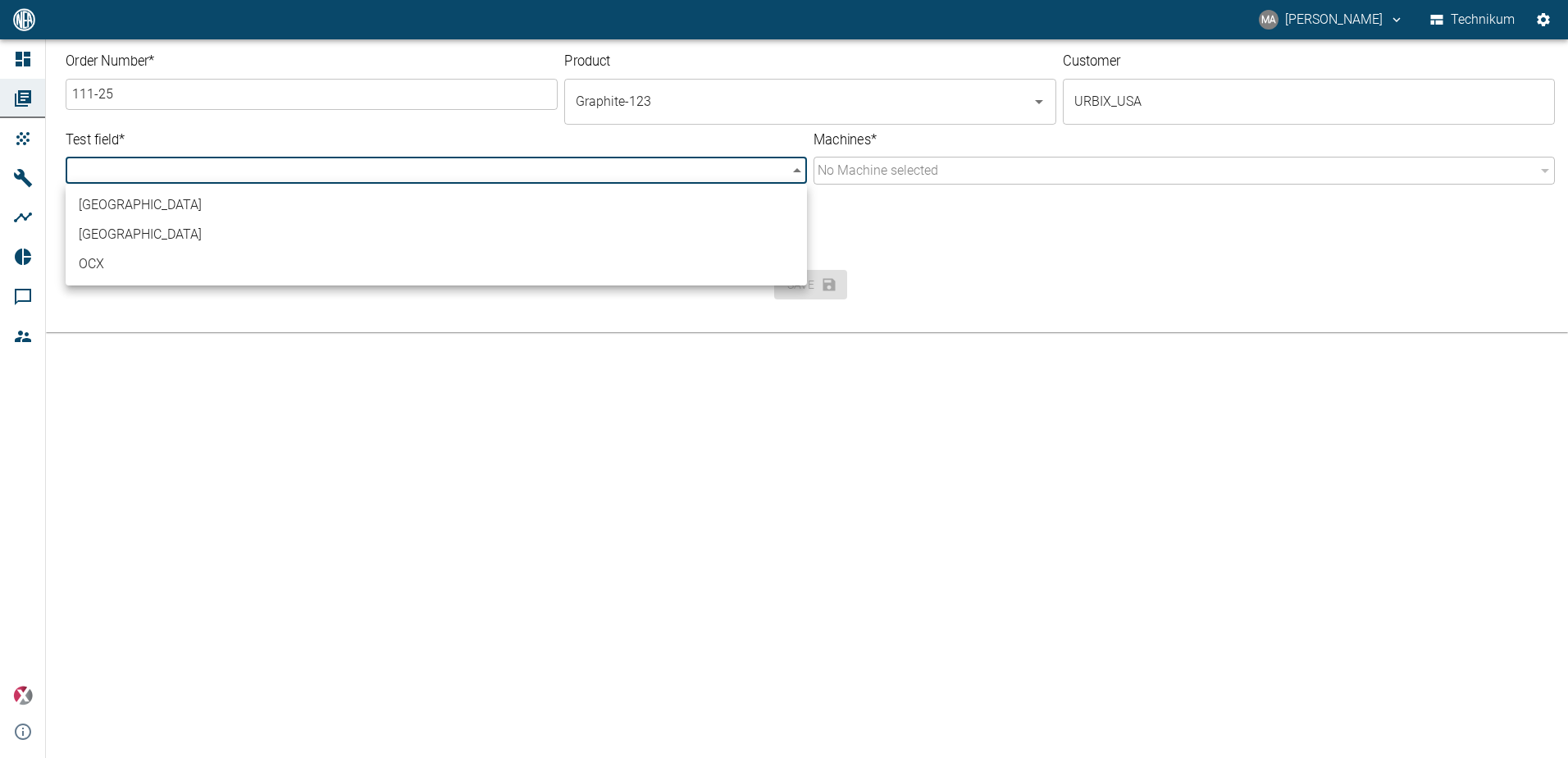
click at [440, 203] on li "[GEOGRAPHIC_DATA]" at bounding box center [437, 205] width 742 height 29
type input "f90bbef4-929f-497c-8313-76b606e368d7"
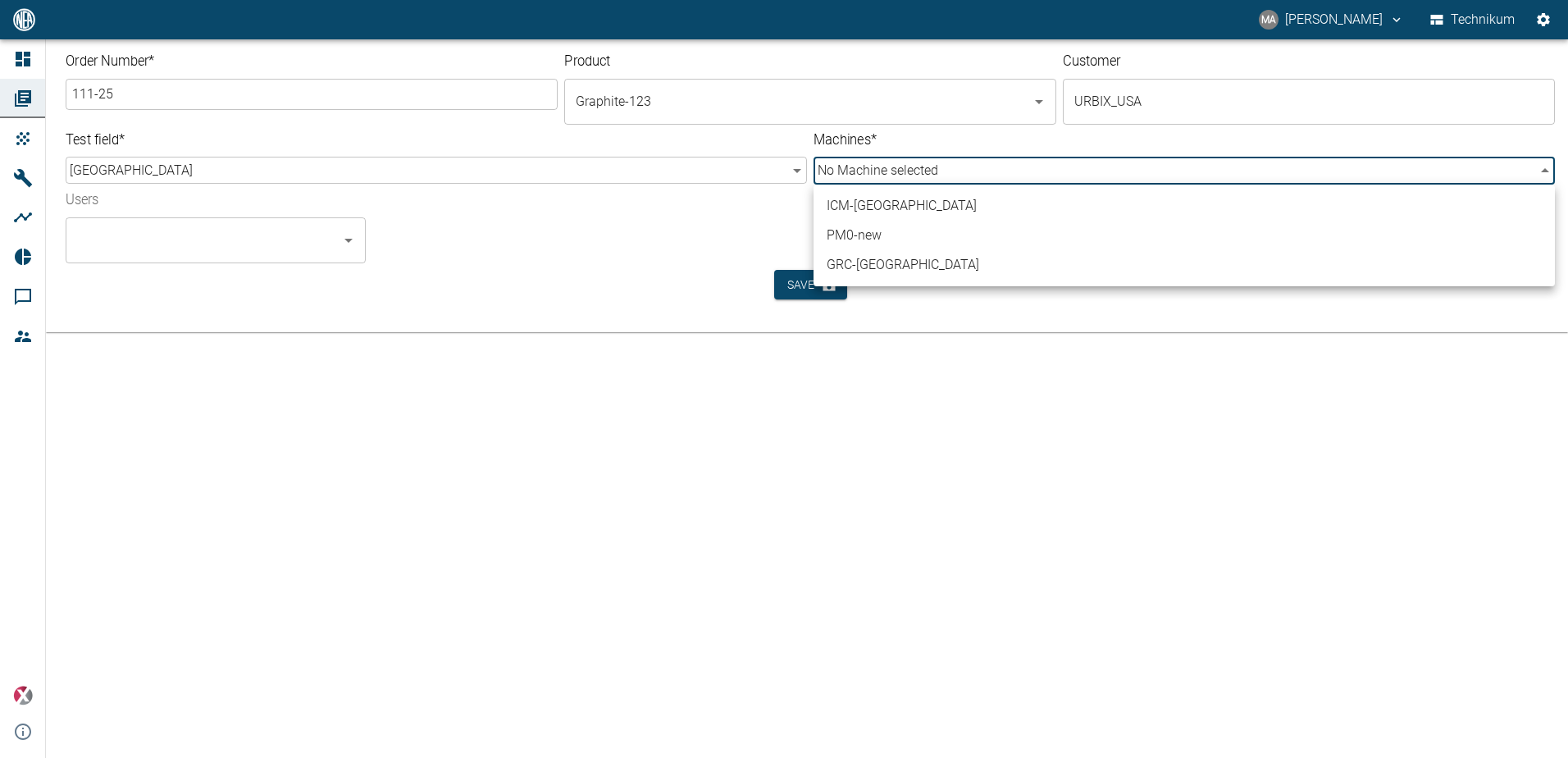
click at [997, 161] on body "MA Mateus Andrade Technikum Dashboard Orders Products Machines Analyses Reports…" at bounding box center [784, 379] width 1568 height 758
click at [925, 262] on li "GRC-[GEOGRAPHIC_DATA]" at bounding box center [1185, 264] width 742 height 29
type input "e3328db1-9470-4f94-bf3d-79674232db5d"
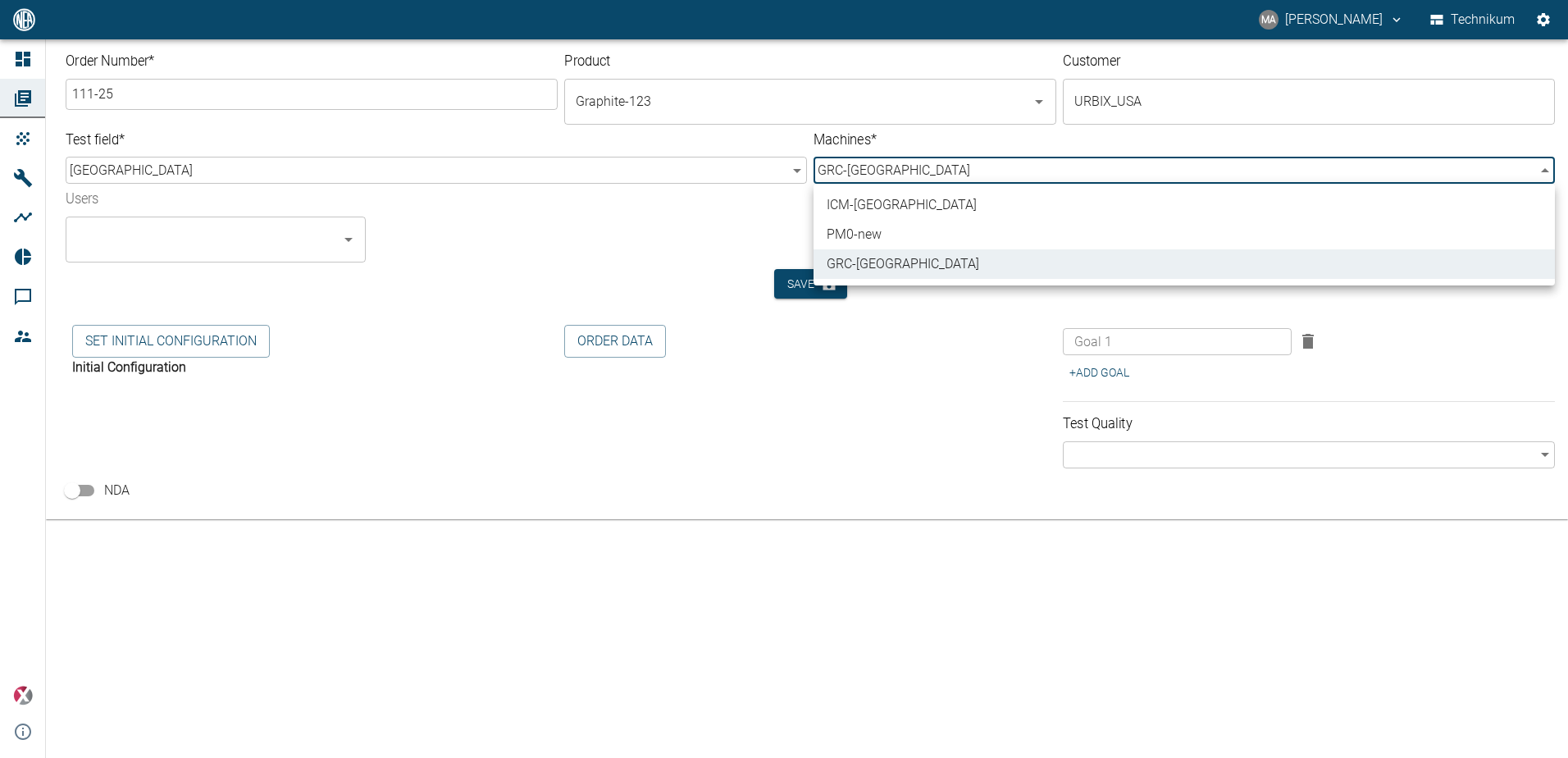
click at [295, 239] on div at bounding box center [784, 379] width 1568 height 758
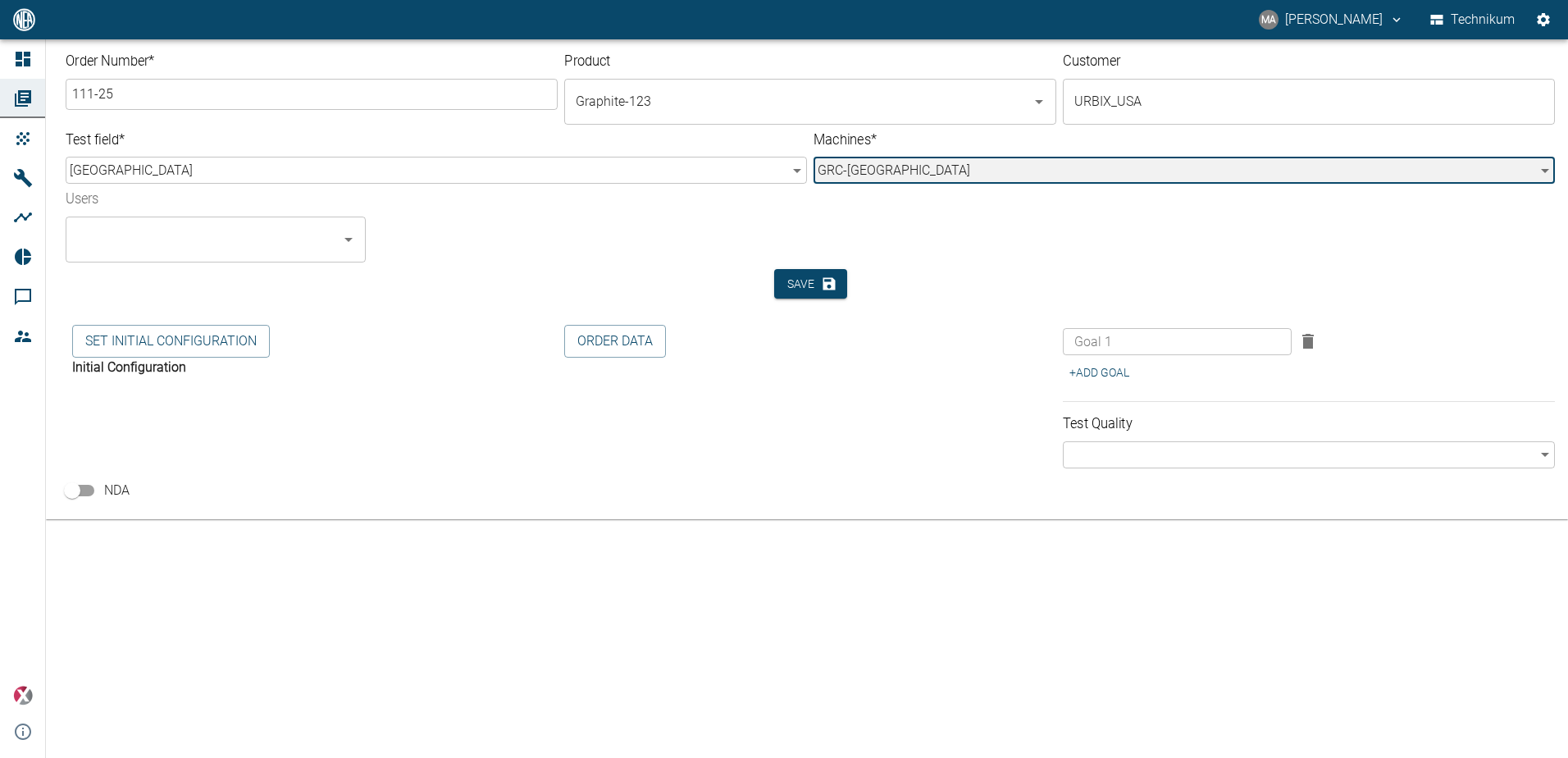
click at [334, 251] on div "​" at bounding box center [216, 239] width 300 height 46
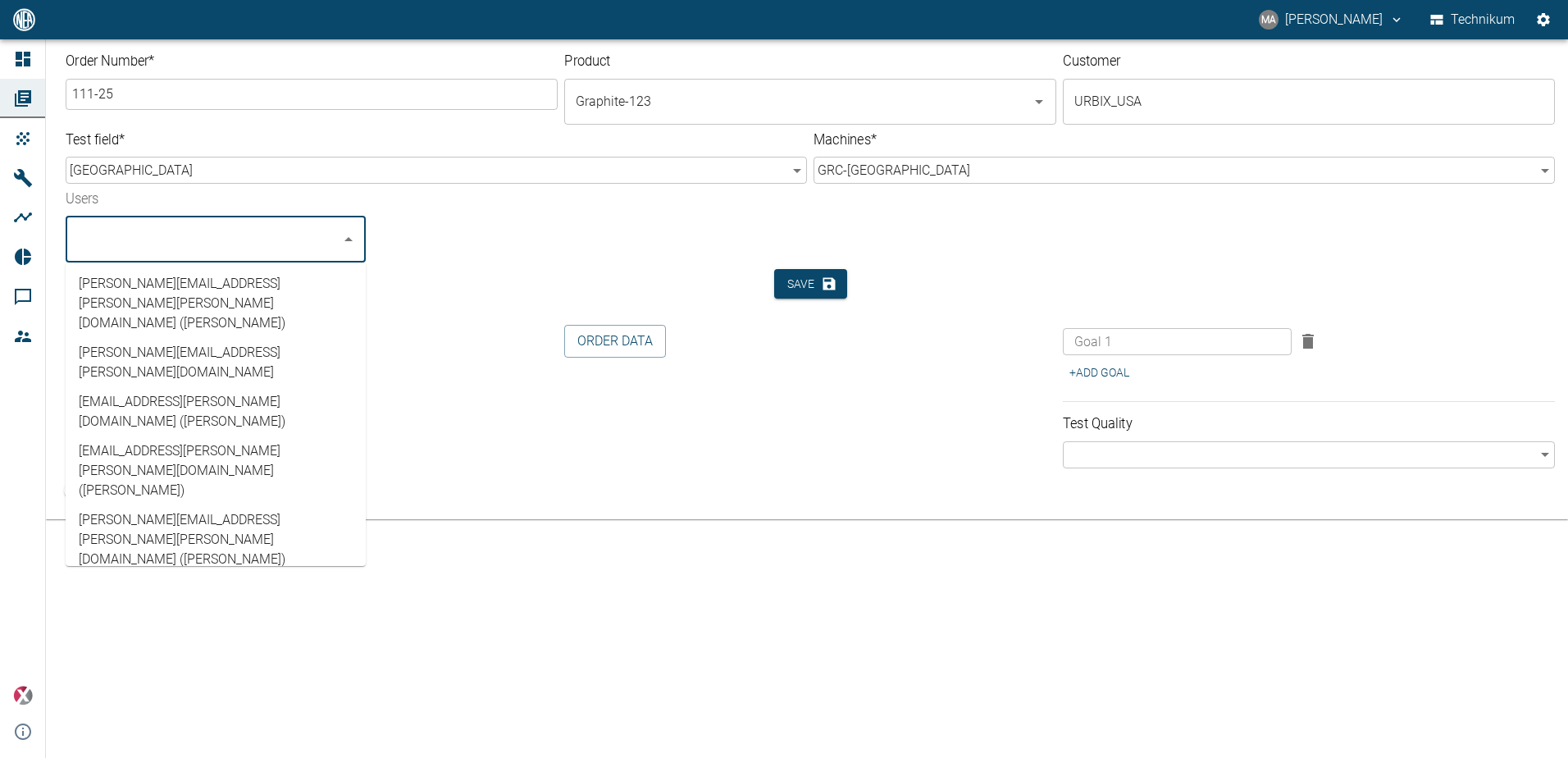
click at [220, 436] on li "[EMAIL_ADDRESS][PERSON_NAME][PERSON_NAME][DOMAIN_NAME] ([PERSON_NAME])" at bounding box center [216, 471] width 300 height 69
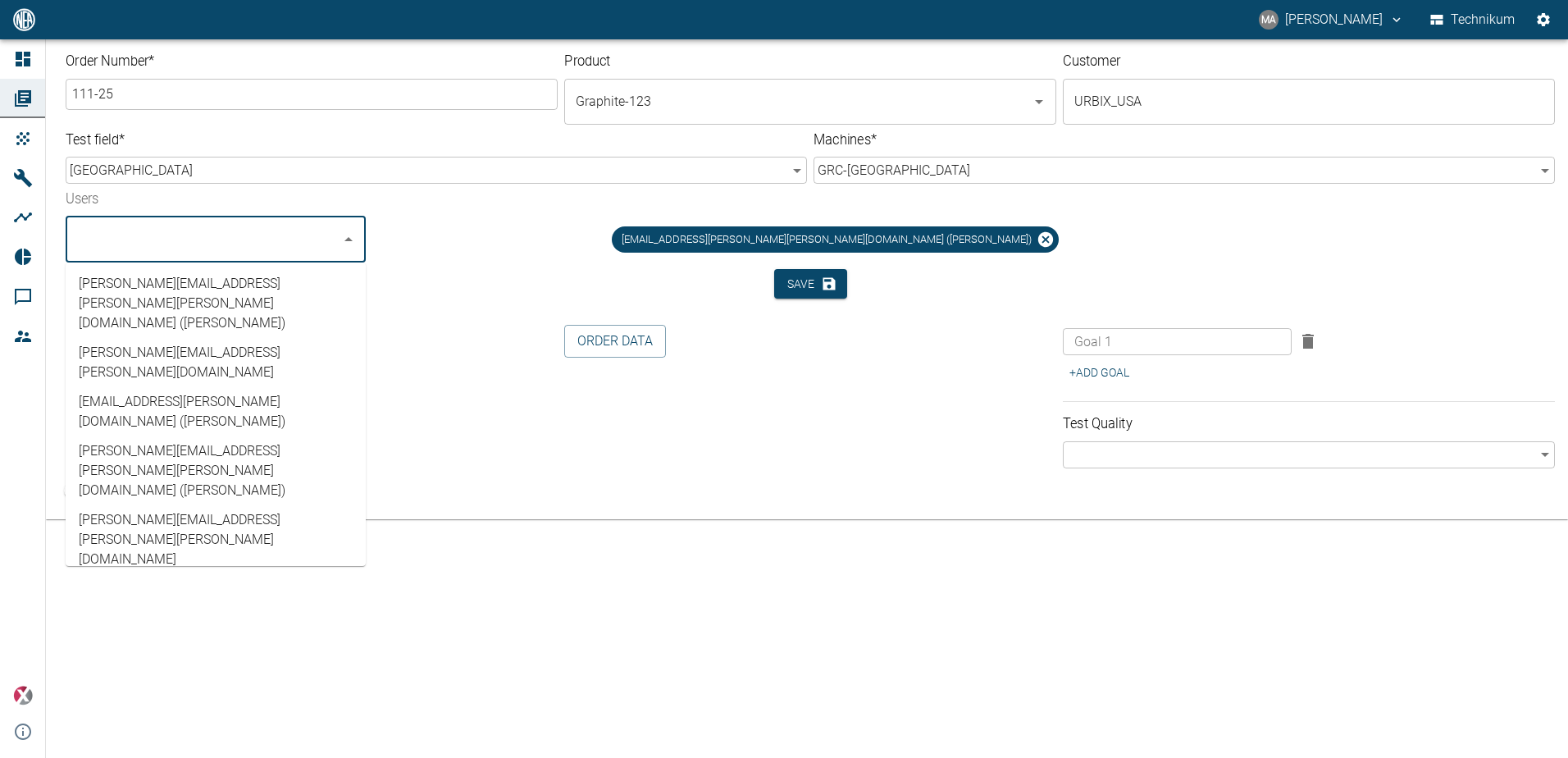
click at [179, 574] on li "[EMAIL_ADDRESS][DOMAIN_NAME] (Technikum)" at bounding box center [216, 598] width 300 height 49
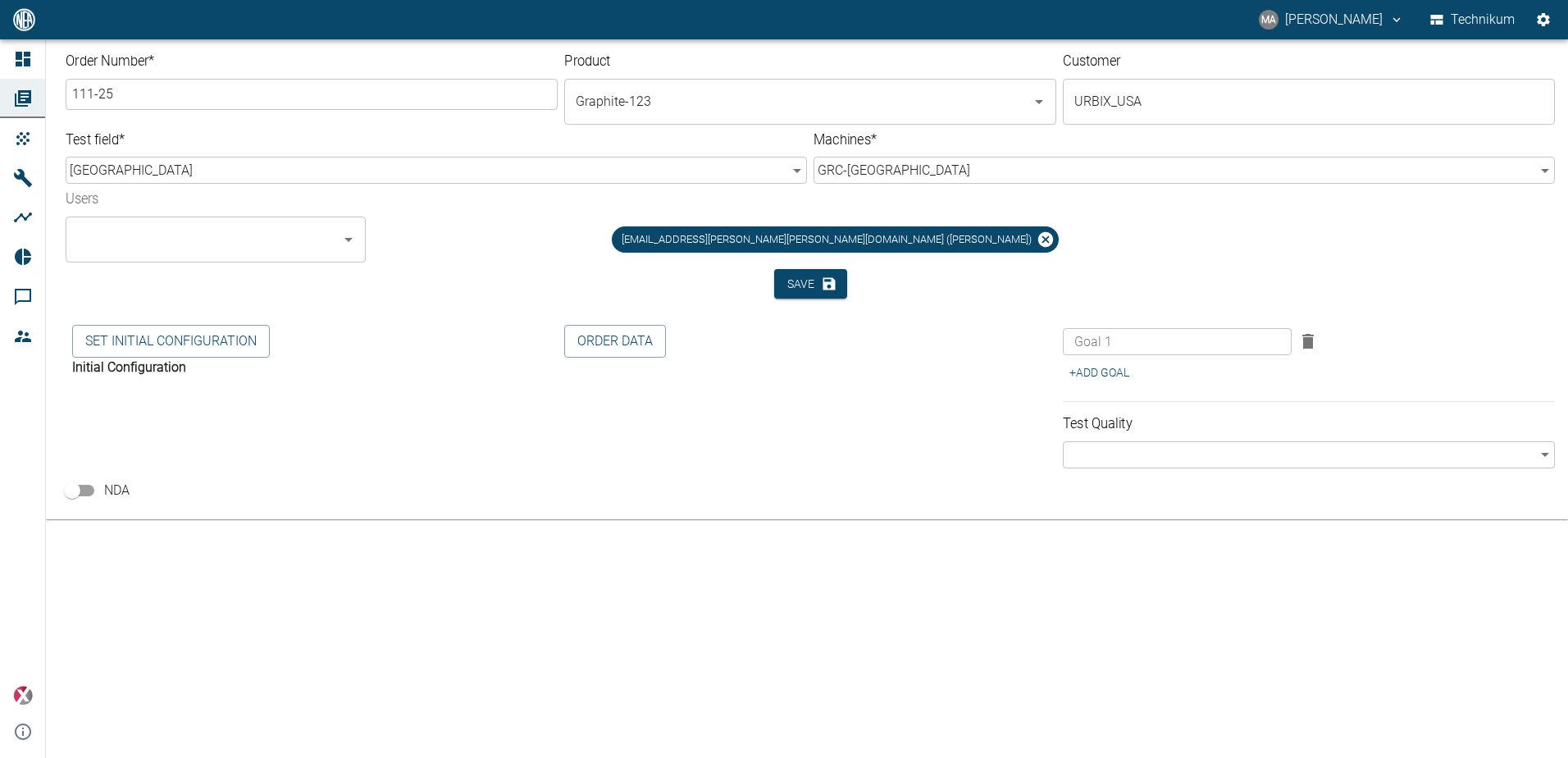
click at [511, 259] on div "[EMAIL_ADDRESS][PERSON_NAME][PERSON_NAME][DOMAIN_NAME] ([PERSON_NAME])" at bounding box center [842, 232] width 926 height 59
click at [223, 335] on button "Set initial Configuration" at bounding box center [170, 341] width 198 height 33
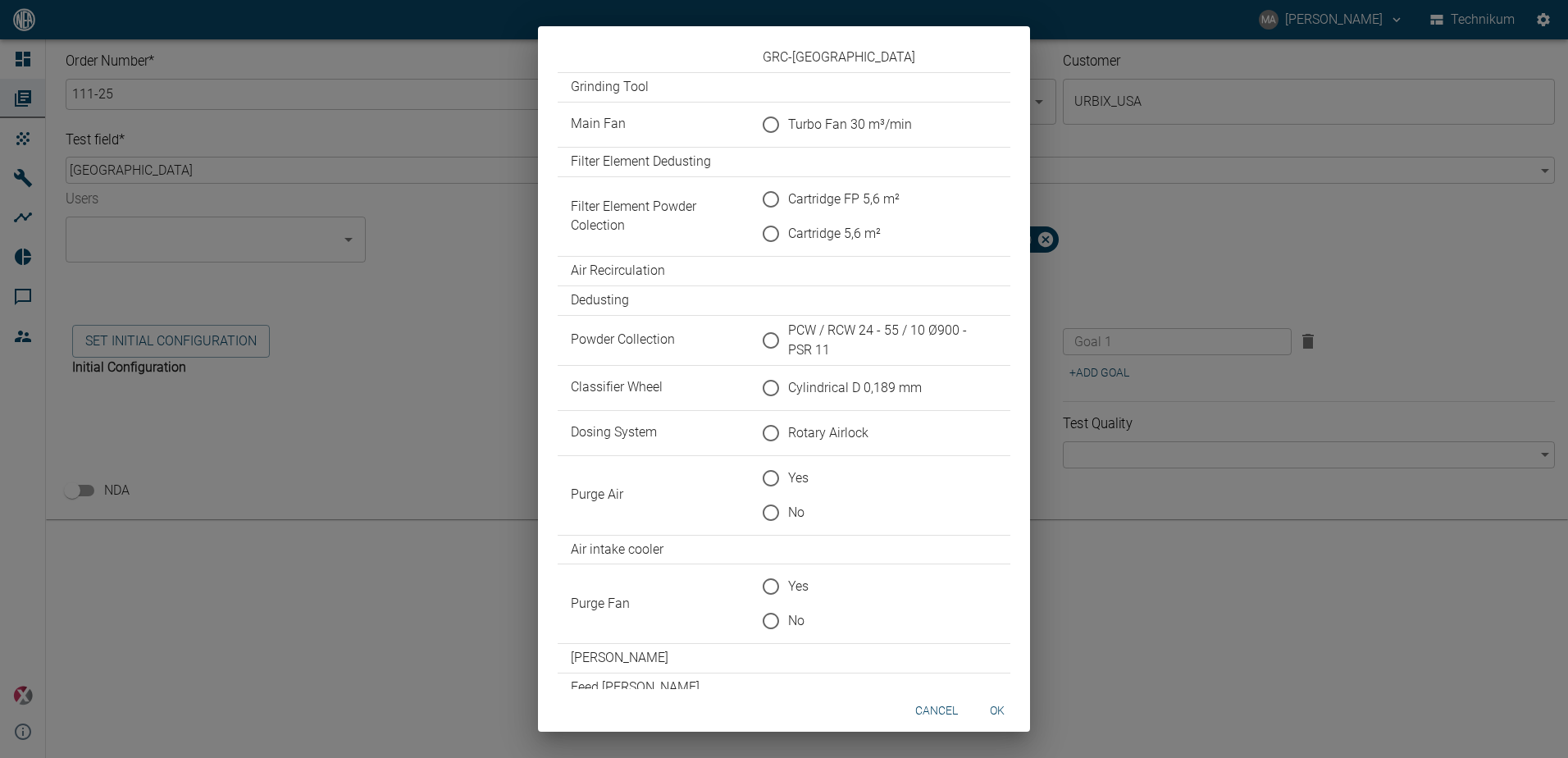
click at [888, 129] on span "Turbo Fan 30 m³/min" at bounding box center [850, 125] width 124 height 20
click at [789, 129] on input "Turbo Fan 30 m³/min" at bounding box center [770, 125] width 34 height 34
radio input "true"
click at [847, 230] on span "Cartridge 5,6 m²" at bounding box center [835, 234] width 93 height 20
click at [789, 230] on input "Cartridge 5,6 m²" at bounding box center [770, 233] width 34 height 34
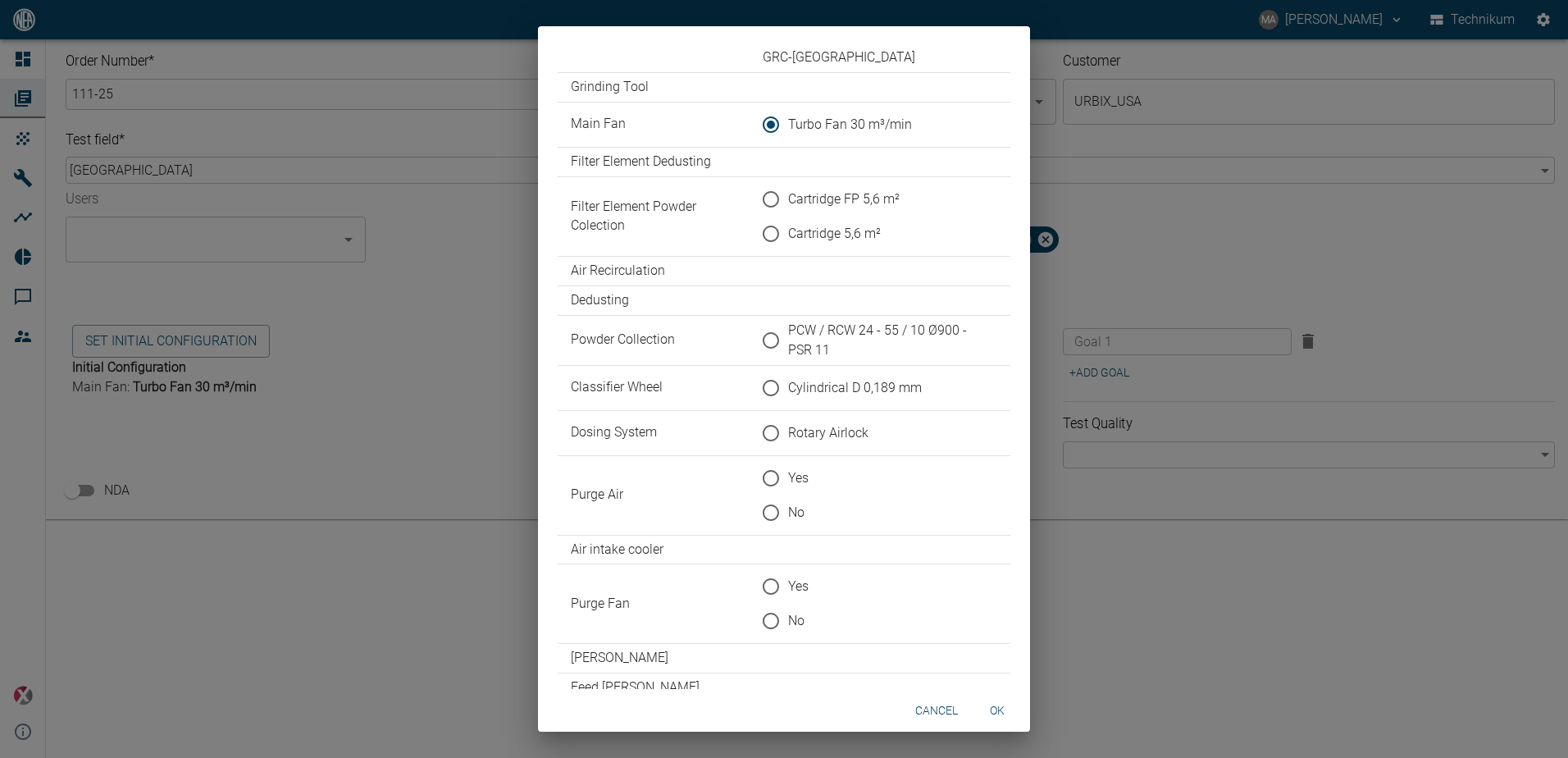
radio input "true"
click at [831, 324] on span "PCW / RCW 24 - 55 / 10 Ø900 - PSR 11" at bounding box center [886, 340] width 196 height 39
click at [789, 324] on input "PCW / RCW 24 - 55 / 10 Ø900 - PSR 11" at bounding box center [770, 340] width 34 height 34
radio input "true"
click at [818, 383] on span "Cylindrical D 0,189 mm" at bounding box center [855, 389] width 134 height 20
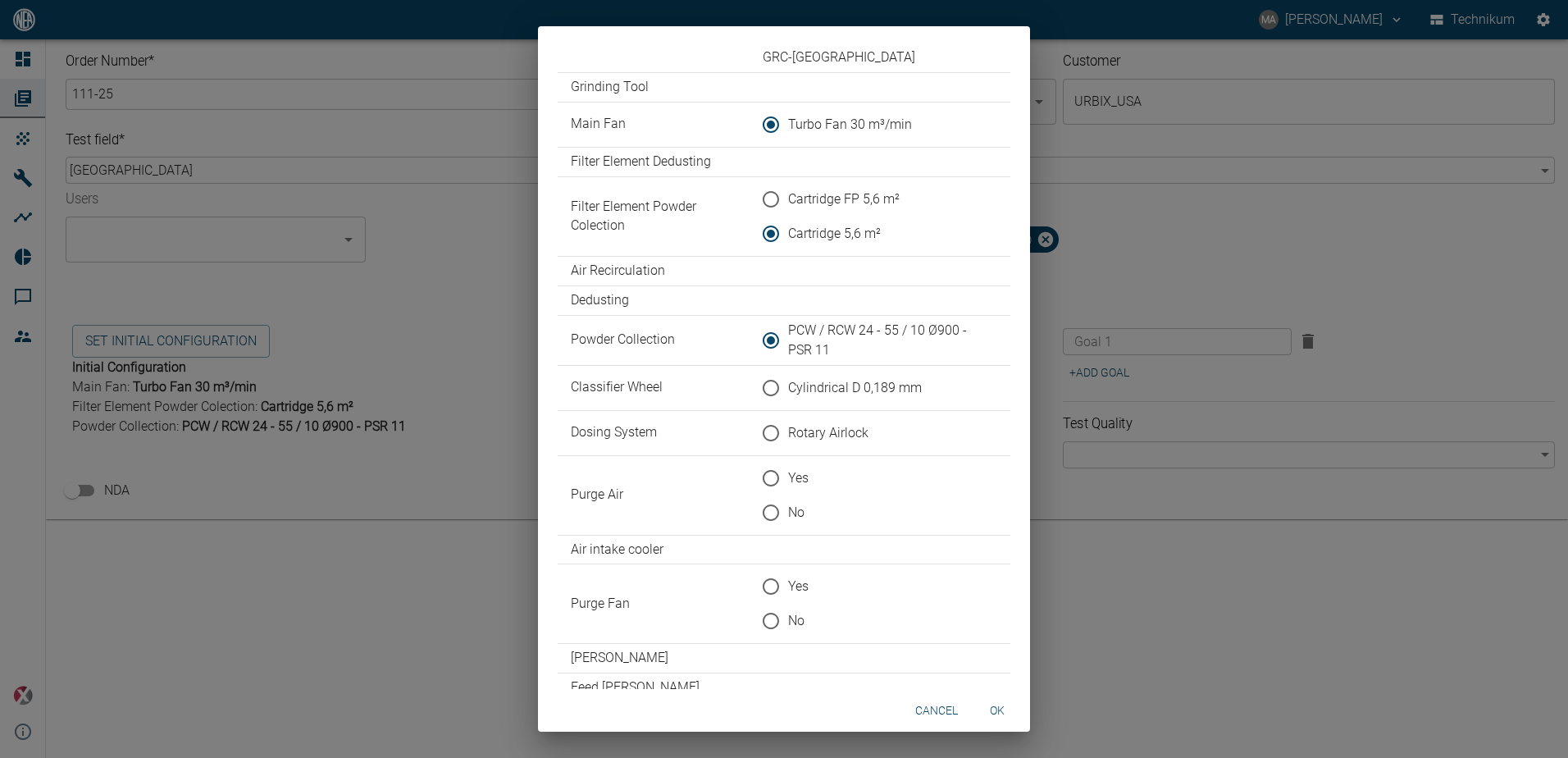
click at [789, 383] on input "Cylindrical D 0,189 mm" at bounding box center [770, 388] width 34 height 34
radio input "true"
click at [806, 433] on span "Rotary Airlock" at bounding box center [829, 434] width 80 height 20
click at [789, 433] on input "Rotary Airlock" at bounding box center [770, 433] width 34 height 34
radio input "true"
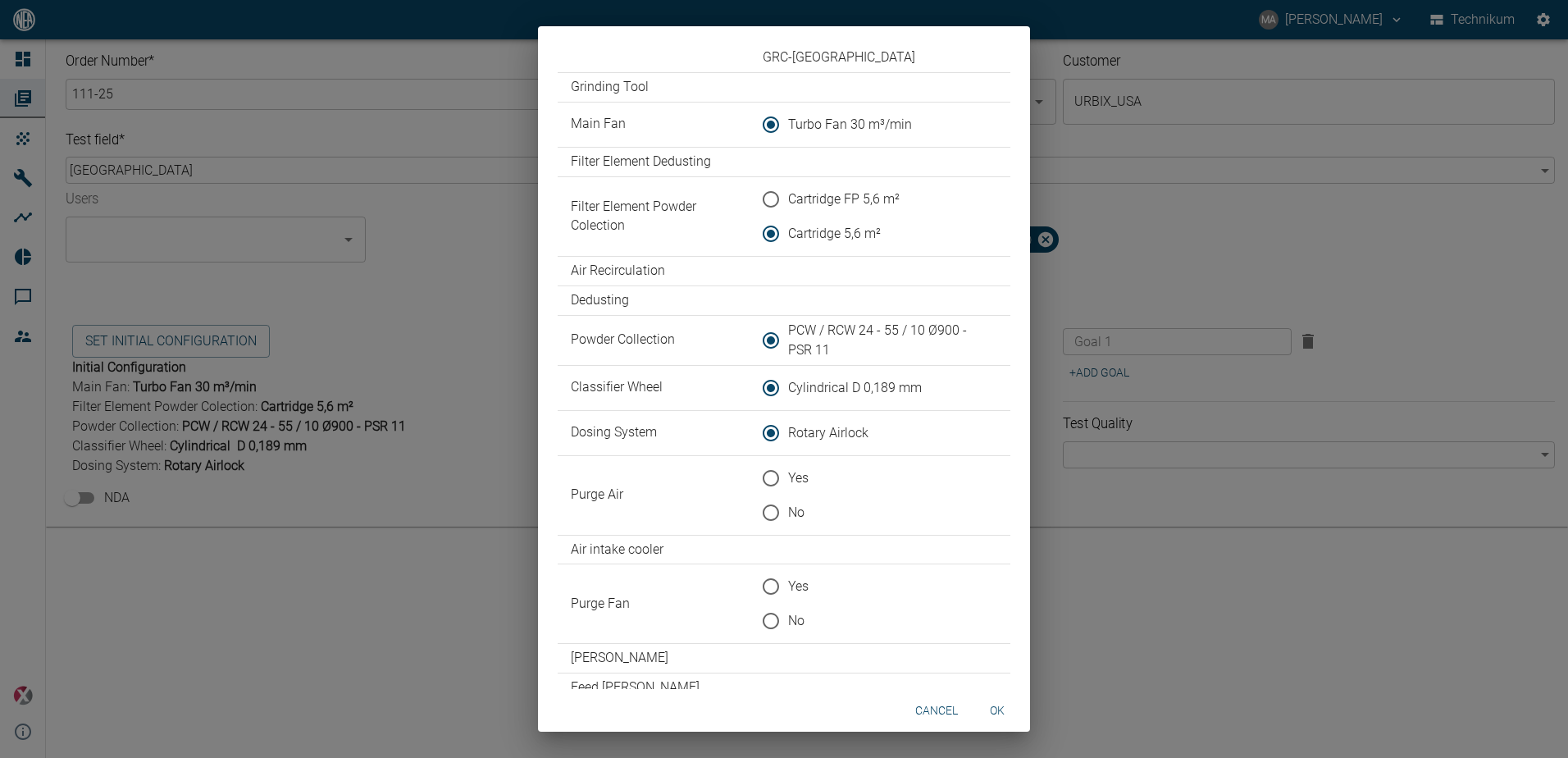
click at [791, 506] on span "No" at bounding box center [797, 513] width 17 height 20
click at [789, 506] on input "No" at bounding box center [770, 512] width 34 height 34
radio input "true"
click at [799, 473] on span "Yes" at bounding box center [799, 479] width 21 height 20
click at [789, 473] on input "Yes" at bounding box center [770, 478] width 34 height 34
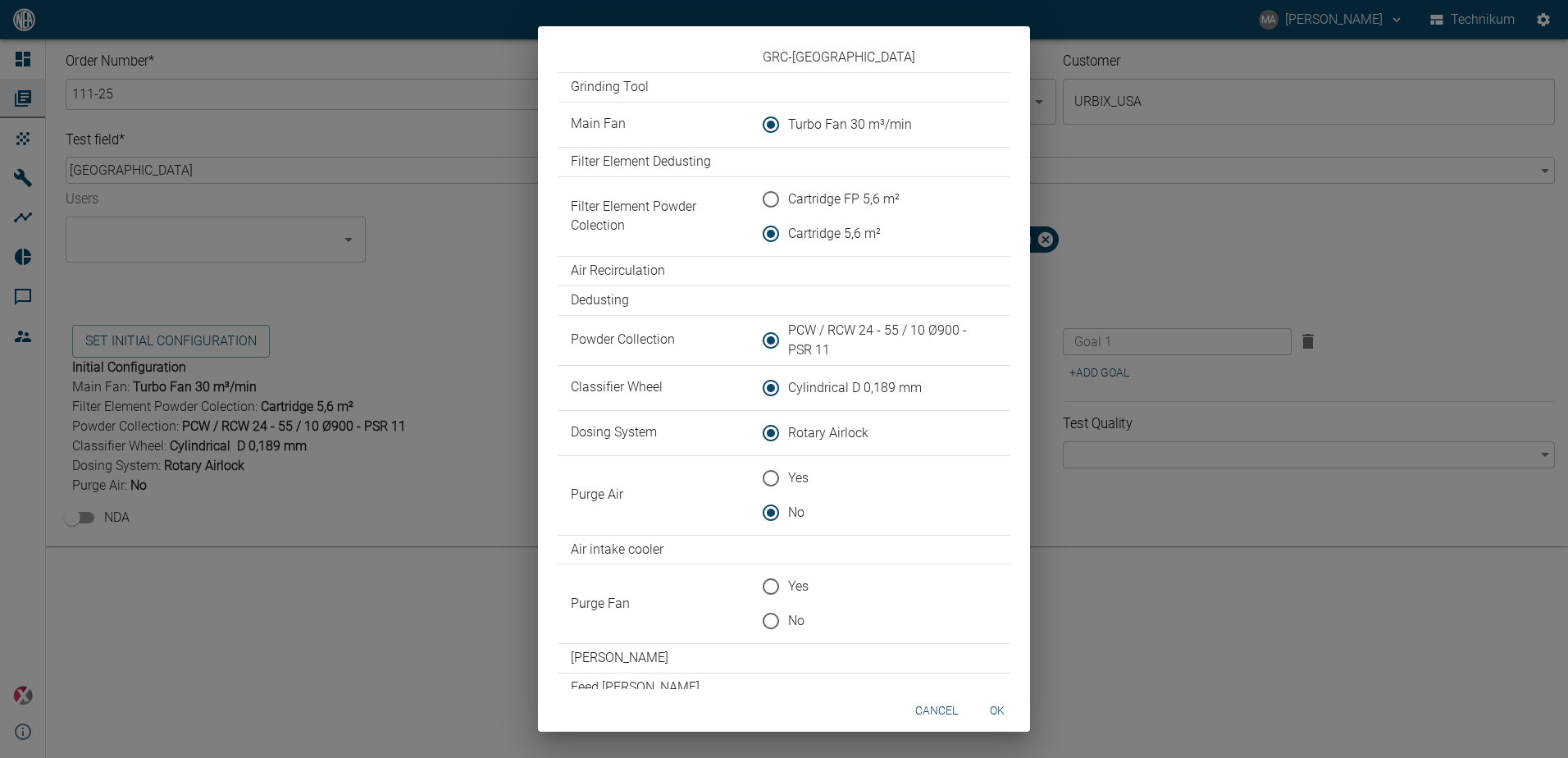
radio input "true"
click at [786, 583] on input "Yes" at bounding box center [770, 586] width 34 height 34
radio input "true"
click at [998, 713] on button "ok" at bounding box center [997, 711] width 53 height 30
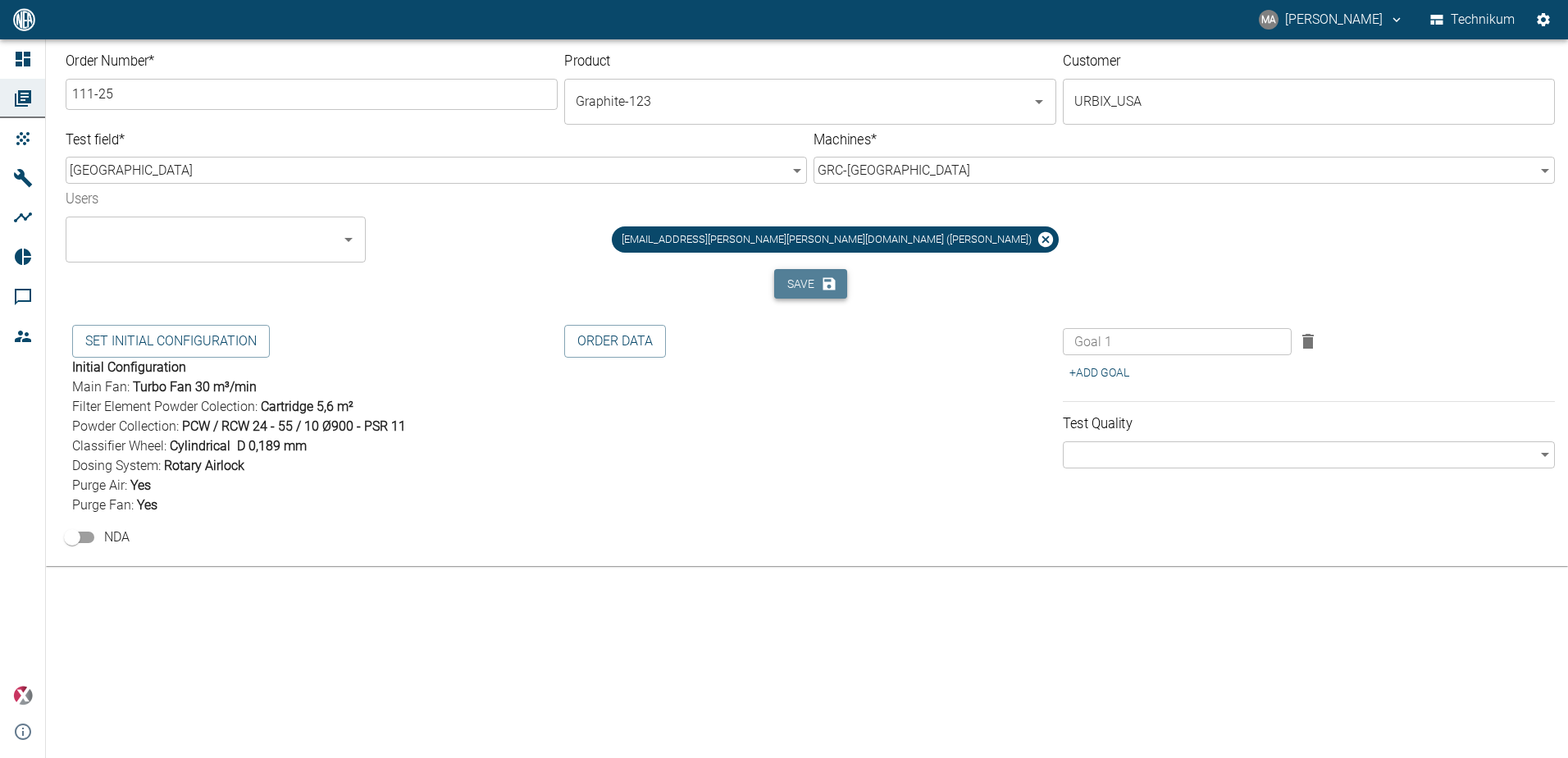
click at [803, 280] on button "Save" at bounding box center [810, 284] width 73 height 30
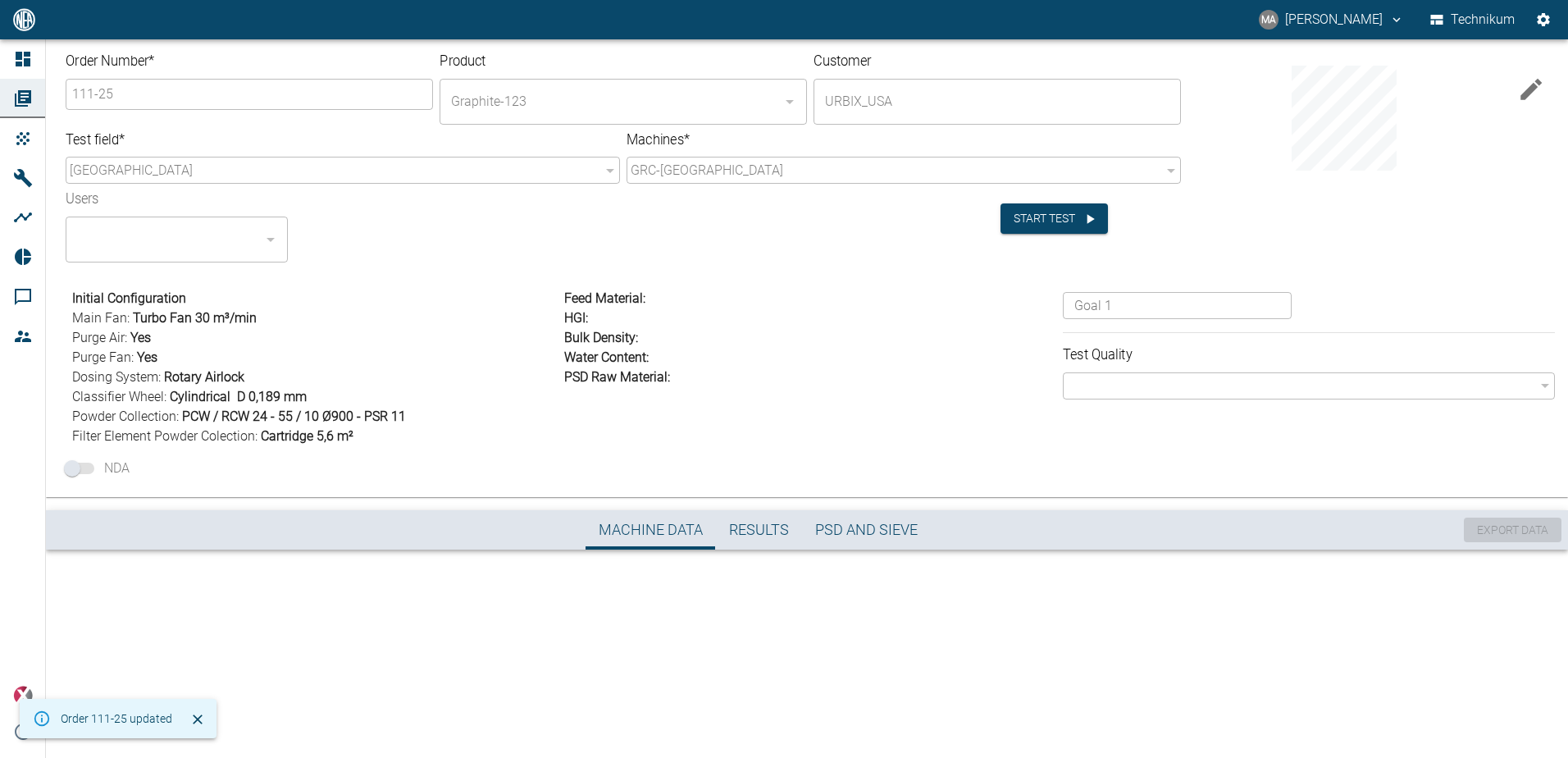
click at [510, 427] on span "Filter Element Powder Colection : Cartridge 5,6 m²" at bounding box center [314, 437] width 485 height 20
click at [1048, 198] on div "Start test" at bounding box center [1091, 212] width 180 height 43
click at [1046, 211] on button "Start test" at bounding box center [1054, 218] width 108 height 30
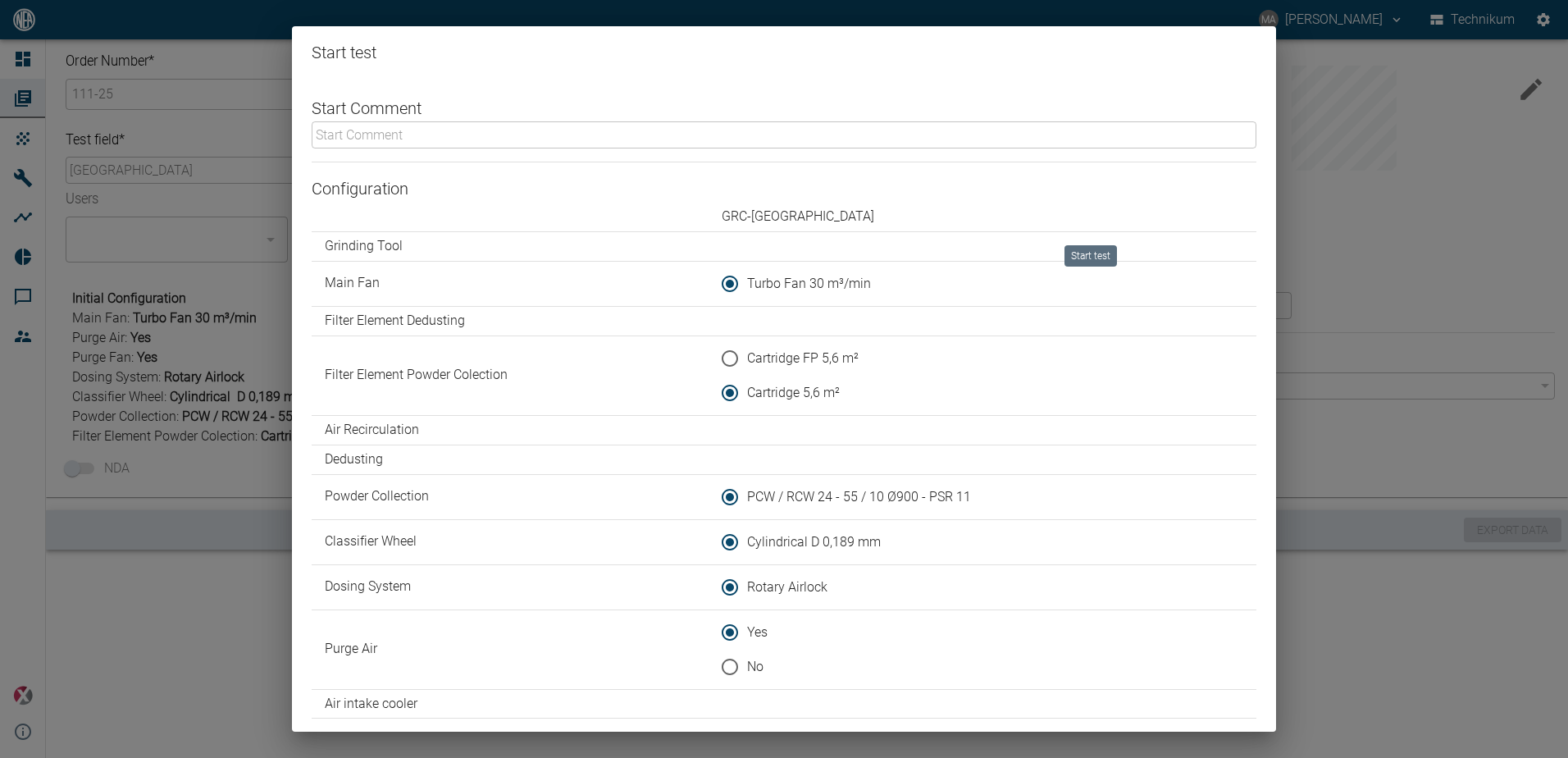
click at [742, 119] on h6 "Start Comment" at bounding box center [784, 108] width 945 height 26
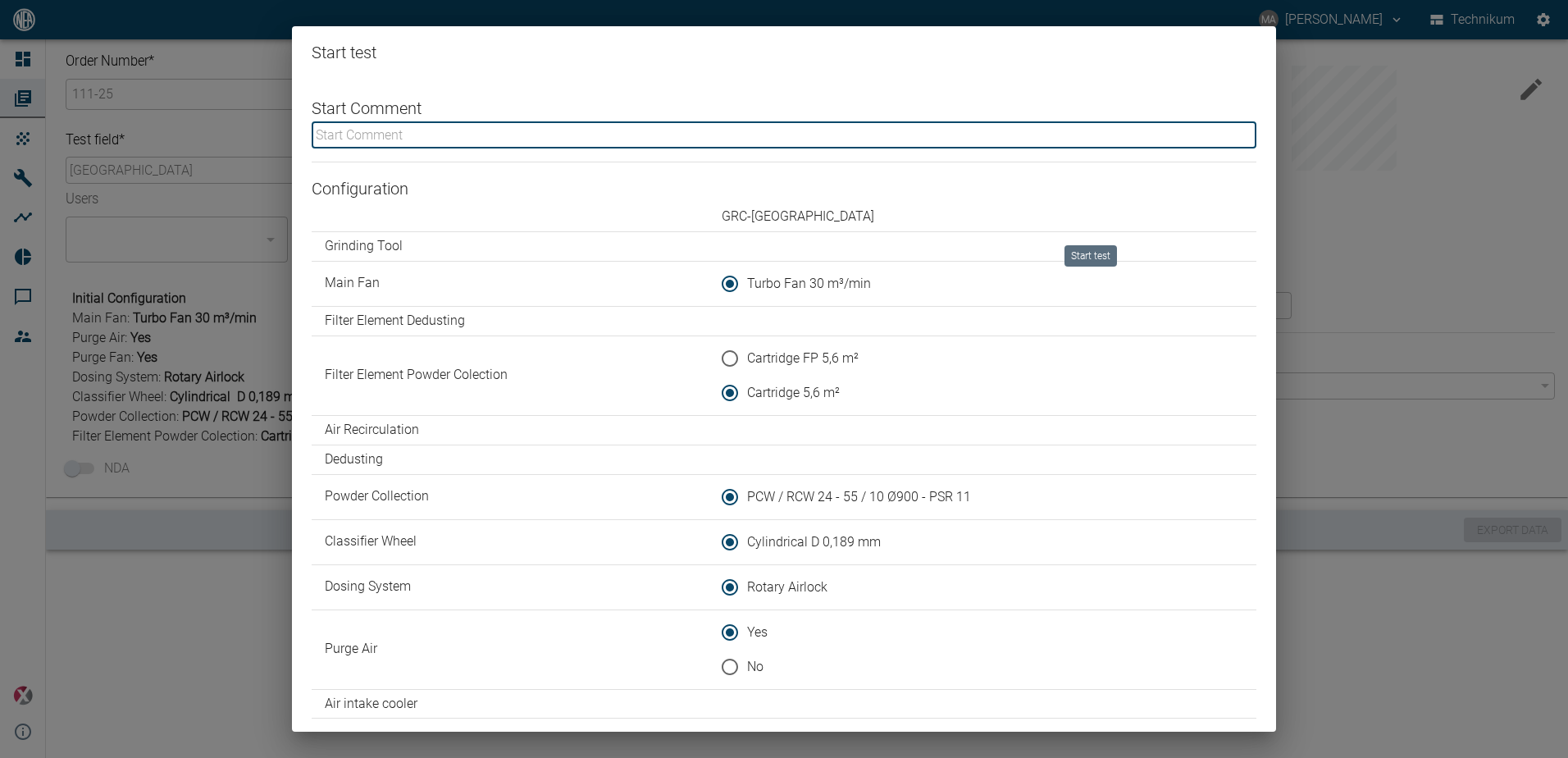
click at [742, 130] on input "text" at bounding box center [784, 135] width 945 height 27
click at [418, 133] on input "text" at bounding box center [784, 135] width 945 height 27
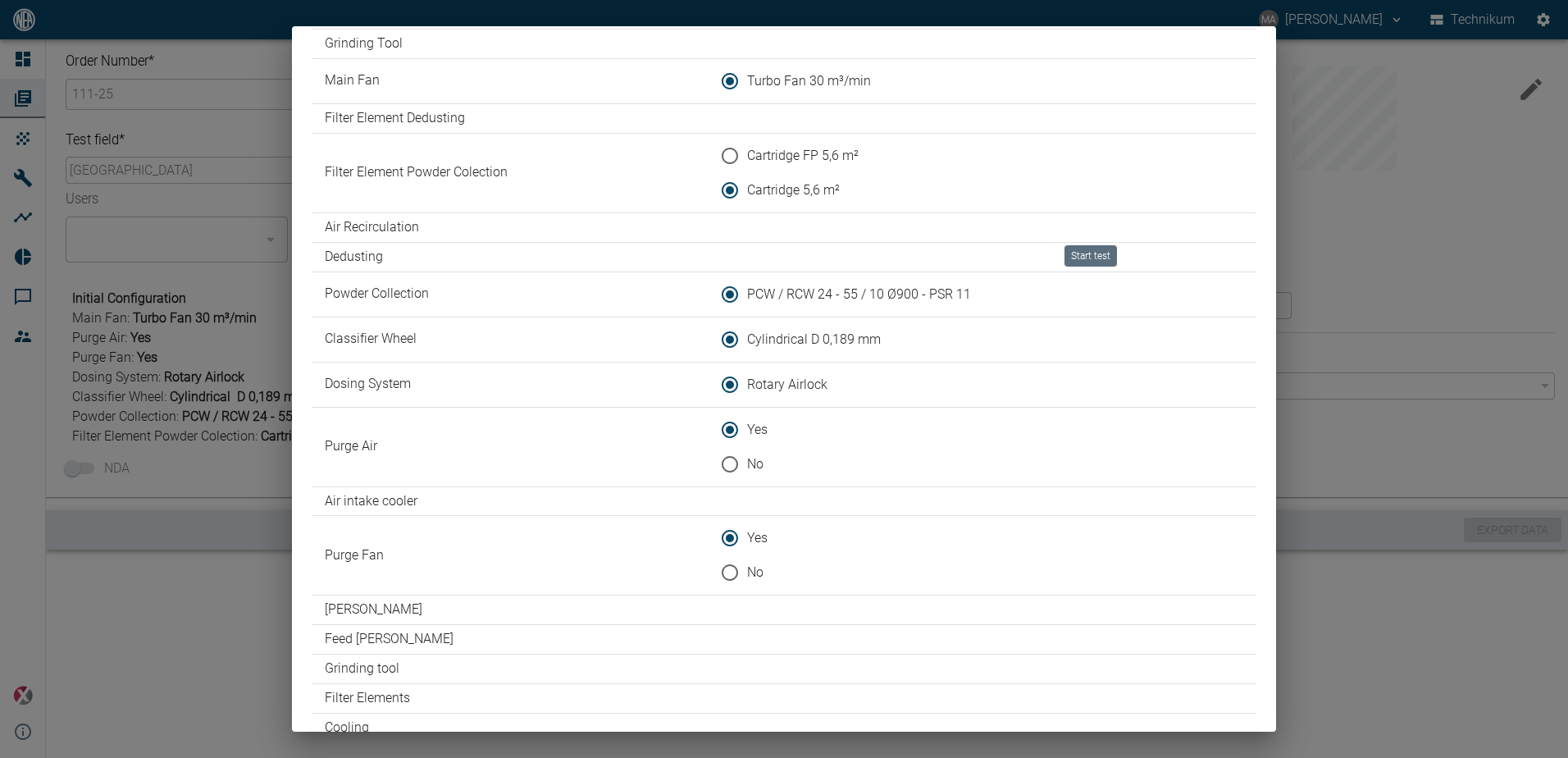
scroll to position [273, 0]
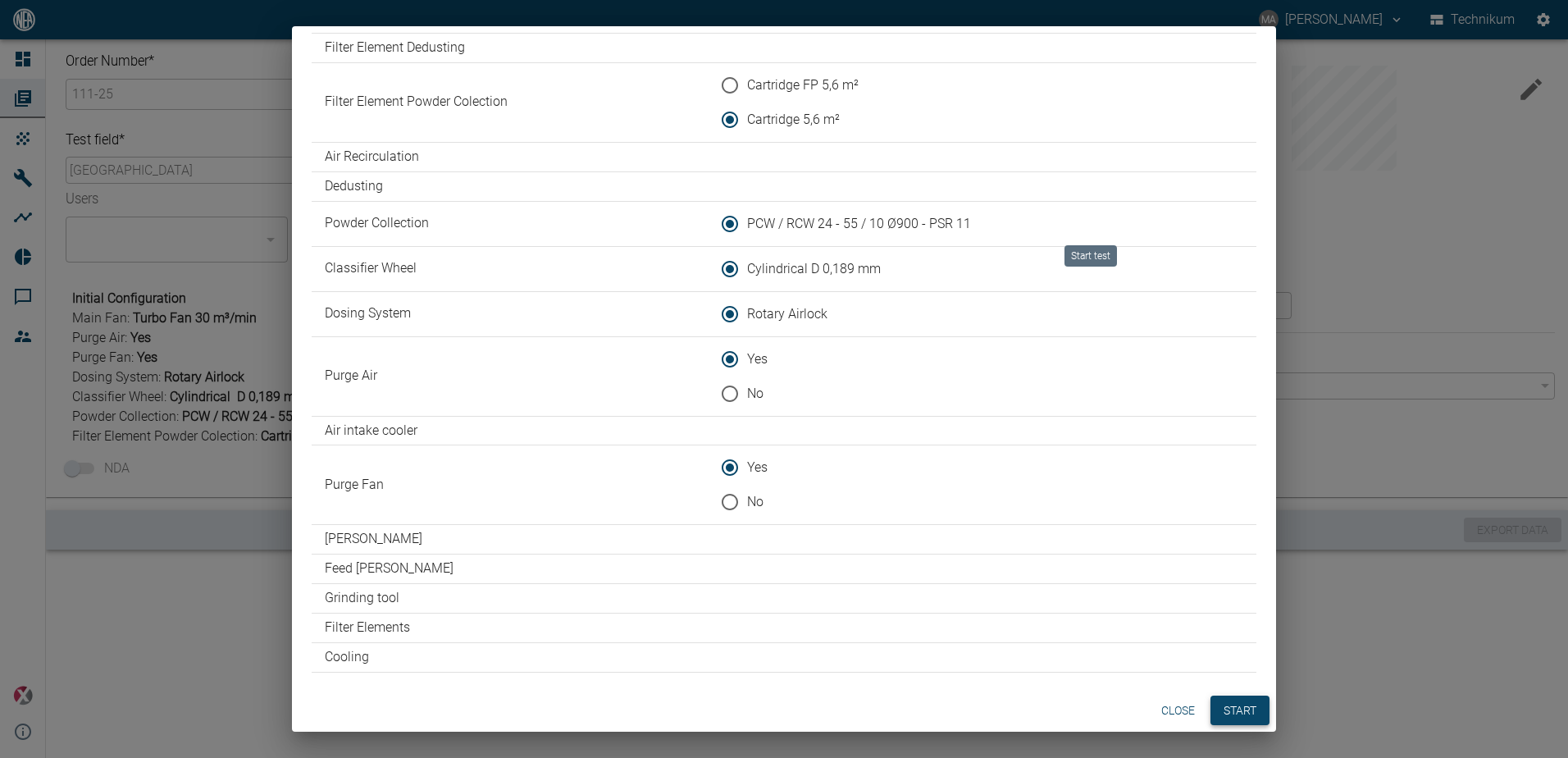
type input "Pre test with 12 kg sample"
click at [1229, 714] on button "Start" at bounding box center [1240, 711] width 59 height 30
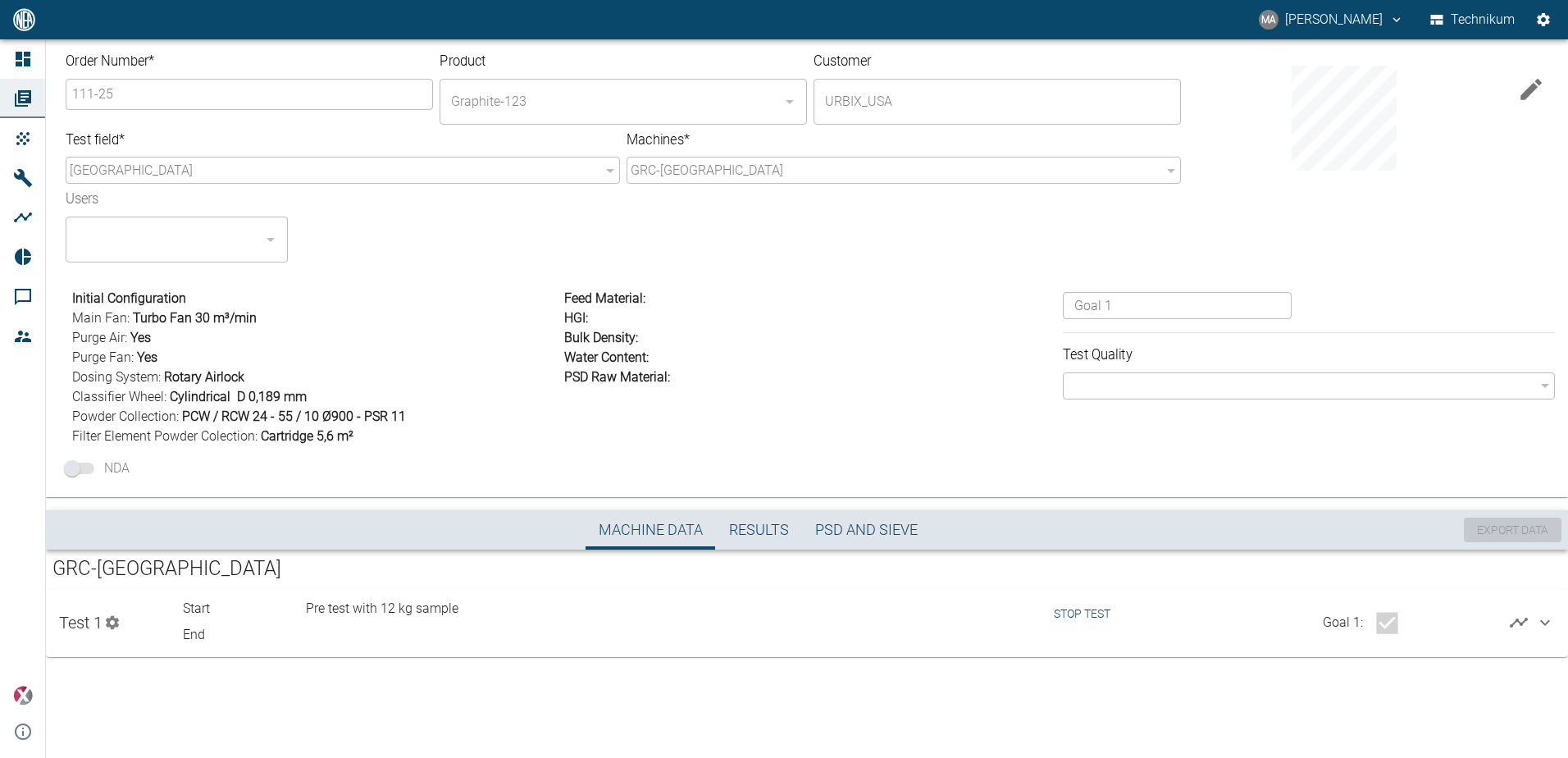
click at [1105, 609] on button "Stop test" at bounding box center [1082, 614] width 69 height 30
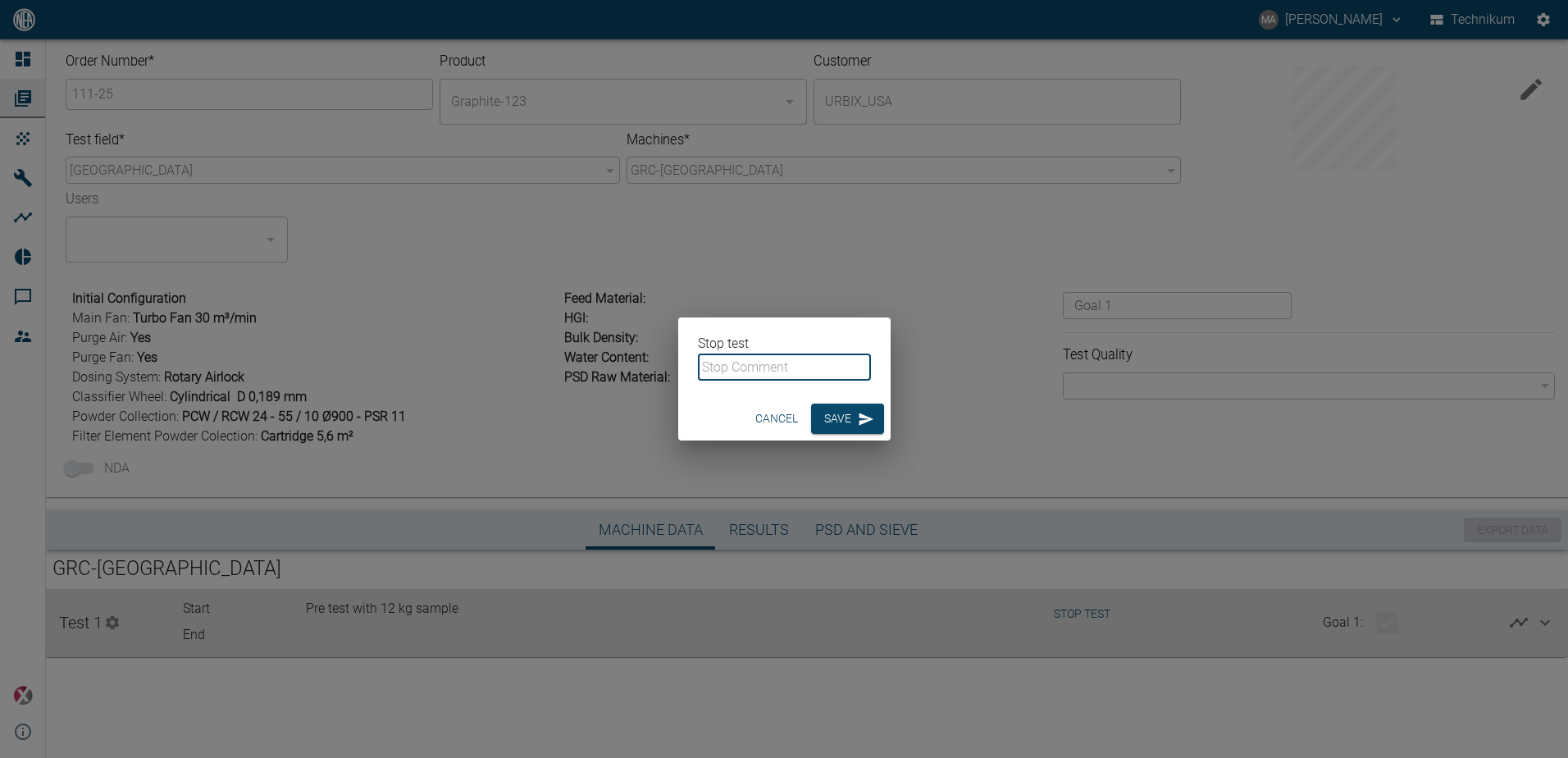
click at [789, 370] on input "text" at bounding box center [784, 367] width 173 height 27
type input "Test finished. PSD to be analyzed"
click at [822, 415] on button "Save" at bounding box center [847, 419] width 73 height 30
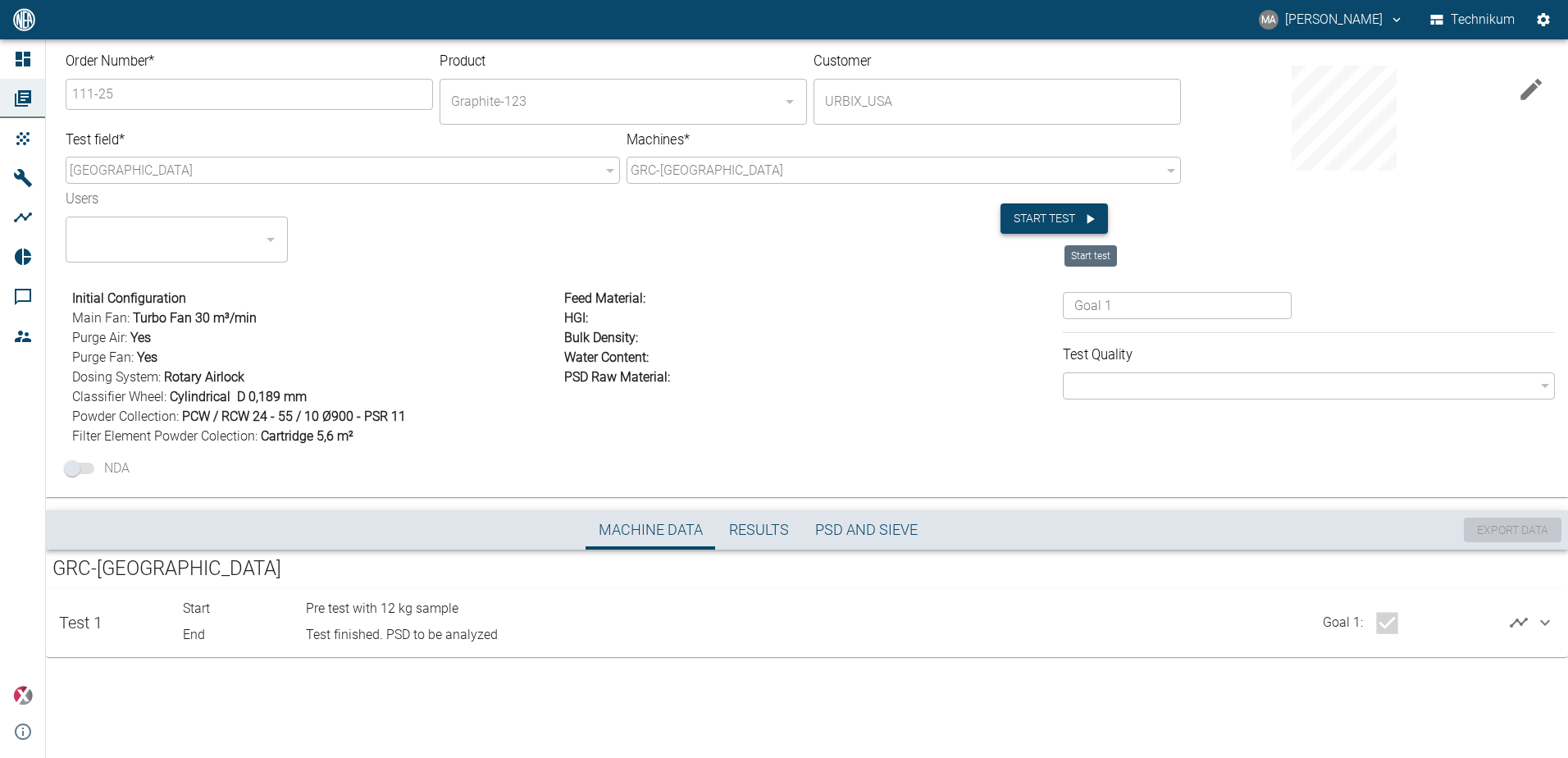
click at [1070, 219] on button "Start test" at bounding box center [1054, 218] width 108 height 30
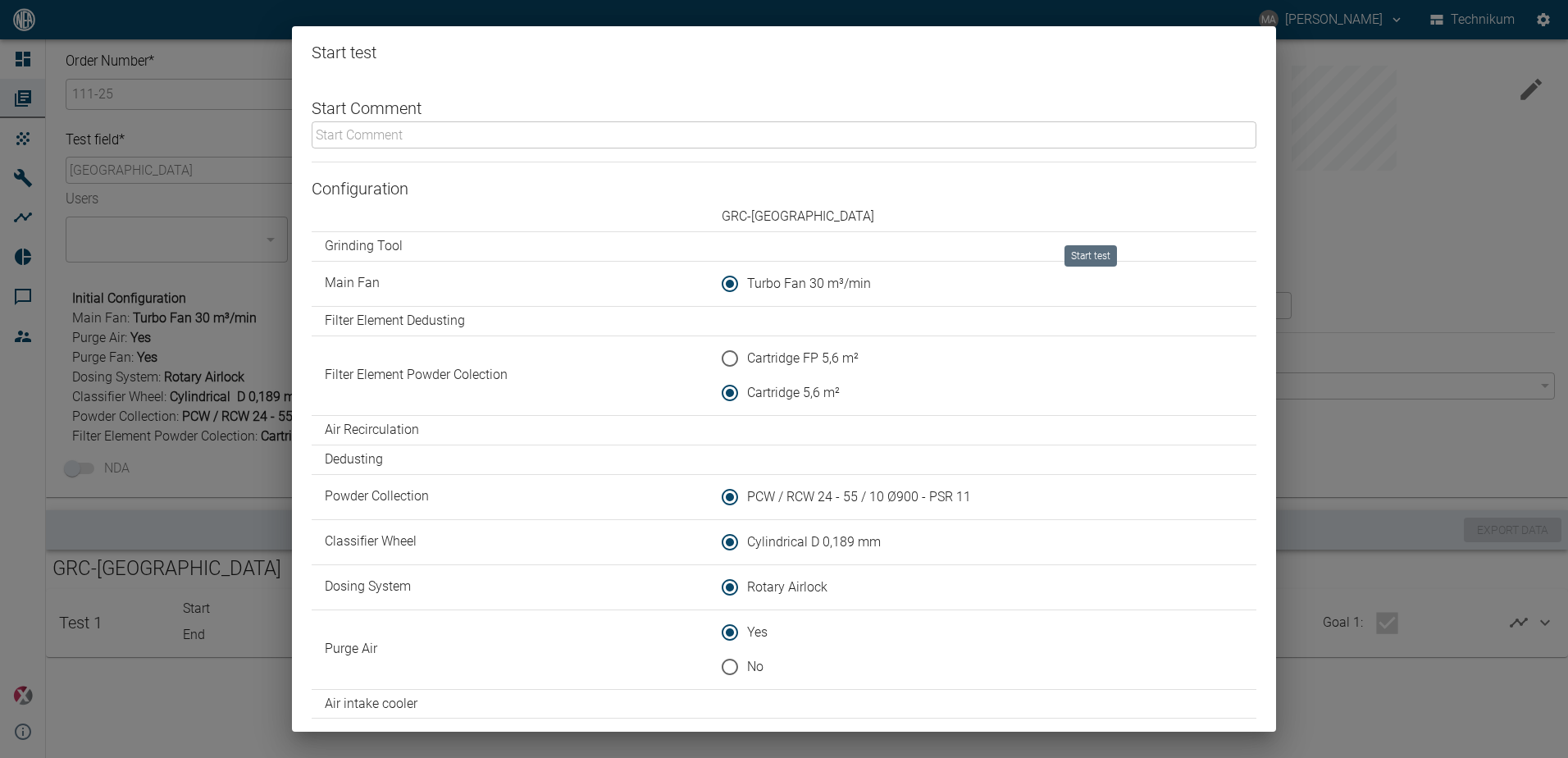
click at [408, 136] on input "text" at bounding box center [784, 135] width 945 height 27
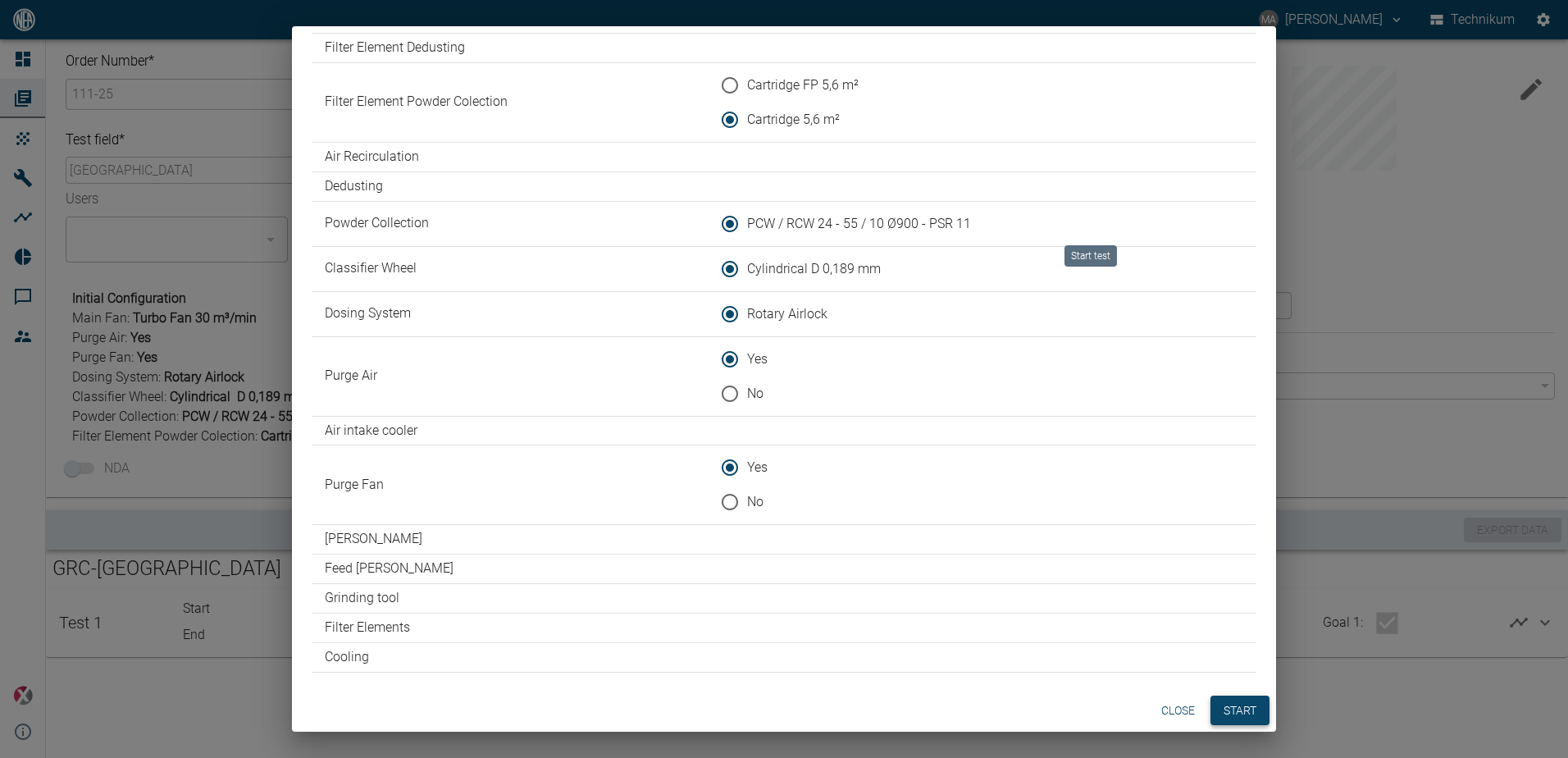
type input "Pre test. Feed material: TEST 1170-25 02 icx discharge"
click at [1241, 699] on button "Start" at bounding box center [1240, 711] width 59 height 30
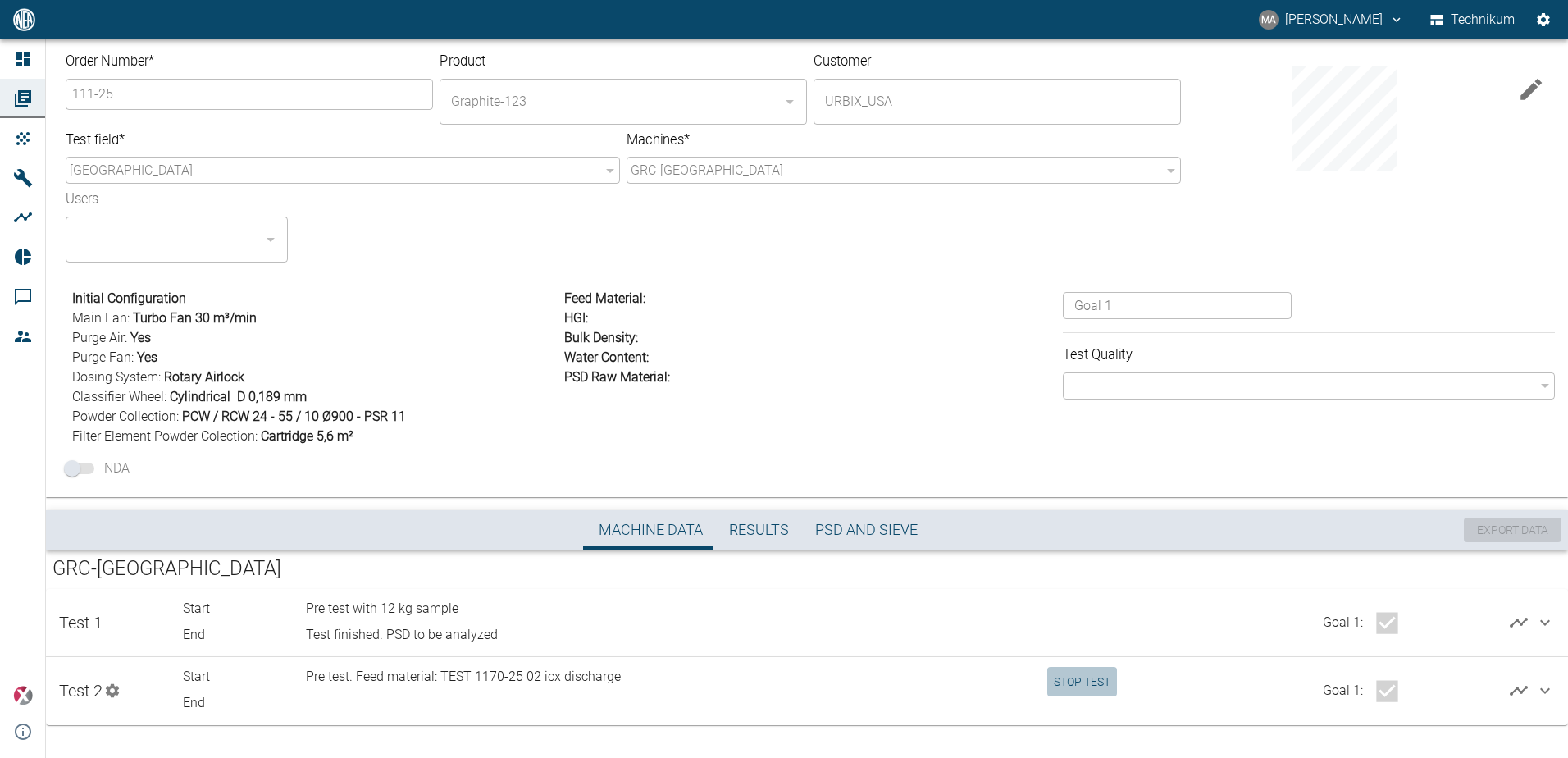
click at [1098, 679] on button "Stop test" at bounding box center [1082, 682] width 69 height 30
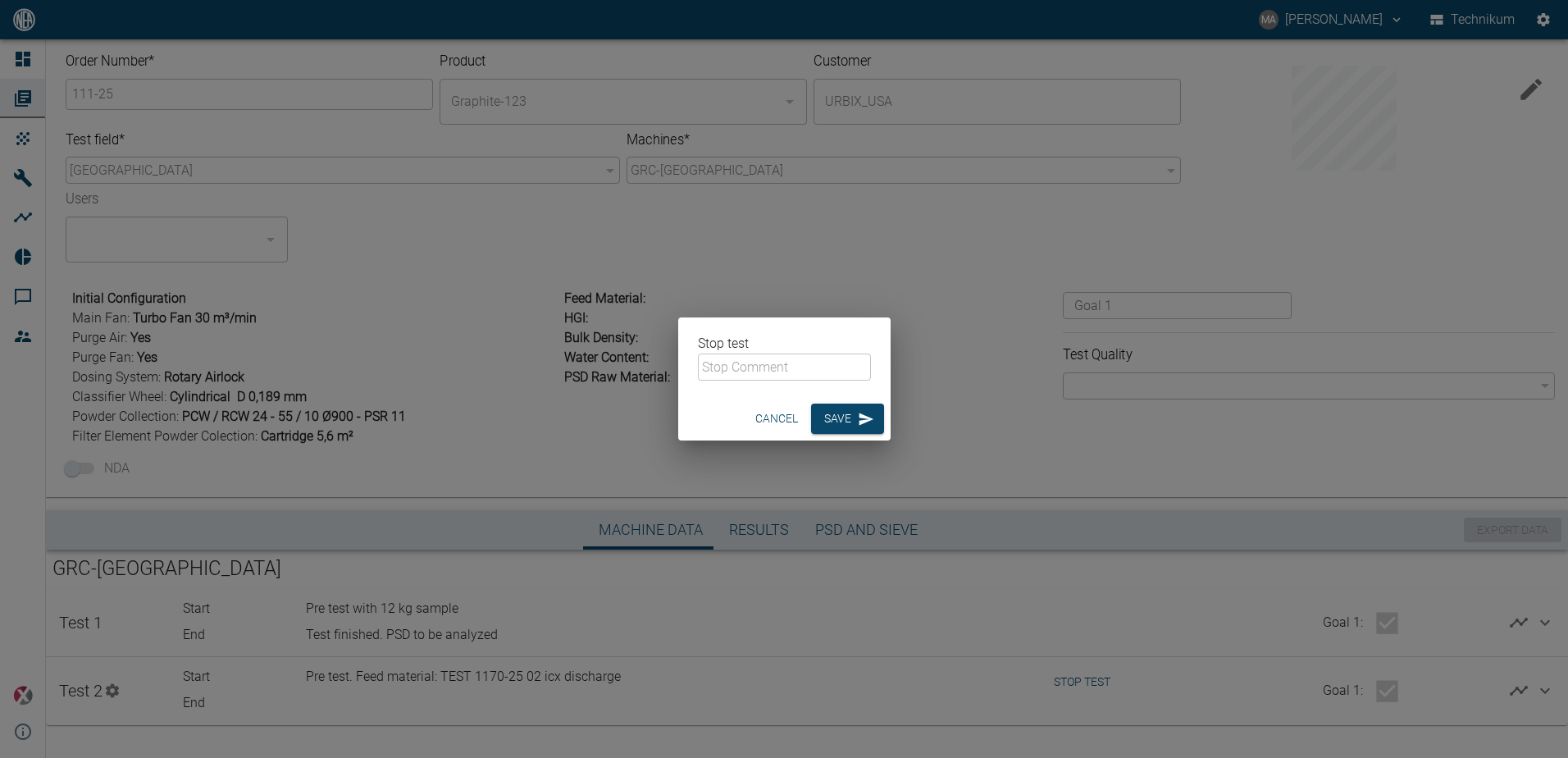
click at [794, 363] on input "text" at bounding box center [784, 367] width 173 height 27
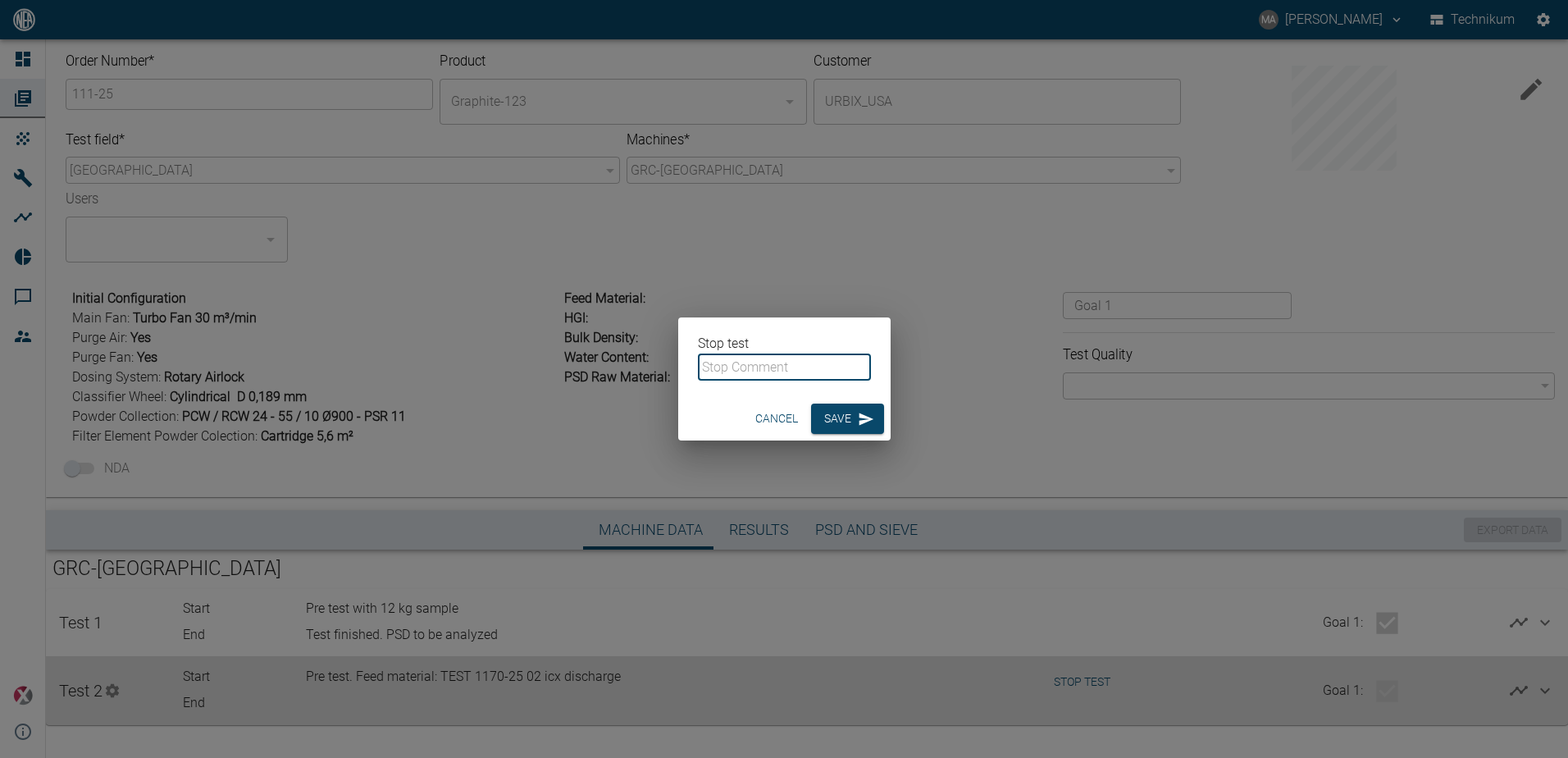
type input "Test finished. PSD to be analyzed"
click at [827, 424] on button "Save" at bounding box center [847, 419] width 73 height 30
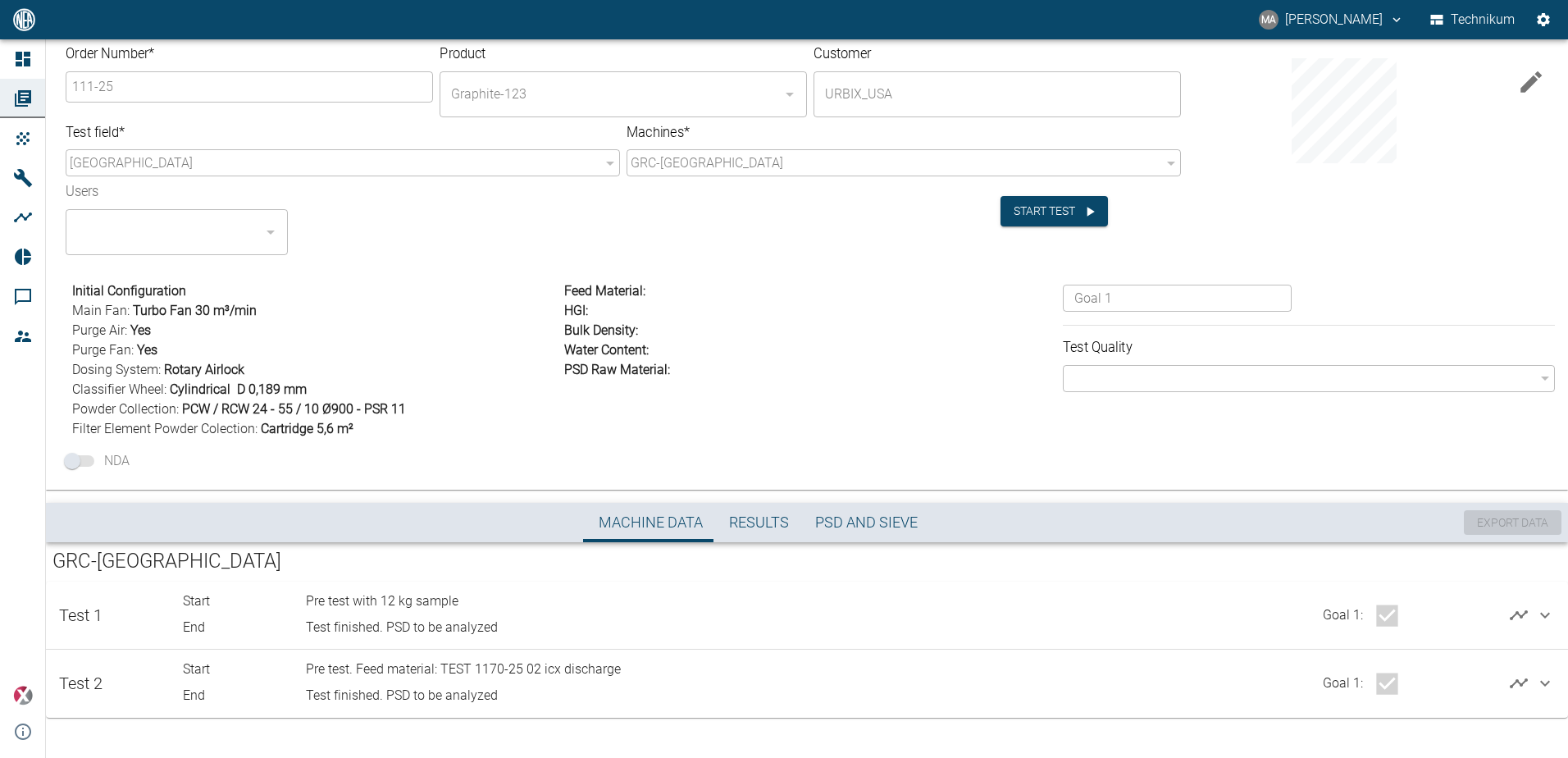
scroll to position [8, 0]
